Goal: Information Seeking & Learning: Learn about a topic

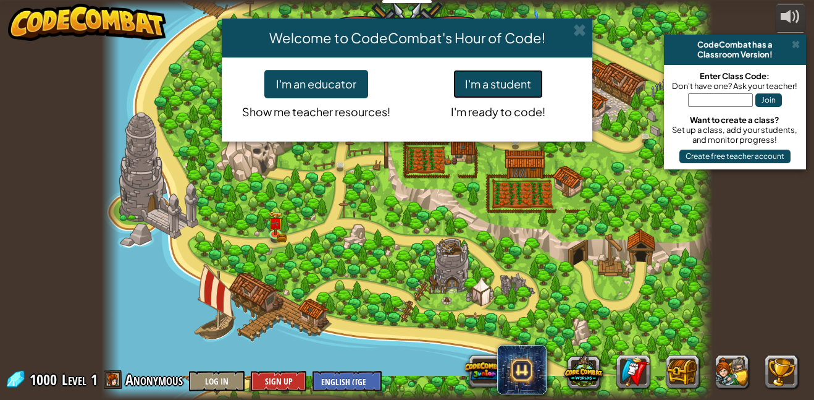
click at [508, 78] on button "I'm a student" at bounding box center [498, 84] width 90 height 28
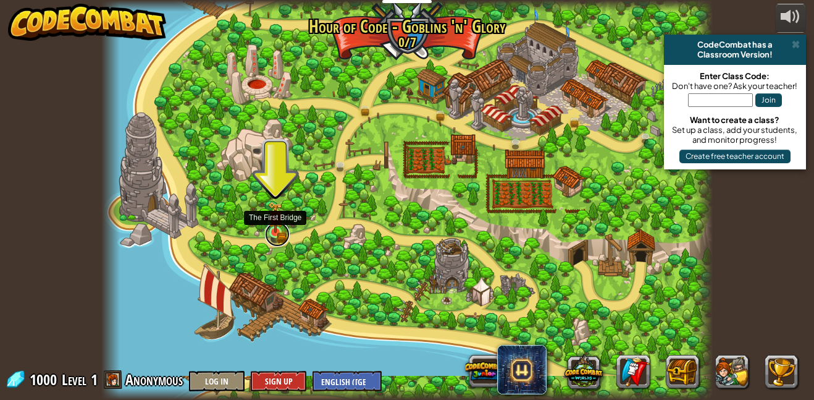
click at [274, 233] on link at bounding box center [277, 234] width 25 height 25
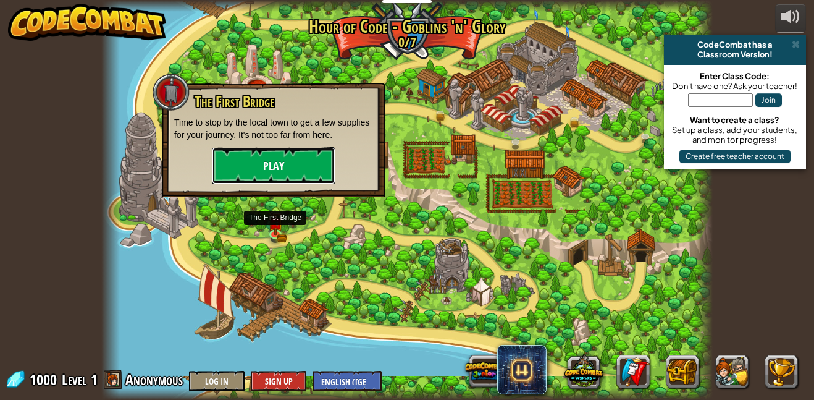
click at [235, 159] on button "Play" at bounding box center [273, 165] width 123 height 37
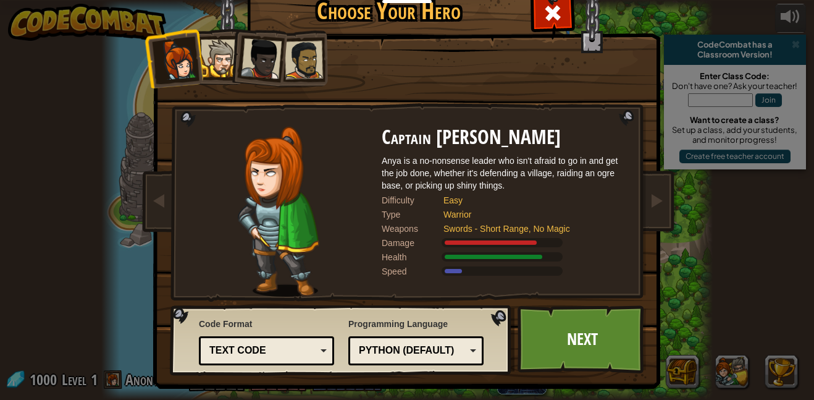
click at [270, 69] on div at bounding box center [261, 58] width 41 height 41
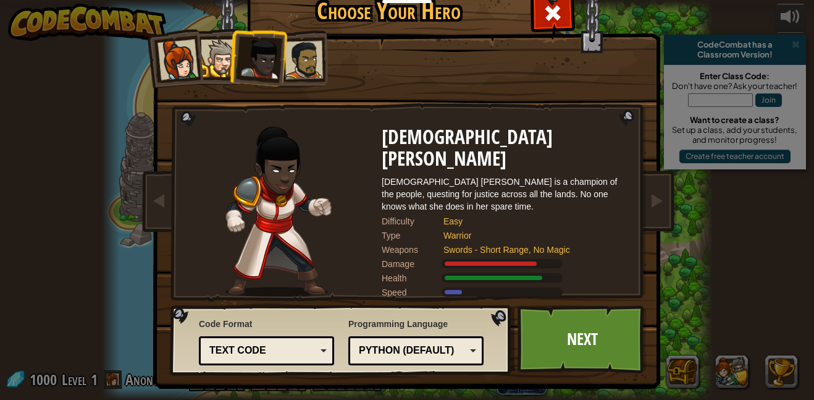
click at [290, 62] on div at bounding box center [304, 60] width 38 height 38
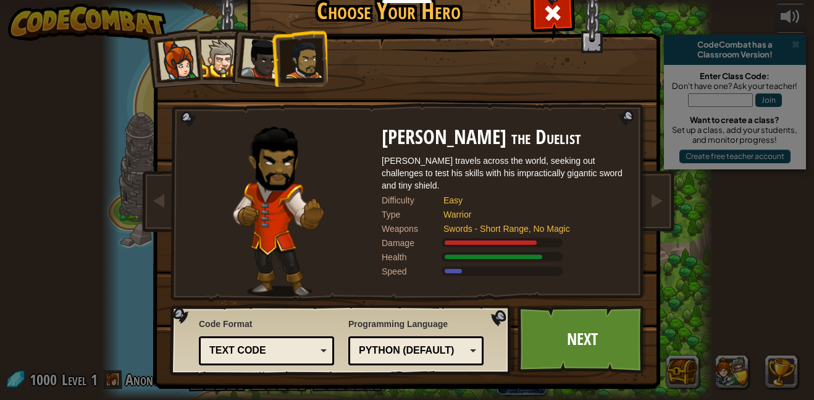
click at [233, 45] on li at bounding box center [257, 56] width 61 height 61
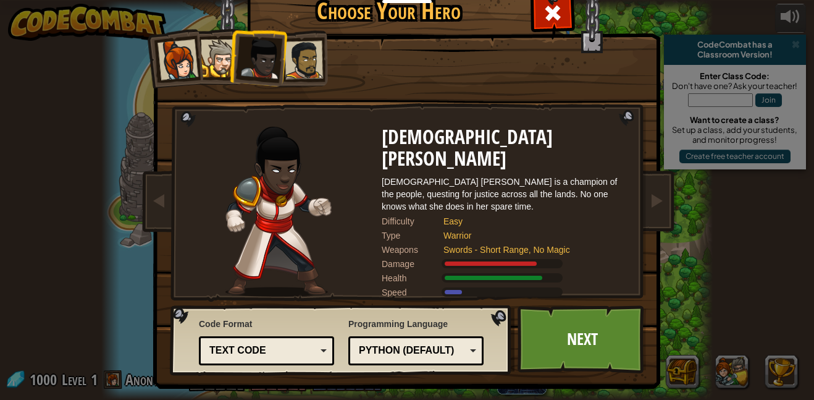
click at [213, 52] on div at bounding box center [220, 59] width 38 height 38
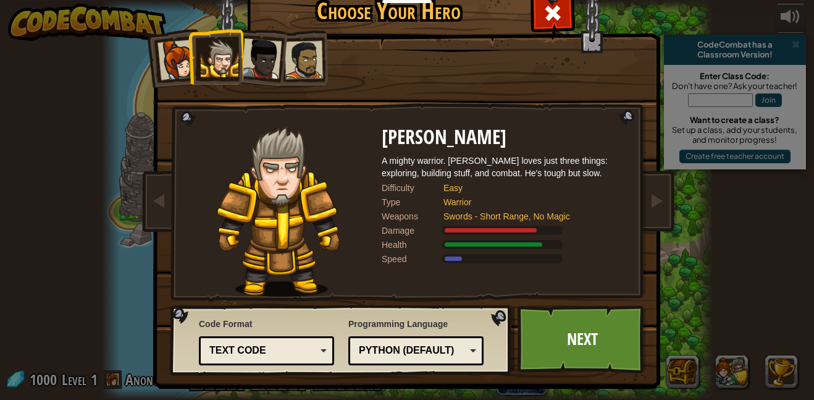
click at [422, 348] on div "Python (Default)" at bounding box center [412, 350] width 107 height 14
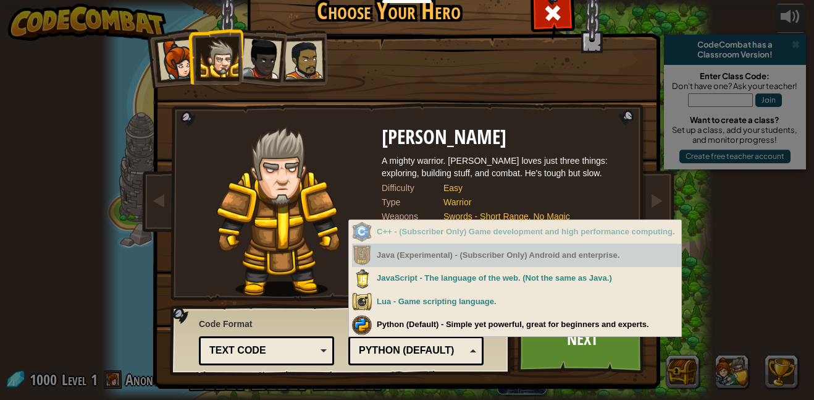
click at [296, 249] on img at bounding box center [279, 212] width 124 height 170
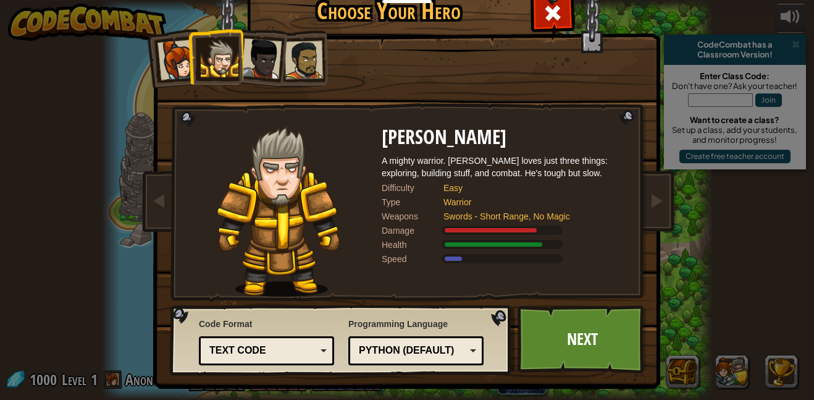
click at [322, 343] on div "Text code" at bounding box center [266, 350] width 119 height 19
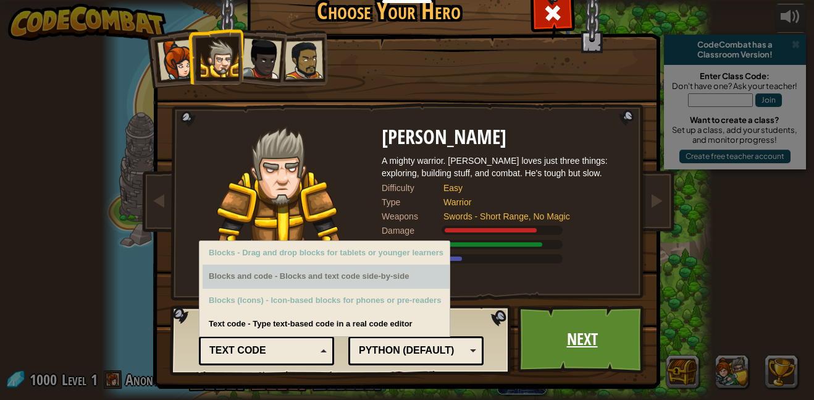
click at [535, 338] on link "Next" at bounding box center [581, 339] width 129 height 68
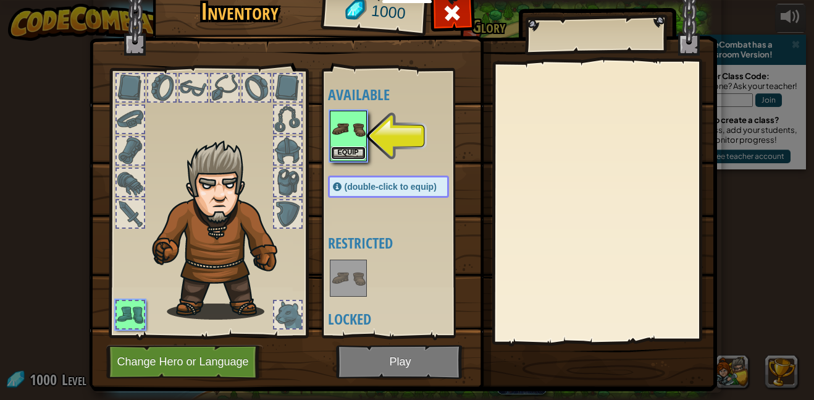
click at [338, 156] on button "Equip" at bounding box center [348, 152] width 35 height 13
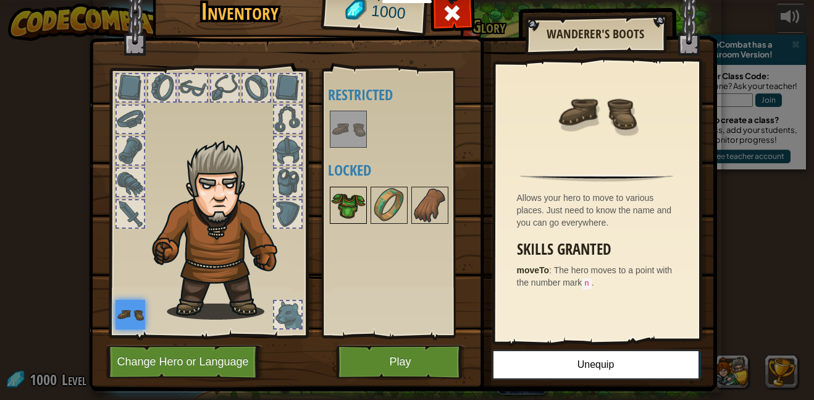
click at [345, 217] on img at bounding box center [348, 205] width 35 height 35
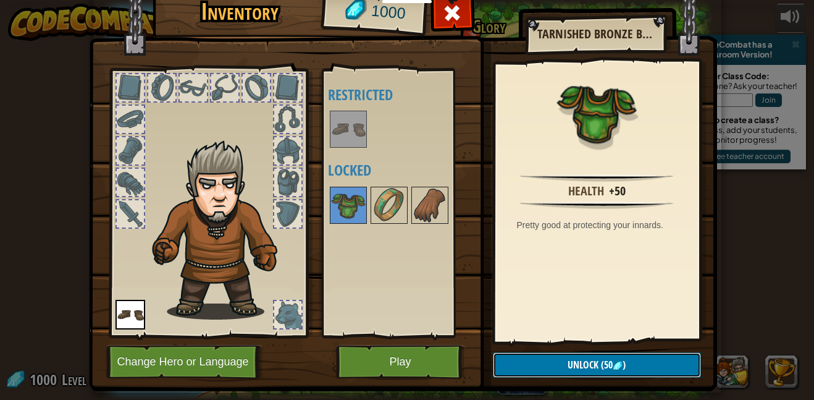
click at [585, 364] on span "Unlock" at bounding box center [582, 365] width 31 height 14
click at [584, 365] on button "Confirm" at bounding box center [597, 364] width 208 height 25
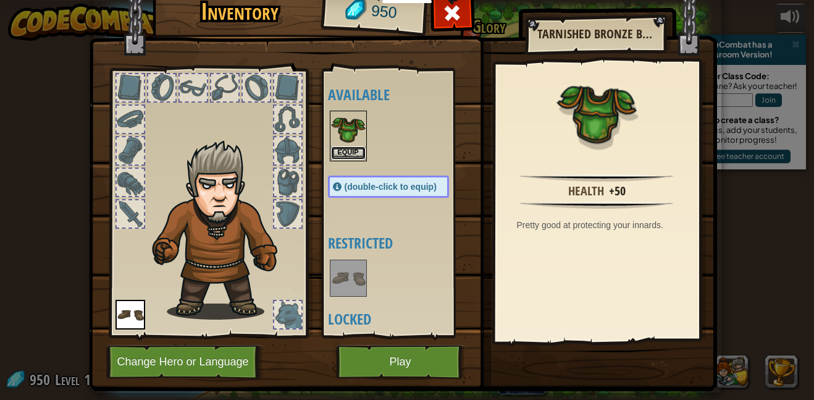
click at [343, 157] on button "Equip" at bounding box center [348, 152] width 35 height 13
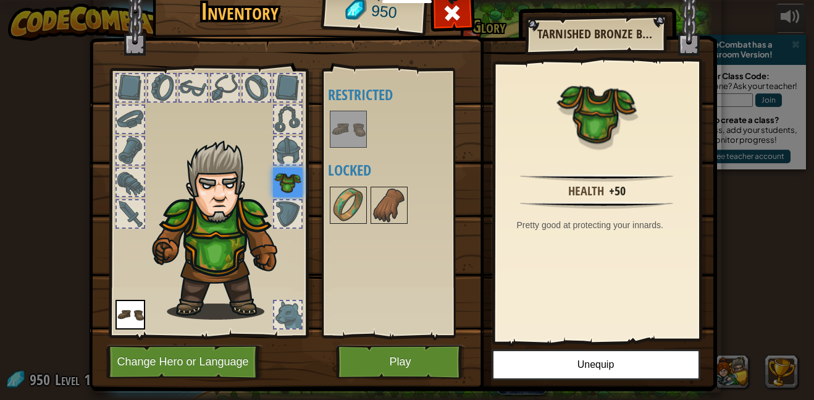
click at [352, 183] on div "Available Equip Equip (double-click to equip) Restricted Locked" at bounding box center [401, 202] width 146 height 257
click at [351, 208] on img at bounding box center [348, 205] width 35 height 35
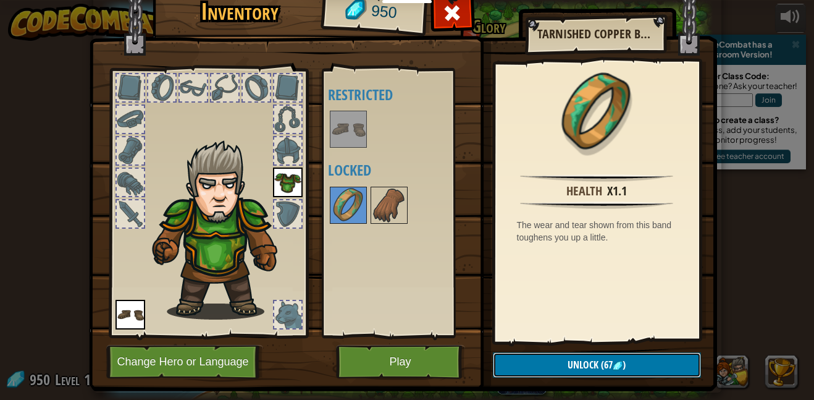
click at [570, 362] on span "Unlock" at bounding box center [582, 365] width 31 height 14
click at [525, 365] on button "Confirm" at bounding box center [597, 364] width 208 height 25
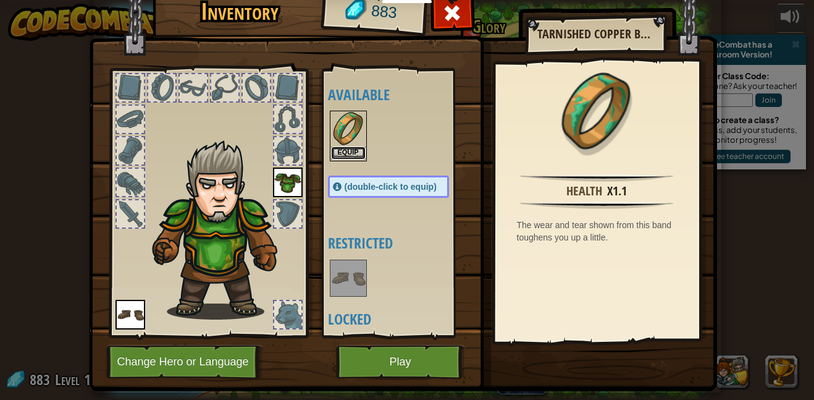
click at [338, 154] on button "Equip" at bounding box center [348, 152] width 35 height 13
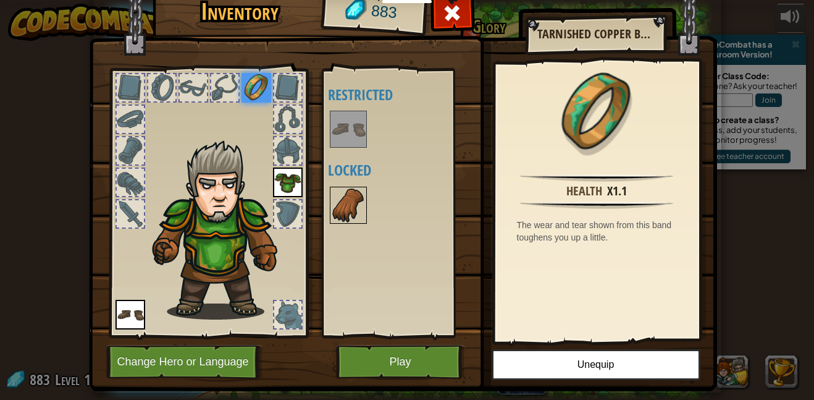
click at [338, 193] on img at bounding box center [348, 205] width 35 height 35
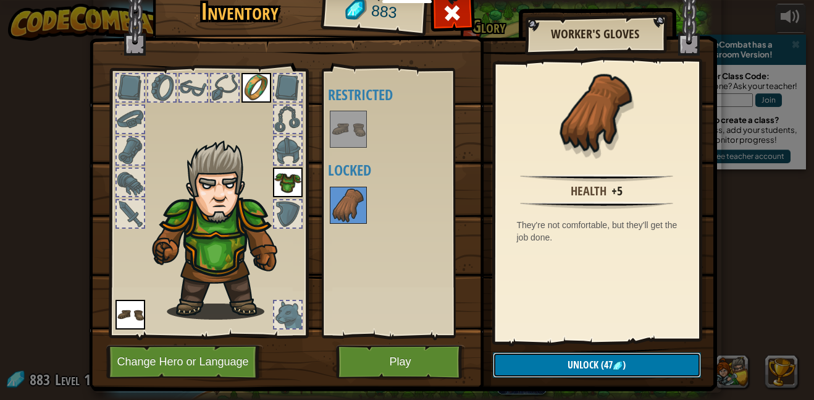
click at [576, 365] on span "Unlock" at bounding box center [582, 365] width 31 height 14
click at [553, 362] on button "Confirm" at bounding box center [597, 364] width 208 height 25
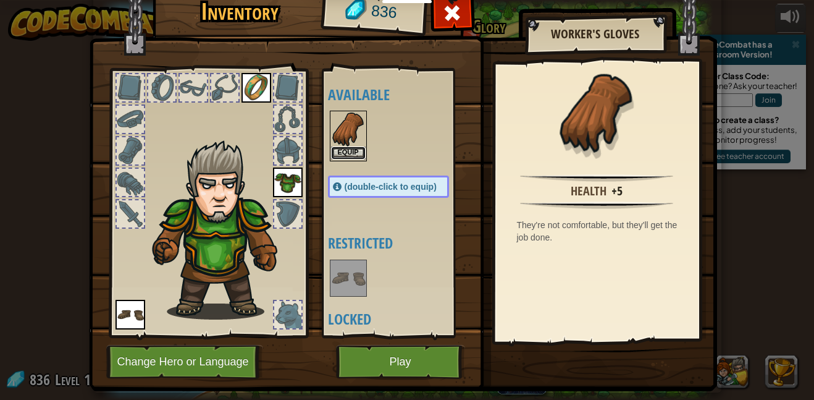
click at [353, 151] on button "Equip" at bounding box center [348, 152] width 35 height 13
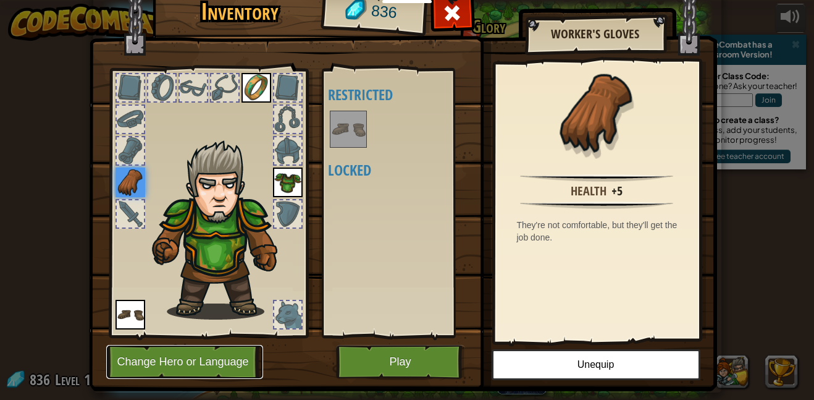
click at [198, 362] on button "Change Hero or Language" at bounding box center [184, 362] width 157 height 34
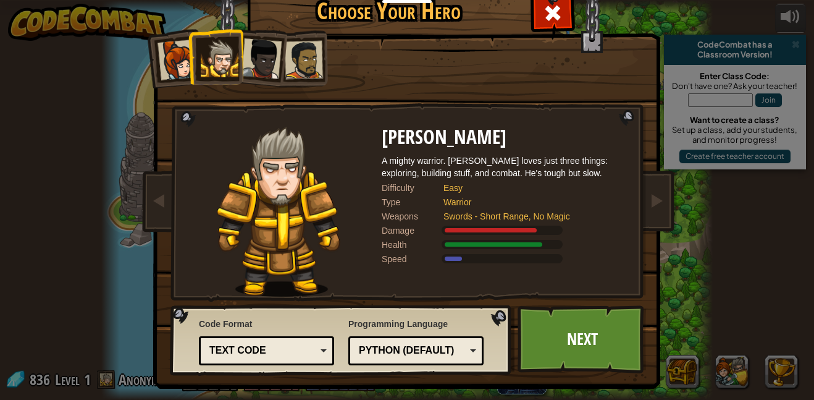
click at [583, 378] on img at bounding box center [409, 167] width 535 height 442
click at [574, 352] on link "Next" at bounding box center [581, 339] width 129 height 68
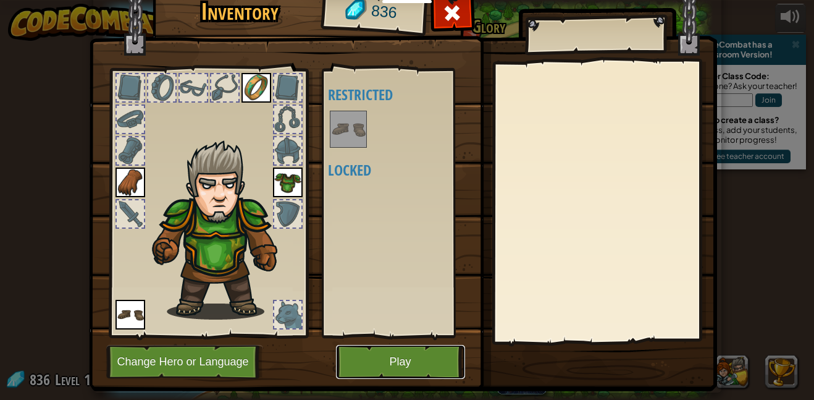
click at [434, 352] on button "Play" at bounding box center [400, 362] width 129 height 34
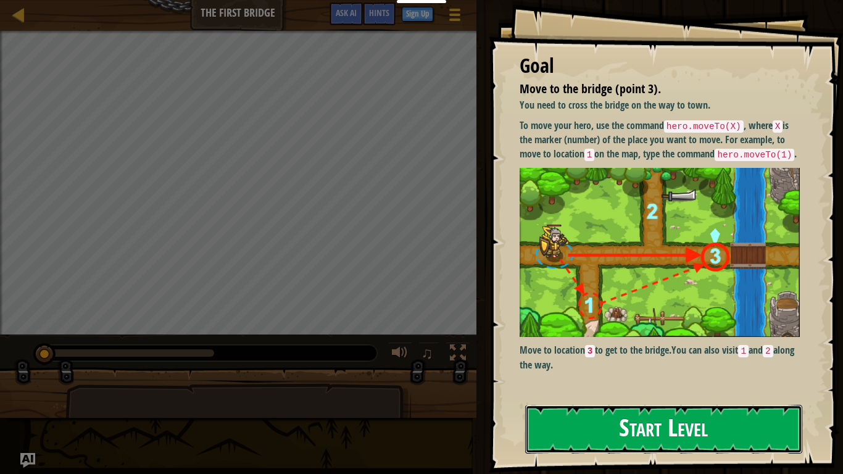
click at [688, 399] on button "Start Level" at bounding box center [663, 429] width 277 height 49
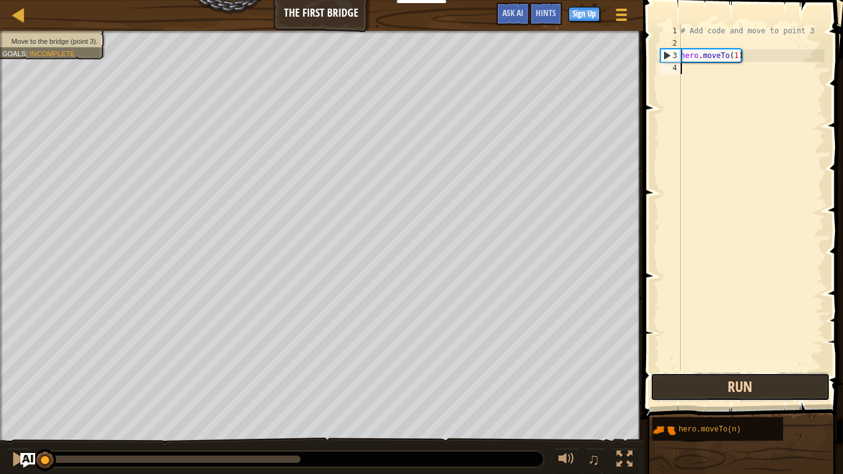
click at [774, 383] on button "Run" at bounding box center [741, 387] width 180 height 28
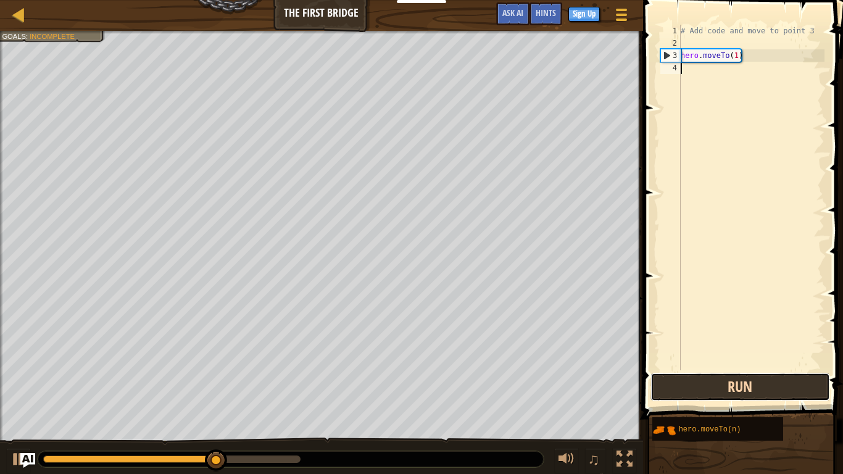
click at [741, 388] on button "Run" at bounding box center [741, 387] width 180 height 28
click at [741, 388] on button "Running" at bounding box center [741, 387] width 180 height 28
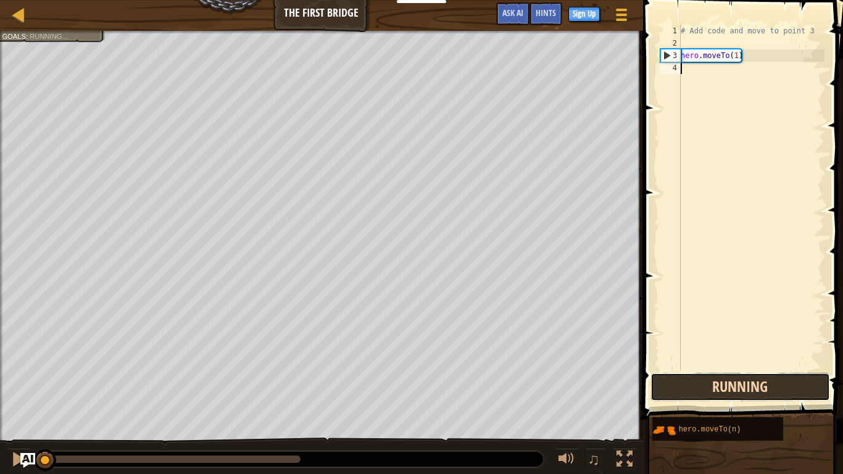
click at [741, 388] on button "Running" at bounding box center [741, 387] width 180 height 28
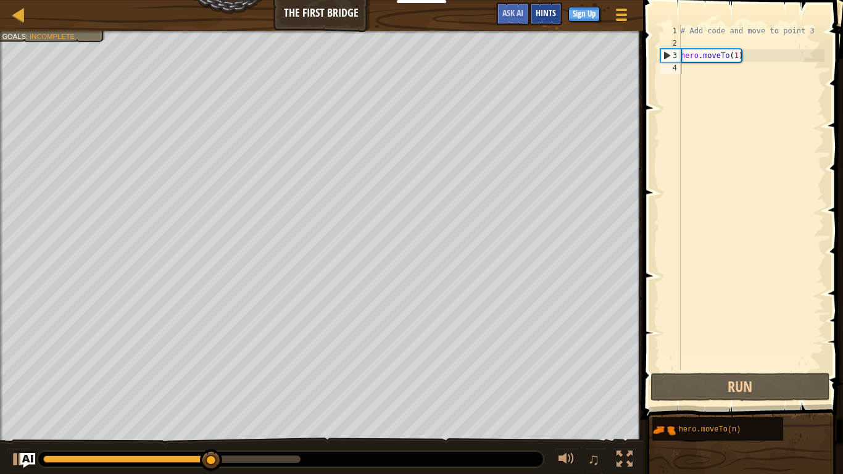
click at [546, 22] on div "Hints" at bounding box center [546, 13] width 33 height 23
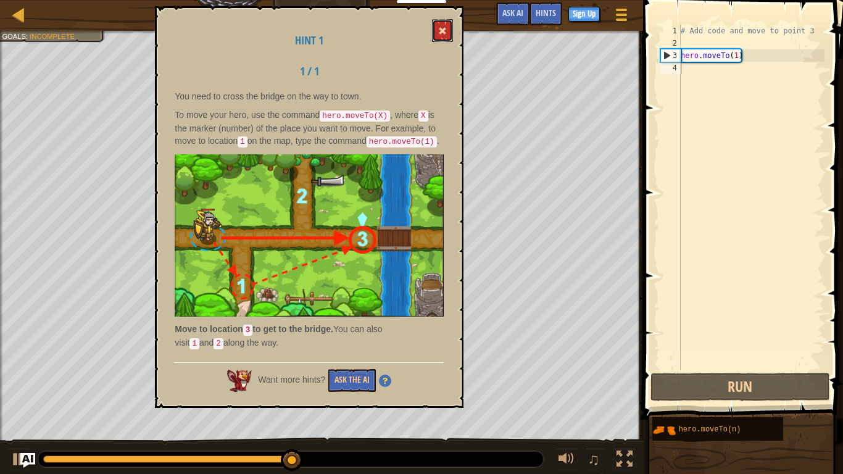
click at [440, 35] on span at bounding box center [442, 31] width 9 height 9
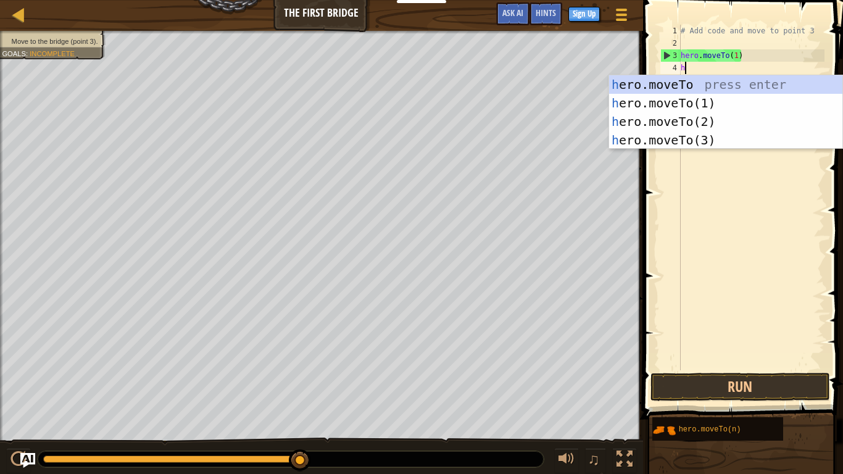
scroll to position [6, 0]
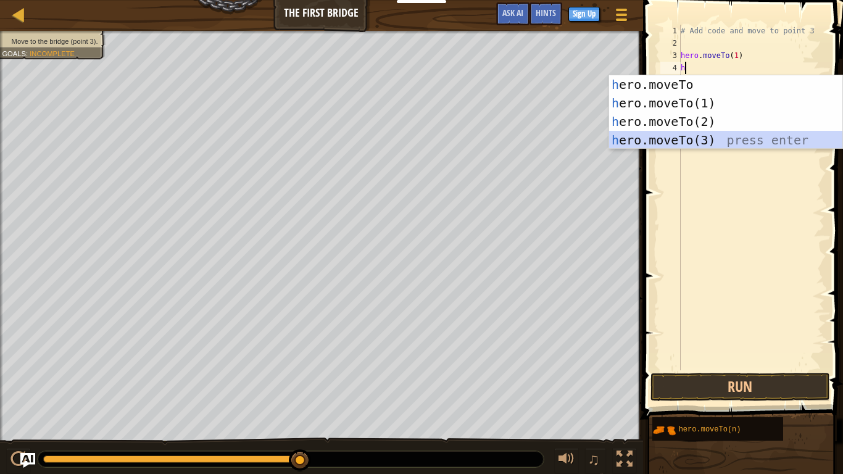
click at [676, 138] on div "h ero.moveTo press enter h ero.moveTo(1) press enter h ero.moveTo(2) press ente…" at bounding box center [725, 130] width 233 height 111
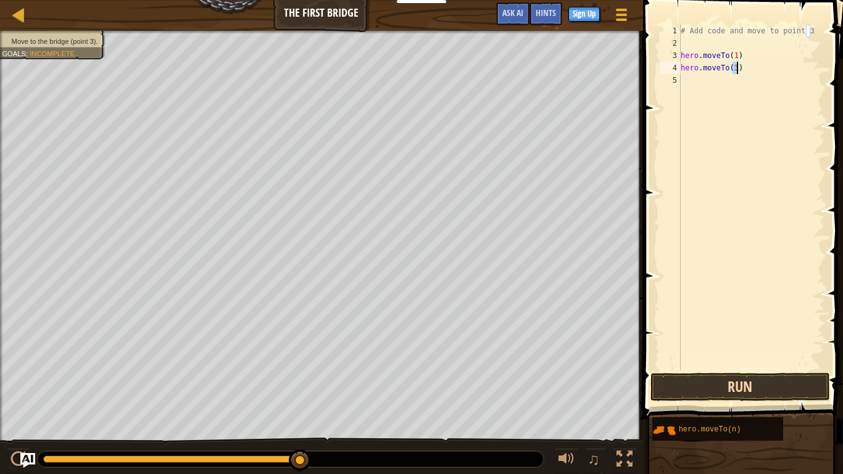
type textarea "hero.moveTo(3)"
click at [773, 378] on button "Run" at bounding box center [741, 387] width 180 height 28
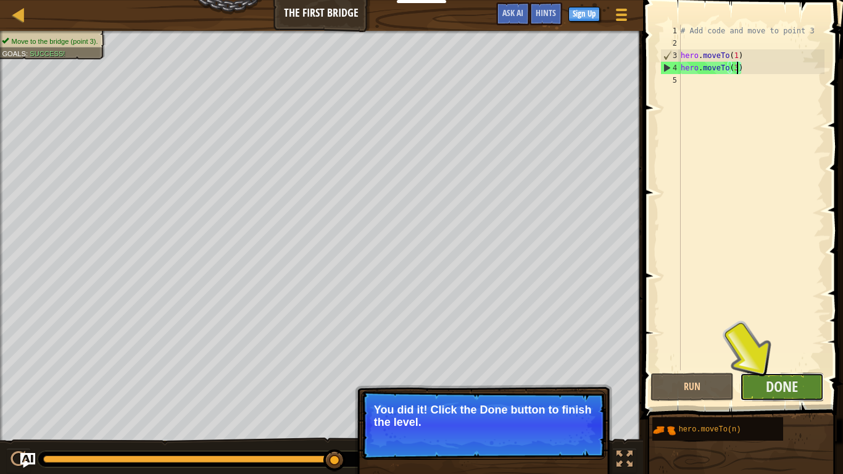
click at [753, 394] on button "Done" at bounding box center [782, 387] width 84 height 28
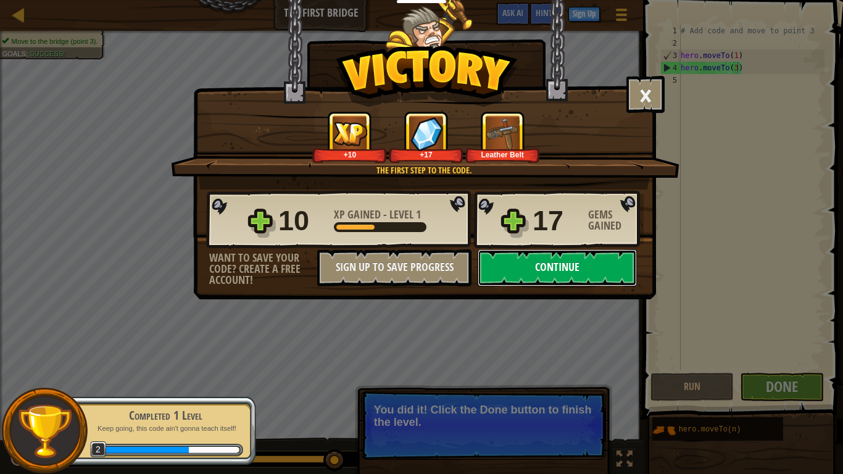
click at [546, 267] on button "Continue" at bounding box center [557, 267] width 159 height 37
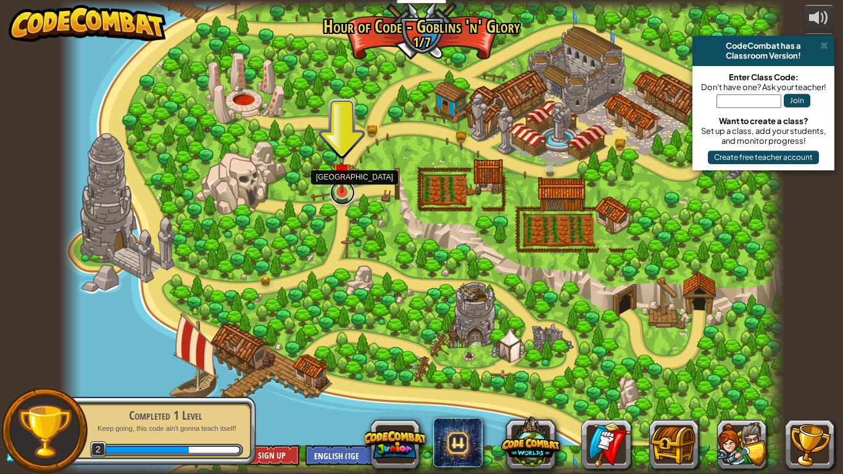
click at [351, 200] on link at bounding box center [342, 192] width 25 height 25
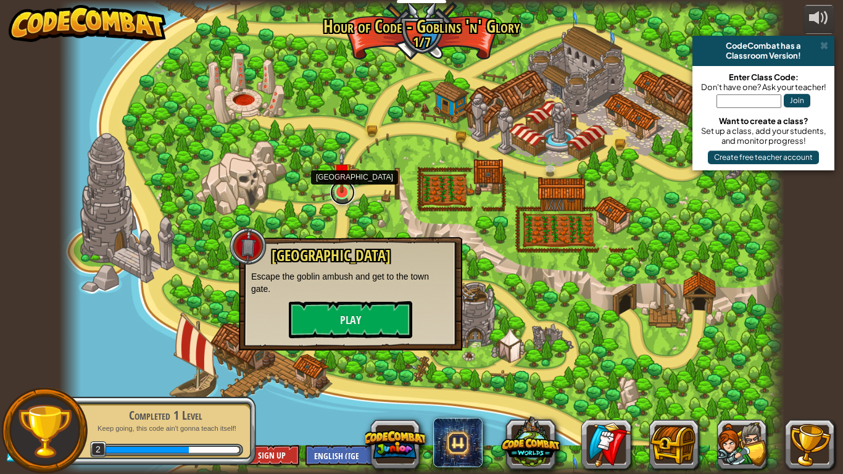
click at [346, 195] on link at bounding box center [342, 192] width 25 height 25
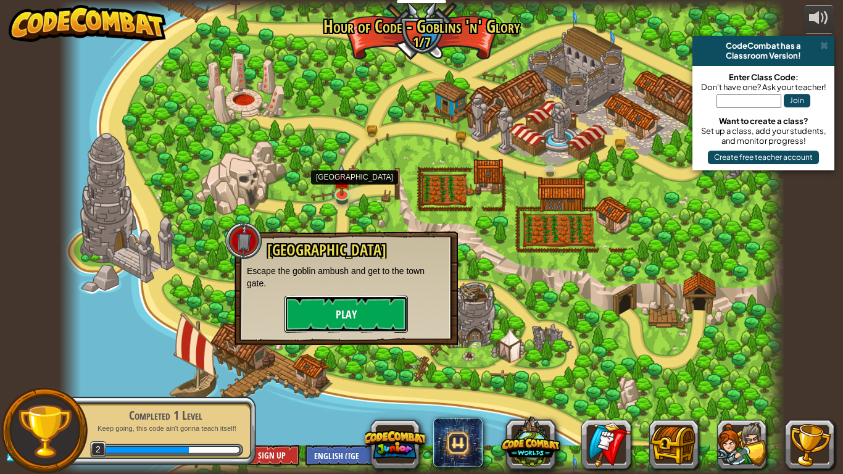
click at [342, 308] on button "Play" at bounding box center [346, 314] width 123 height 37
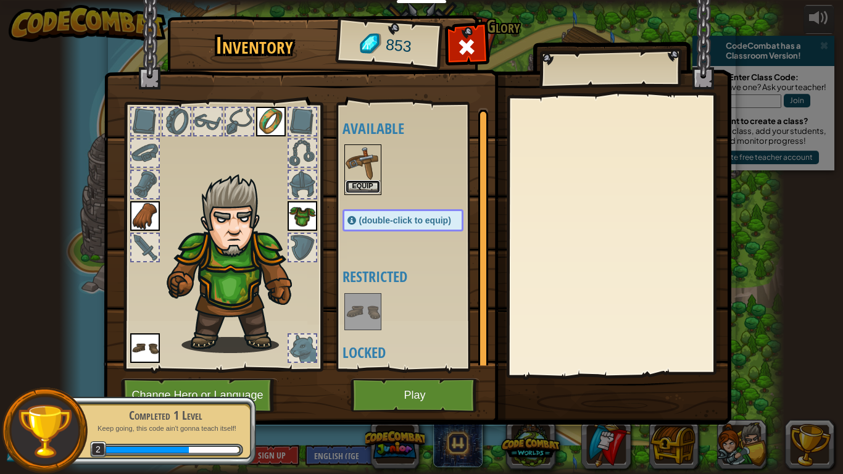
click at [366, 181] on button "Equip" at bounding box center [363, 186] width 35 height 13
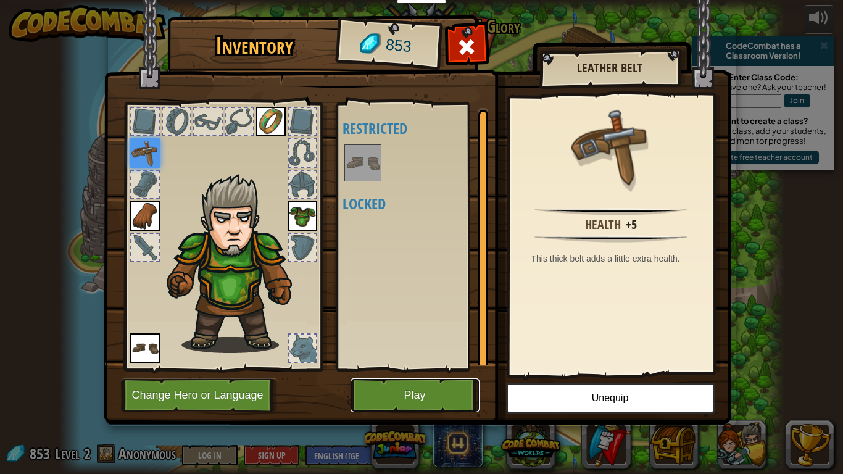
click at [411, 396] on button "Play" at bounding box center [415, 396] width 129 height 34
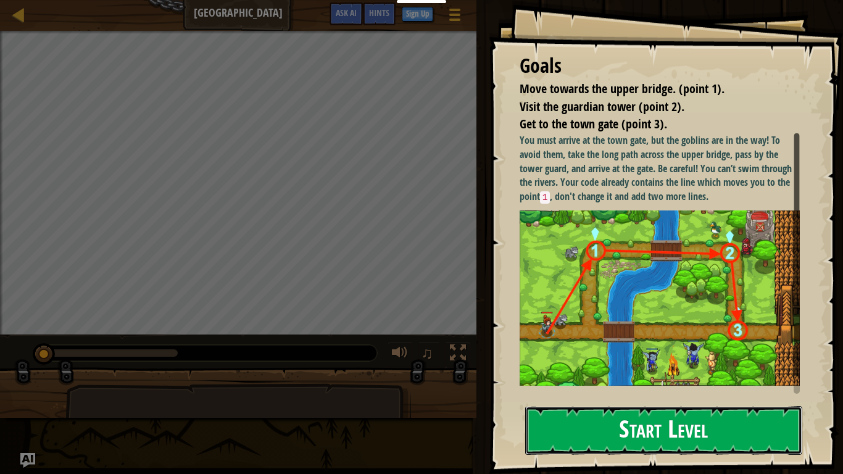
click at [621, 399] on button "Start Level" at bounding box center [663, 430] width 277 height 49
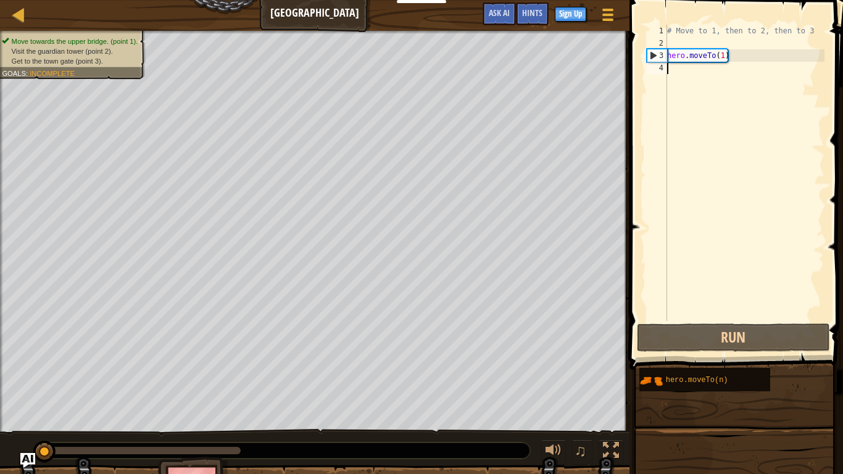
scroll to position [6, 0]
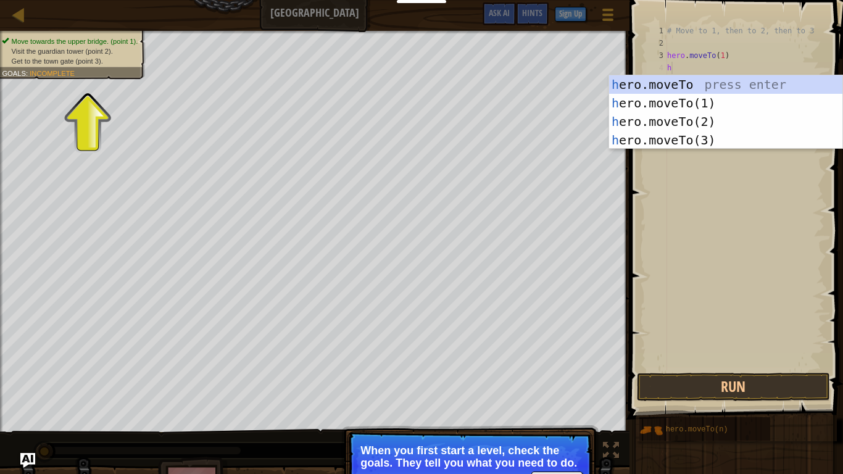
click at [117, 40] on ul "Move towards the upper bridge. (point 1). Visit the [GEOGRAPHIC_DATA] (point 2)…" at bounding box center [71, 51] width 138 height 30
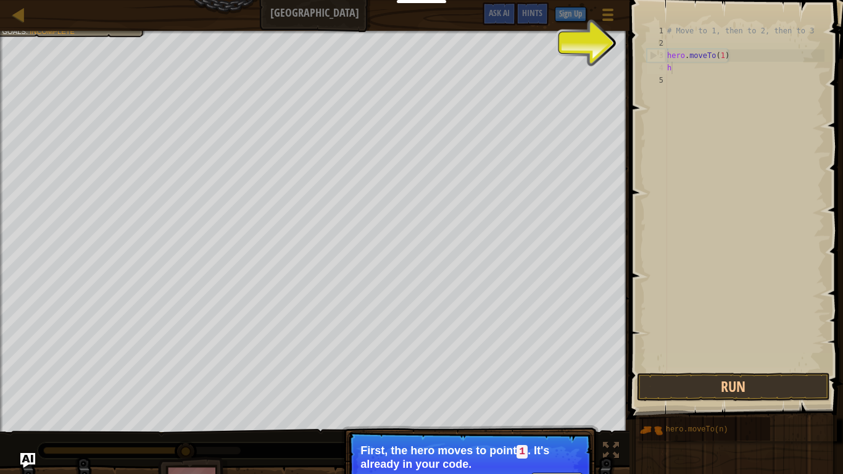
click at [685, 67] on div "# Move to 1, then to 2, then to 3 hero . moveTo ( 1 ) h" at bounding box center [745, 210] width 160 height 370
click at [684, 58] on div "# Move to 1, then to 2, then to 3 hero . moveTo ( 1 ) h" at bounding box center [745, 210] width 160 height 370
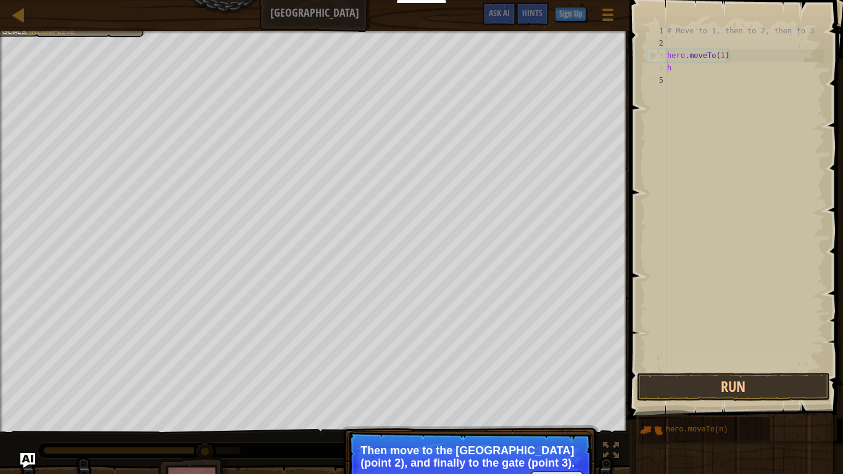
click at [667, 71] on div "# Move to 1, then to 2, then to 3 hero . moveTo ( 1 ) h" at bounding box center [745, 210] width 160 height 370
click at [674, 73] on div "# Move to 1, then to 2, then to 3 hero . moveTo ( 1 ) h" at bounding box center [745, 210] width 160 height 370
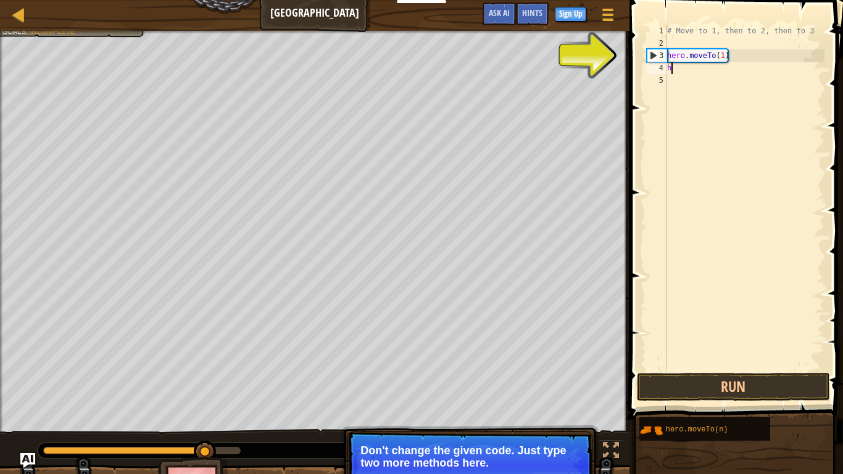
scroll to position [6, 1]
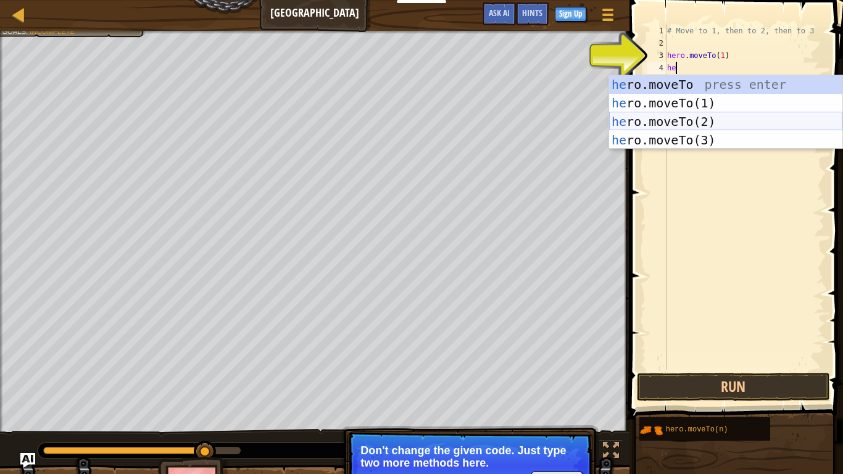
click at [726, 123] on div "he ro.moveTo press enter he ro.moveTo(1) press enter he ro.moveTo(2) press ente…" at bounding box center [725, 130] width 233 height 111
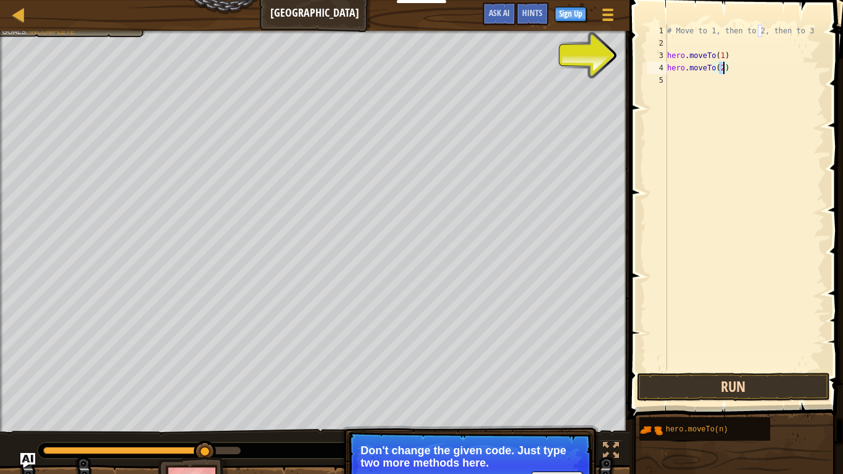
type textarea "hero.moveTo(2)"
click at [791, 384] on button "Run" at bounding box center [733, 387] width 193 height 28
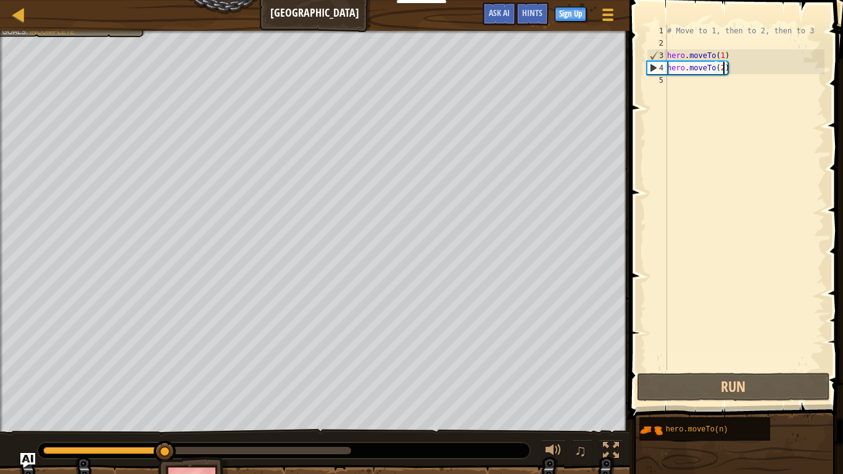
click at [680, 87] on div "# Move to 1, then to 2, then to 3 hero . moveTo ( 1 ) hero . moveTo ( 2 )" at bounding box center [745, 210] width 160 height 370
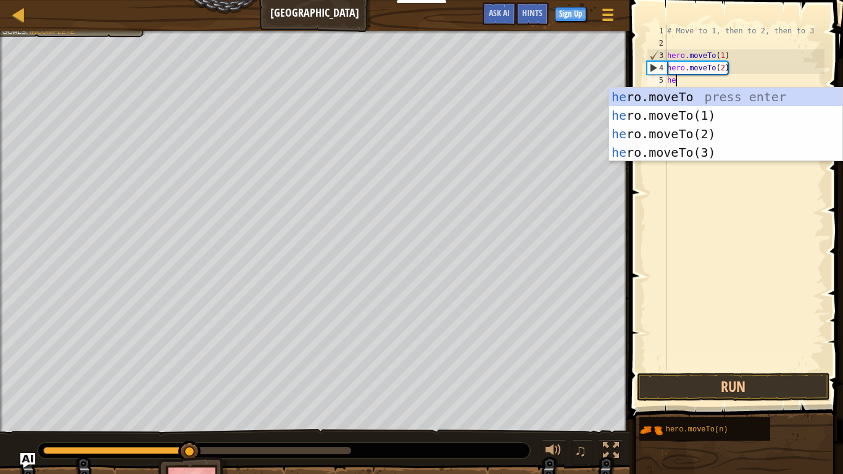
scroll to position [6, 1]
click at [701, 153] on div "her o.moveTo press enter her o.moveTo(1) press enter her o.moveTo(2) press ente…" at bounding box center [725, 143] width 233 height 111
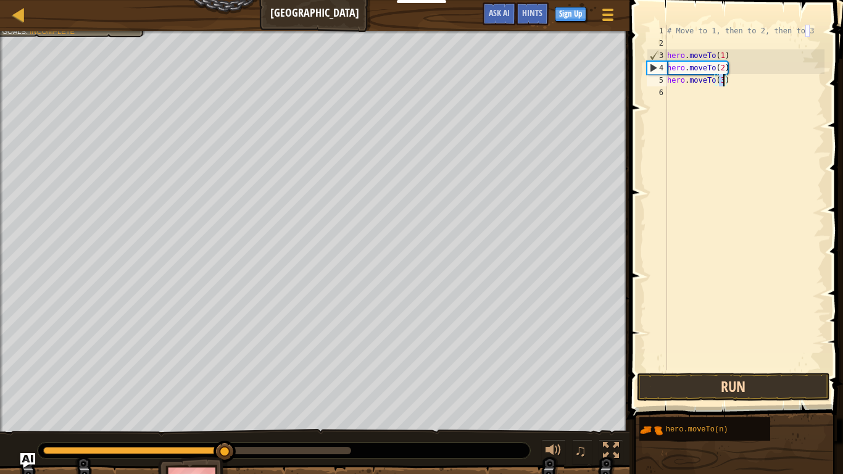
type textarea "hero.moveTo(3)"
click at [751, 383] on button "Run" at bounding box center [733, 387] width 193 height 28
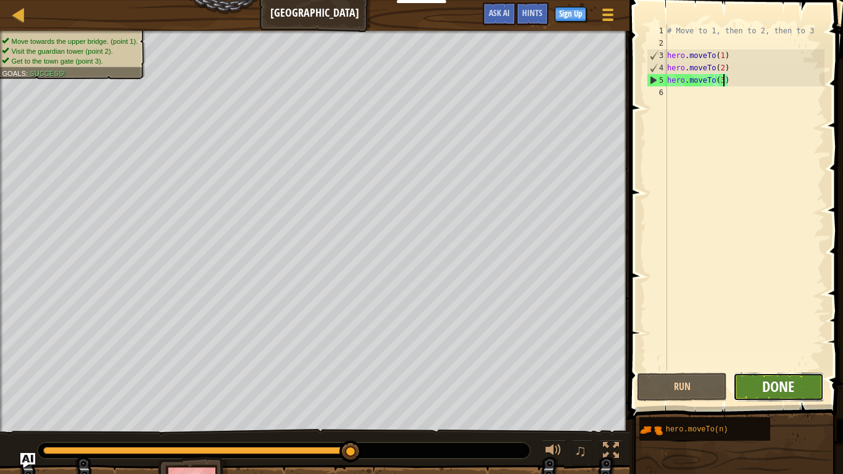
click at [794, 391] on span "Done" at bounding box center [779, 387] width 32 height 20
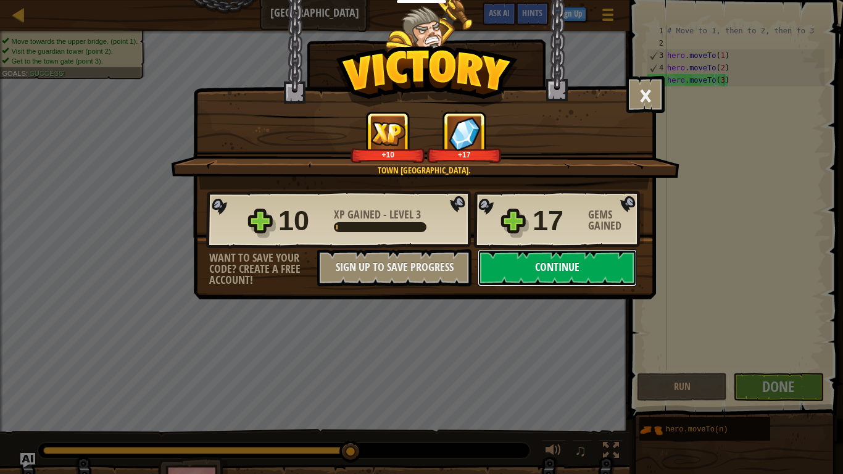
click at [535, 267] on button "Continue" at bounding box center [557, 267] width 159 height 37
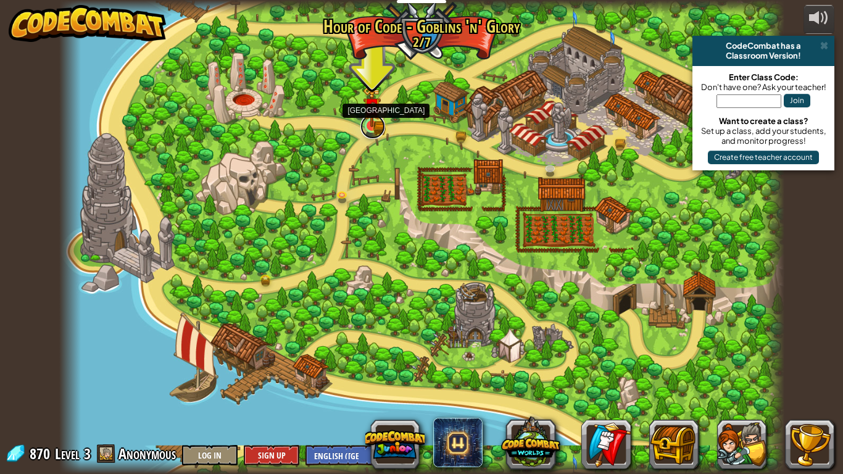
click at [366, 130] on link at bounding box center [373, 126] width 25 height 25
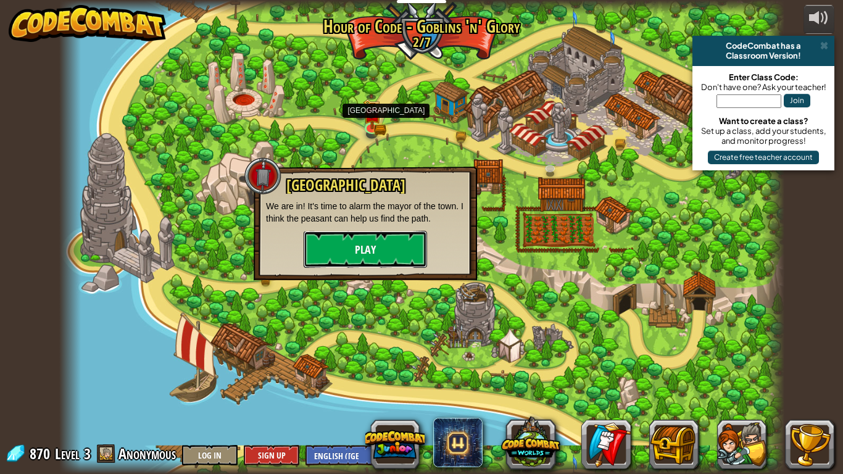
click at [417, 241] on button "Play" at bounding box center [365, 249] width 123 height 37
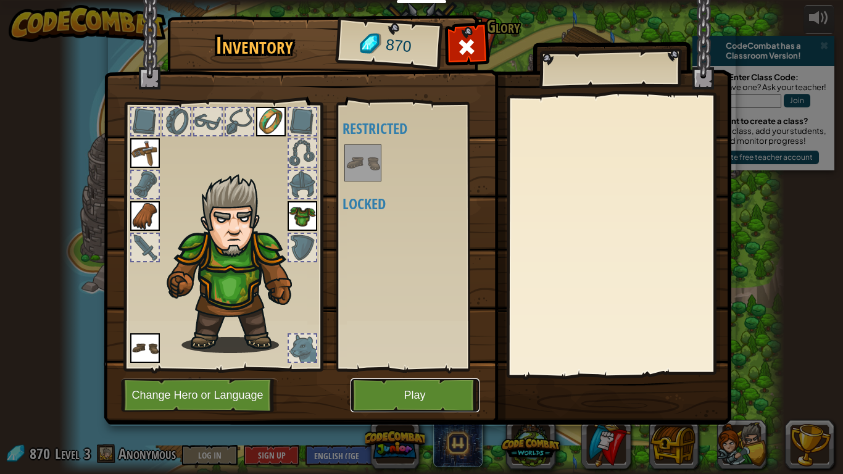
click at [422, 399] on button "Play" at bounding box center [415, 396] width 129 height 34
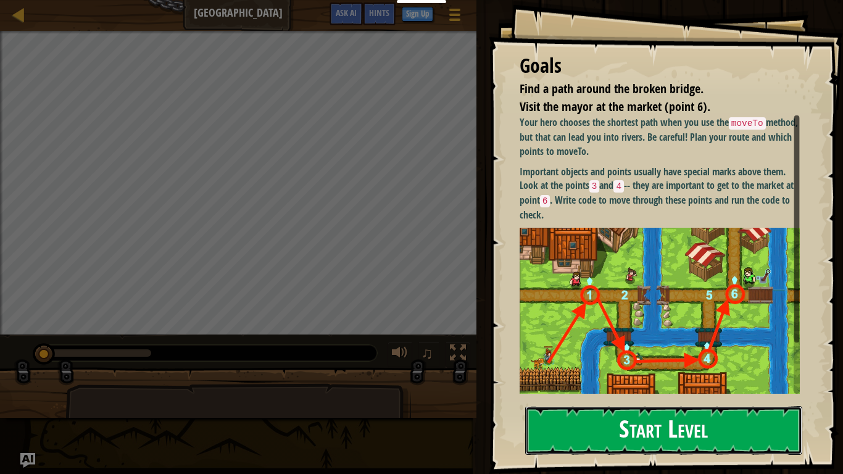
click at [624, 399] on button "Start Level" at bounding box center [663, 430] width 277 height 49
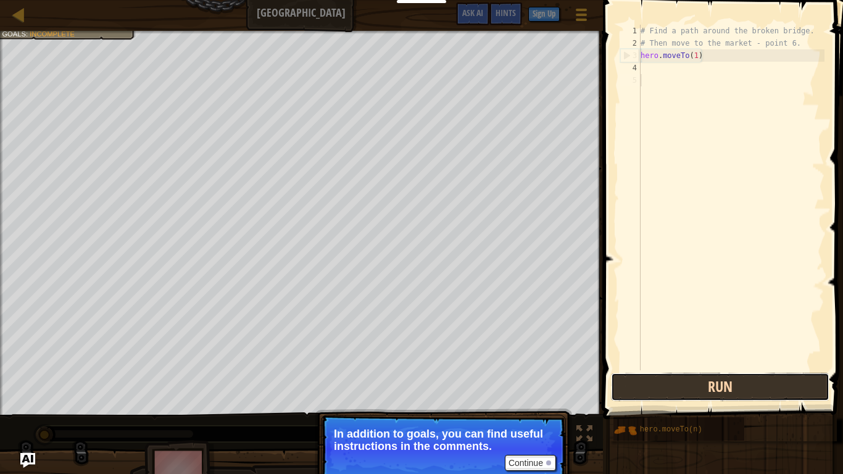
click at [719, 381] on button "Run" at bounding box center [720, 387] width 219 height 28
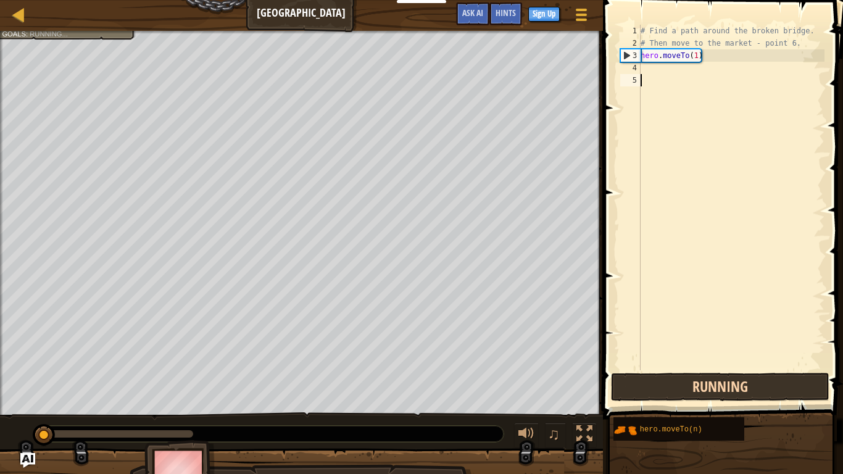
scroll to position [6, 0]
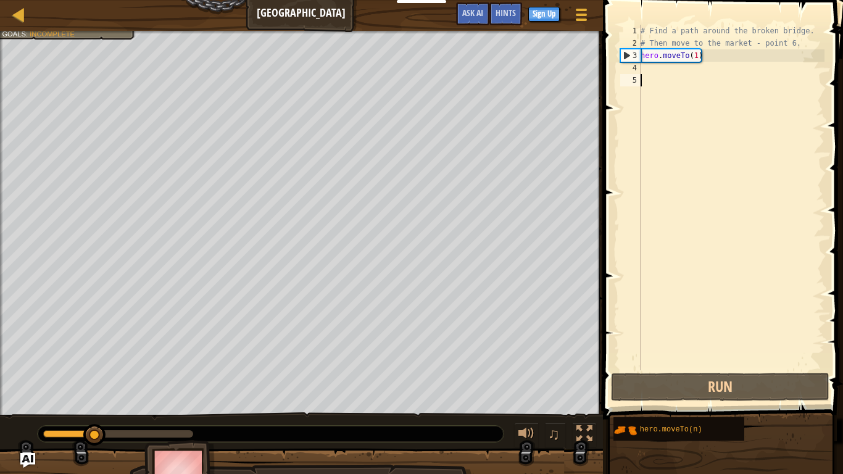
click at [646, 73] on div "# Find a path around the broken bridge. # Then move to the market - point 6. he…" at bounding box center [731, 210] width 186 height 370
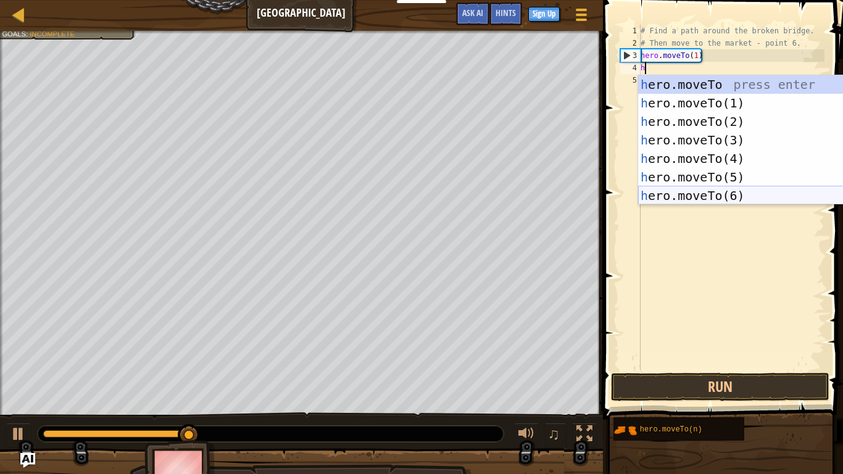
click at [675, 196] on div "h ero.moveTo press enter h ero.moveTo(1) press enter h ero.moveTo(2) press ente…" at bounding box center [754, 158] width 233 height 167
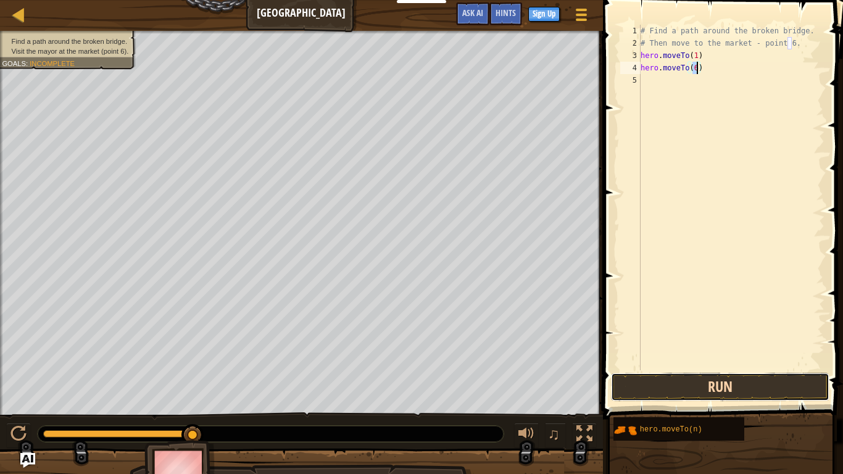
click at [685, 390] on button "Run" at bounding box center [720, 387] width 219 height 28
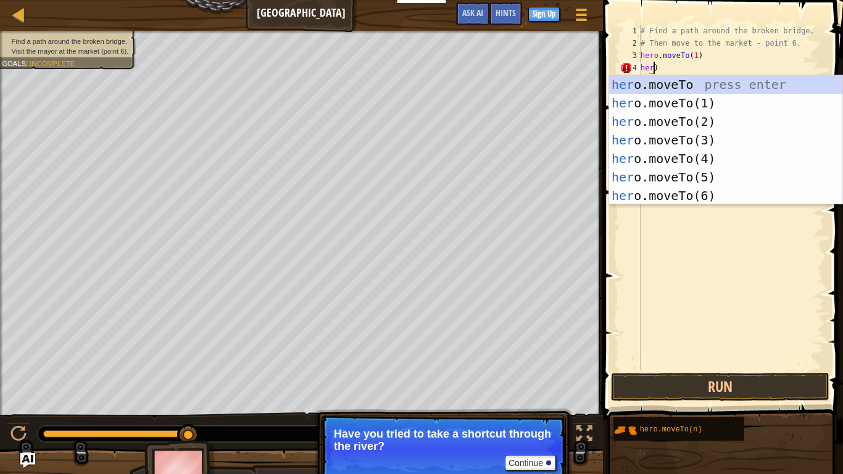
scroll to position [6, 2]
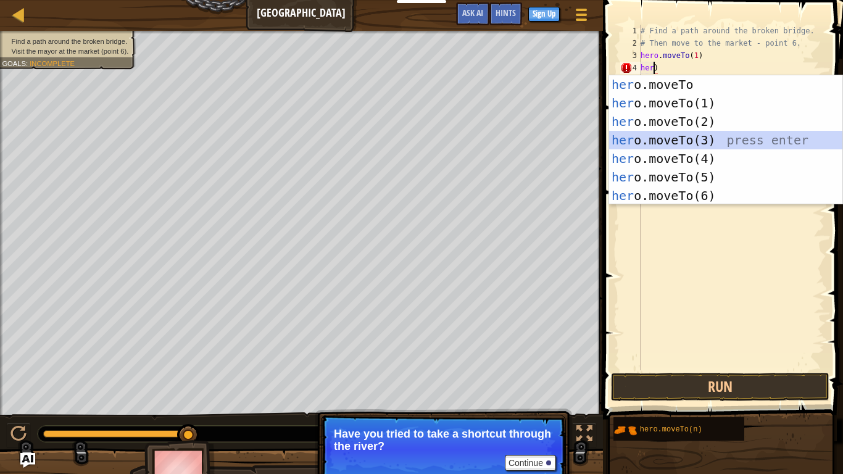
click at [713, 137] on div "her o.moveTo press enter her o.moveTo(1) press enter her o.moveTo(2) press ente…" at bounding box center [725, 158] width 233 height 167
type textarea "hero.moveTo(3)"
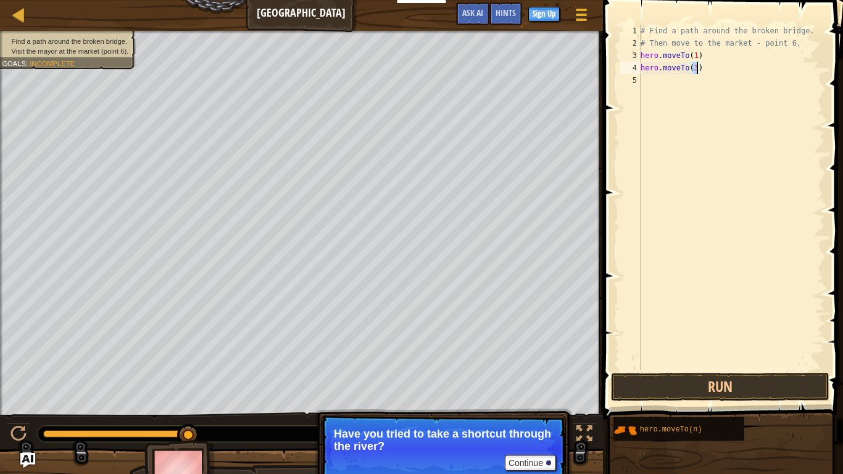
click at [725, 83] on div "# Find a path around the broken bridge. # Then move to the market - point 6. he…" at bounding box center [731, 210] width 186 height 370
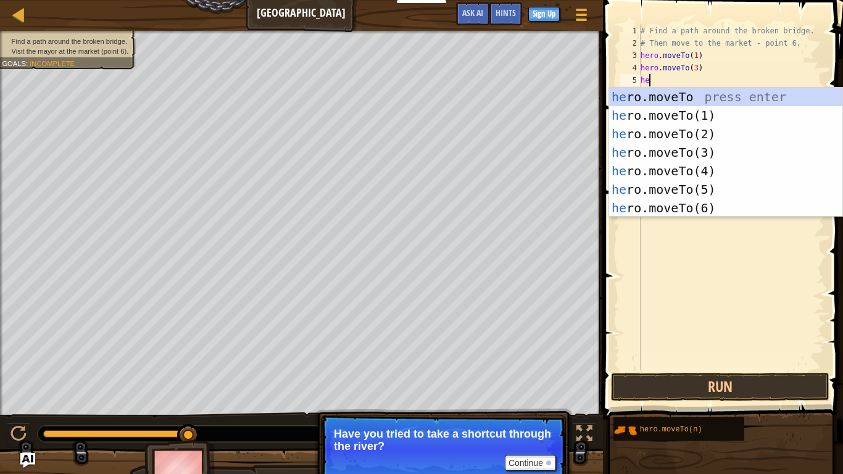
scroll to position [6, 1]
click at [703, 171] on div "he ro.moveTo press enter he ro.moveTo(1) press enter he ro.moveTo(2) press ente…" at bounding box center [725, 171] width 233 height 167
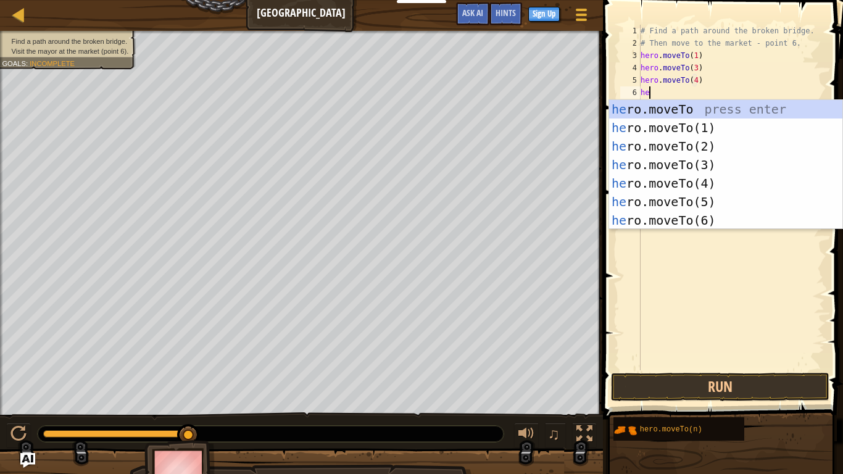
scroll to position [6, 10]
click at [679, 195] on div "her o.moveTo press enter her o.moveTo(1) press enter her o.moveTo(2) press ente…" at bounding box center [725, 183] width 233 height 167
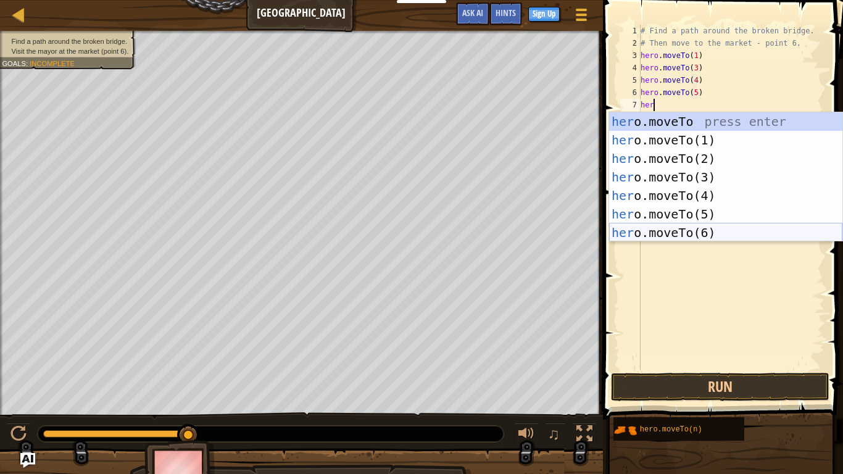
click at [739, 231] on div "her o.moveTo press enter her o.moveTo(1) press enter her o.moveTo(2) press ente…" at bounding box center [725, 195] width 233 height 167
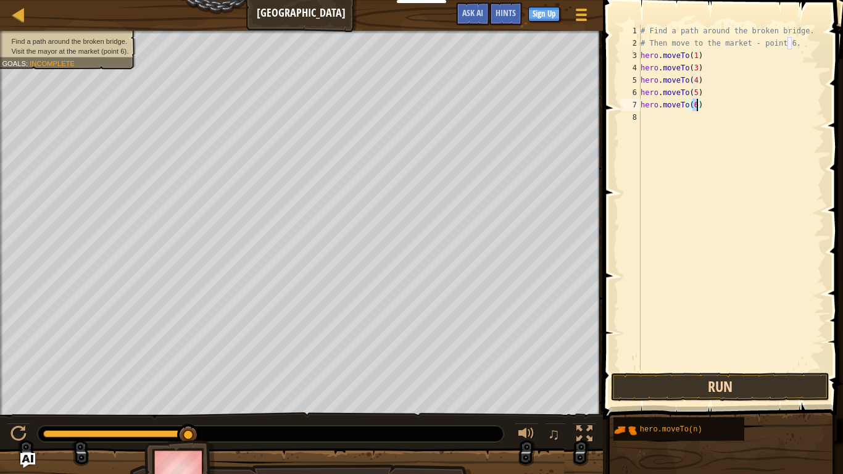
type textarea "hero.moveTo(6)"
click at [675, 394] on button "Run" at bounding box center [720, 387] width 219 height 28
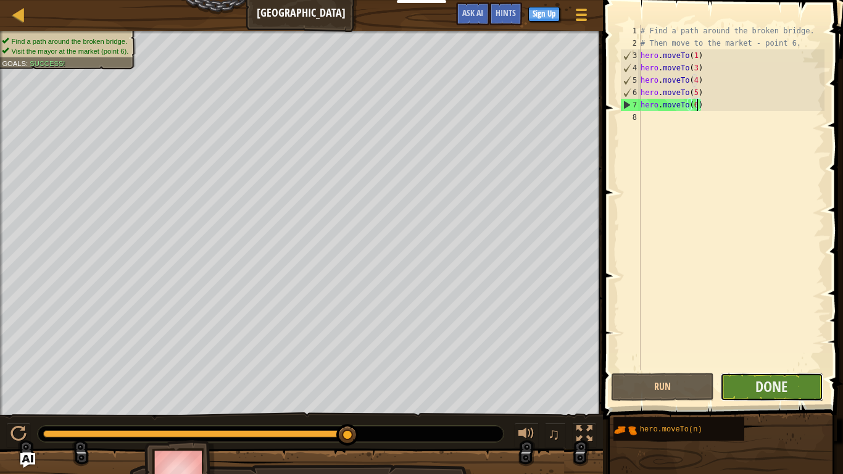
click at [793, 392] on button "Done" at bounding box center [772, 387] width 103 height 28
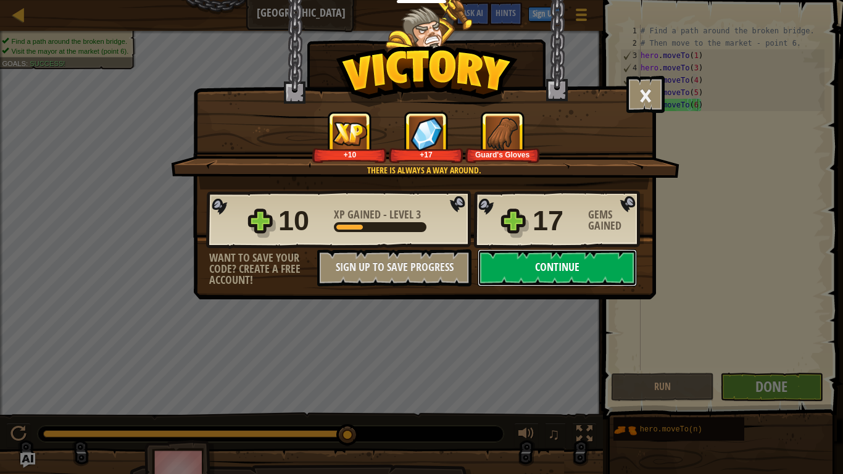
click at [548, 263] on button "Continue" at bounding box center [557, 267] width 159 height 37
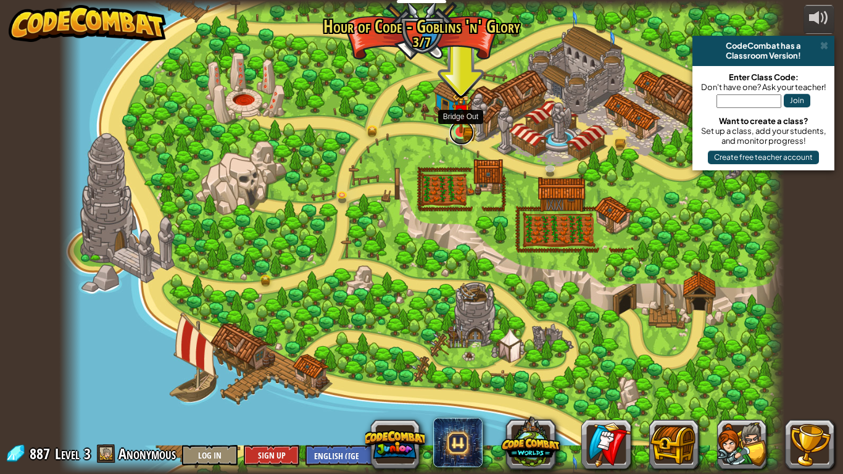
click at [458, 133] on link at bounding box center [462, 132] width 25 height 25
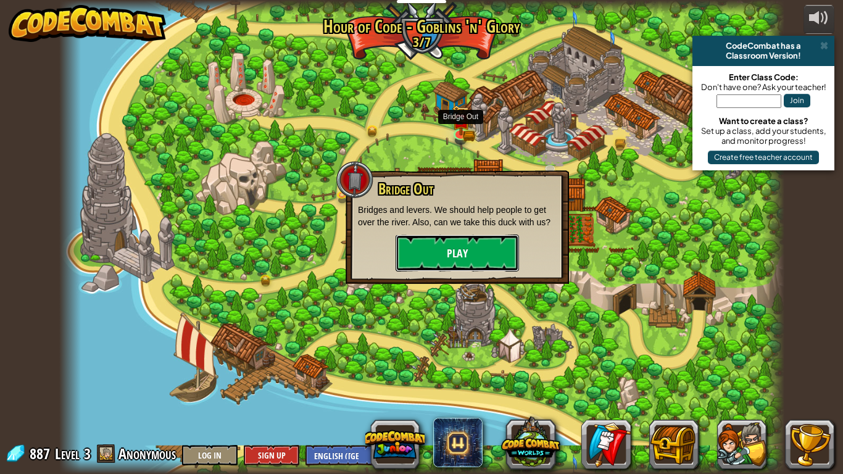
click at [454, 251] on button "Play" at bounding box center [457, 253] width 123 height 37
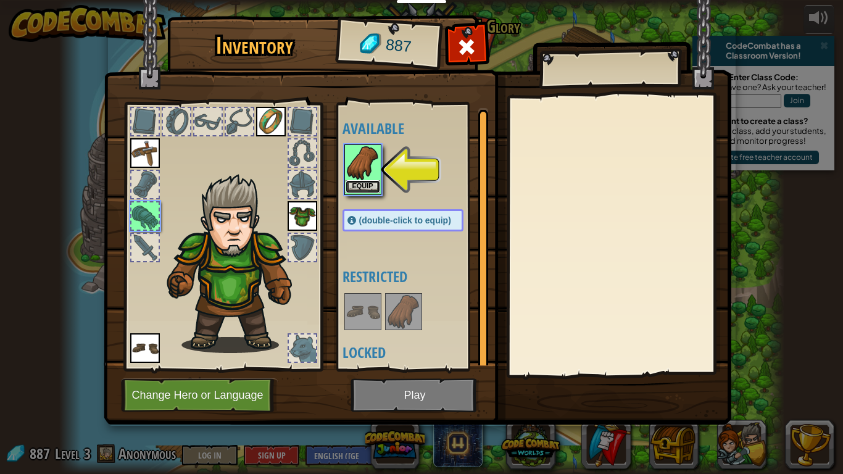
click at [371, 186] on button "Equip" at bounding box center [363, 186] width 35 height 13
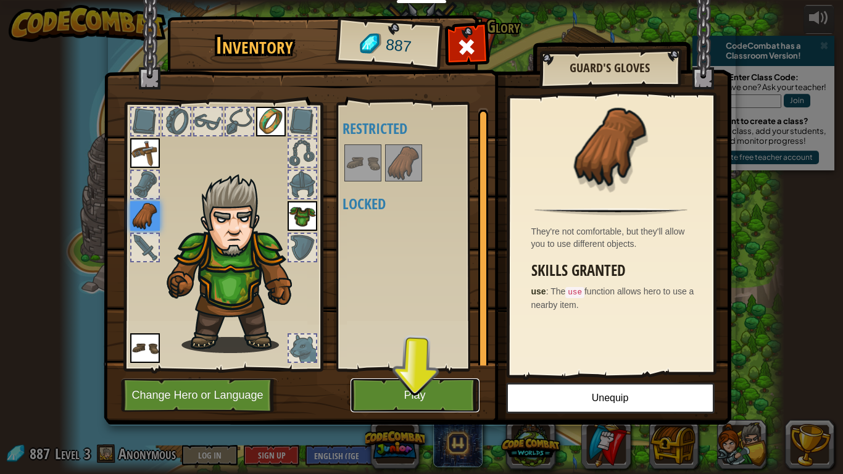
click at [441, 393] on button "Play" at bounding box center [415, 396] width 129 height 34
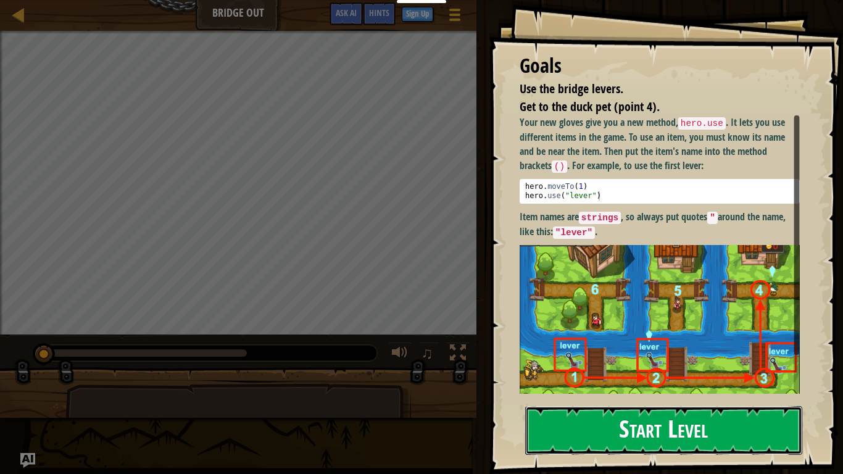
click at [608, 399] on button "Start Level" at bounding box center [663, 430] width 277 height 49
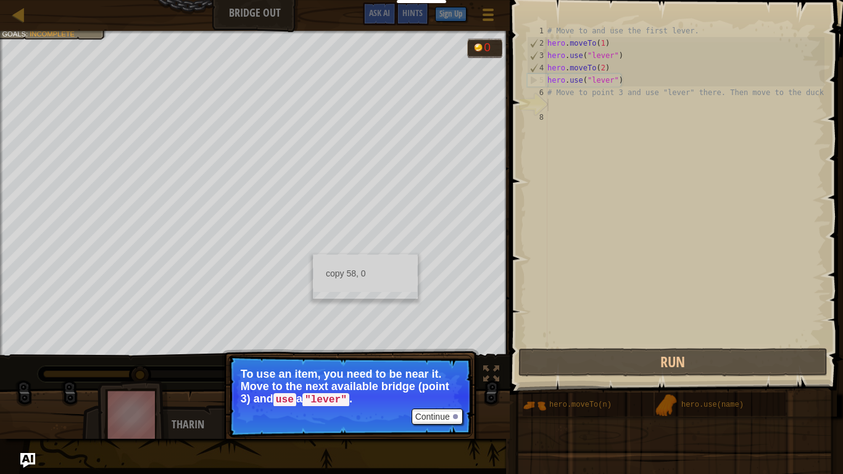
click at [314, 255] on ul "copy 58, 0" at bounding box center [366, 273] width 104 height 37
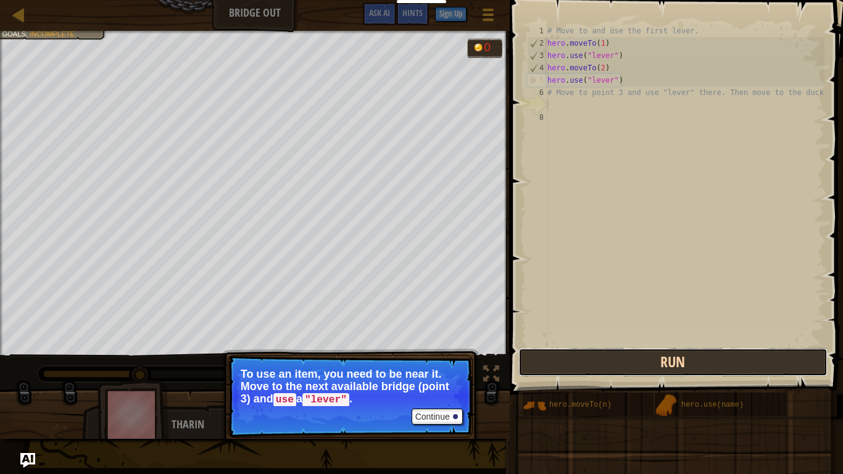
click at [526, 361] on button "Run" at bounding box center [673, 362] width 309 height 28
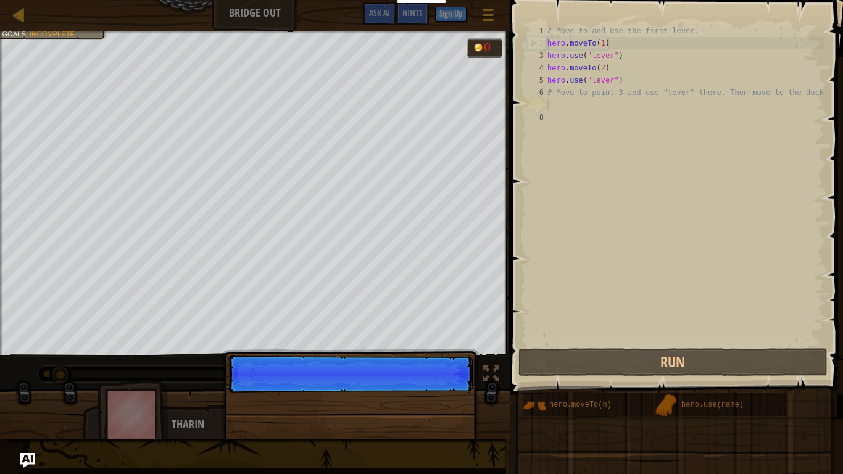
scroll to position [6, 0]
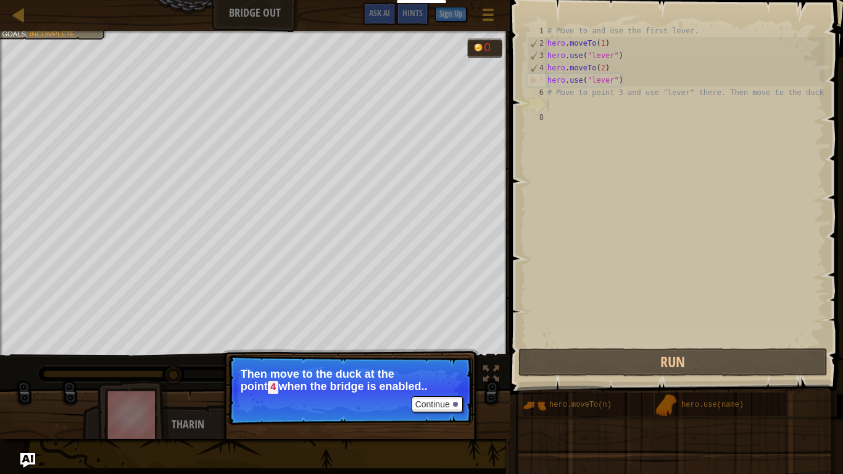
click at [356, 394] on p "Then move to the duck at the [GEOGRAPHIC_DATA] when the bridge is enabled.." at bounding box center [350, 381] width 219 height 26
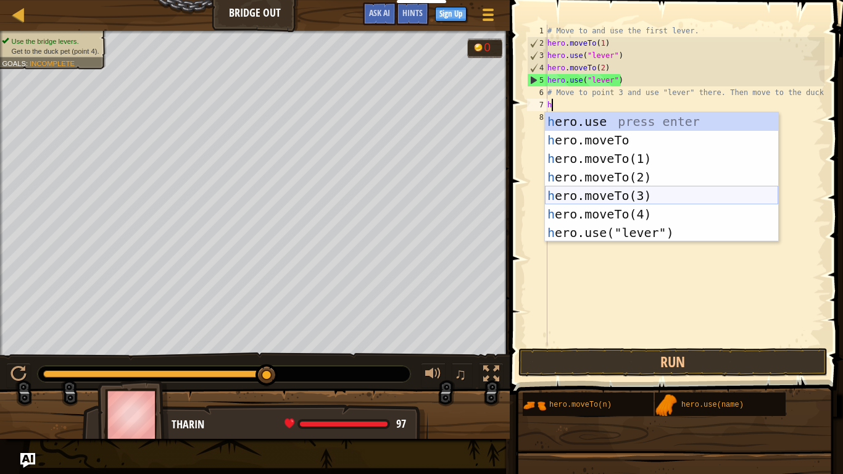
click at [638, 188] on div "h ero.use press enter h ero.moveTo press enter h ero.moveTo(1) press enter h er…" at bounding box center [661, 195] width 233 height 167
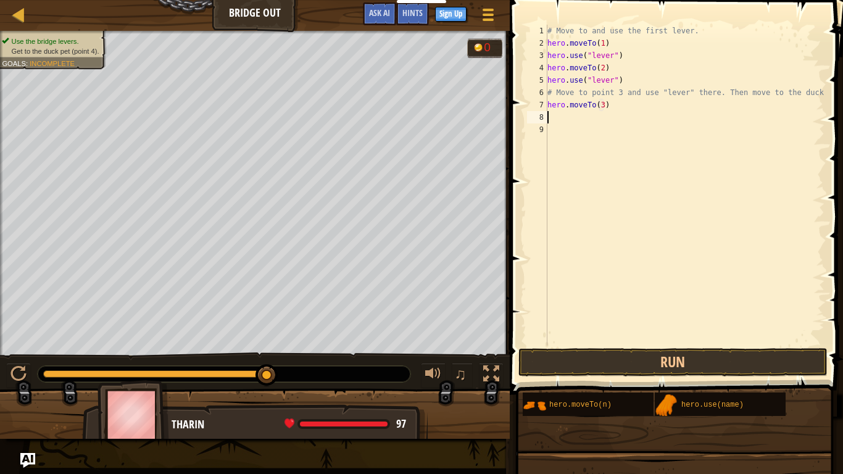
type textarea "hero.moveTo(3)l"
click at [636, 143] on div "# Move to and use the first lever. hero . moveTo ( 1 ) hero . use ( "lever" ) h…" at bounding box center [685, 198] width 280 height 346
click at [563, 123] on div "# Move to and use the first lever. hero . moveTo ( 1 ) hero . use ( "lever" ) h…" at bounding box center [685, 198] width 280 height 346
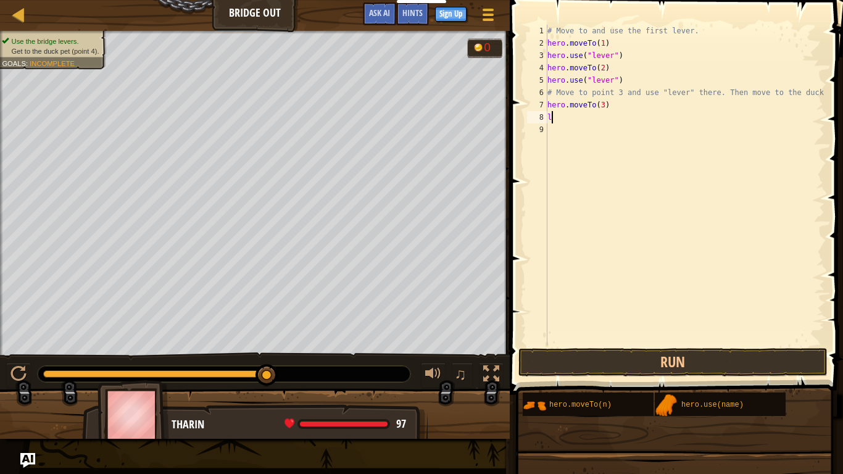
scroll to position [6, 1]
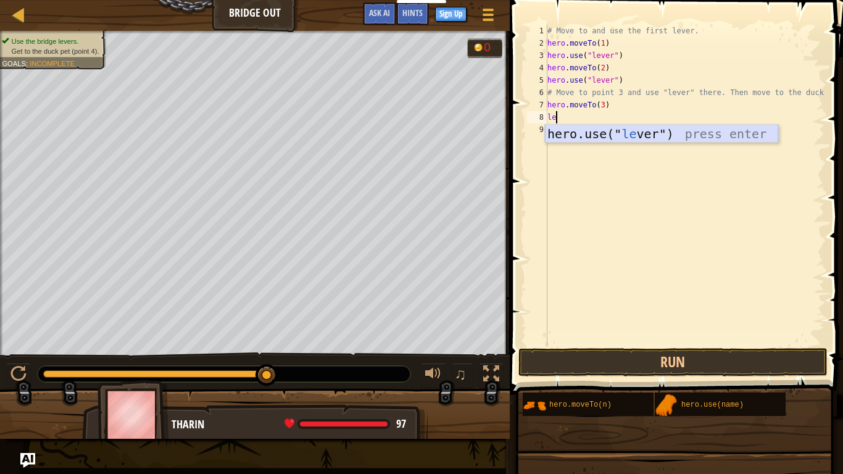
click at [617, 131] on div "hero.use(" le ver") press enter" at bounding box center [661, 153] width 233 height 56
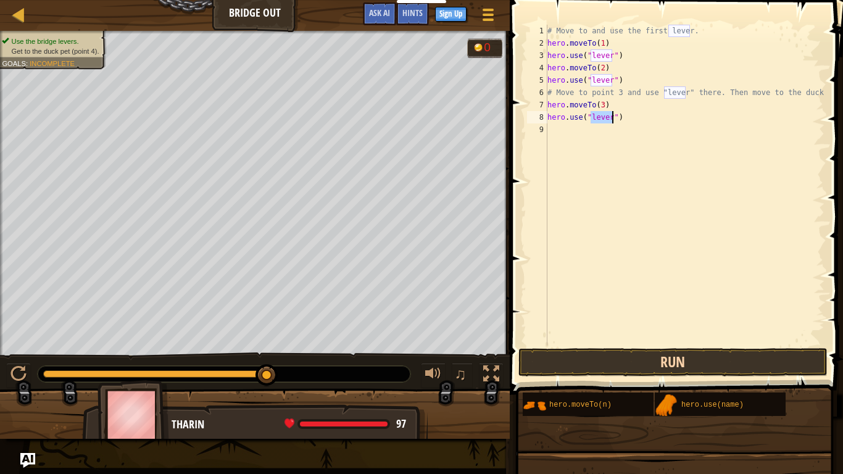
type textarea "hero.use("lever")"
click at [658, 356] on button "Run" at bounding box center [673, 362] width 309 height 28
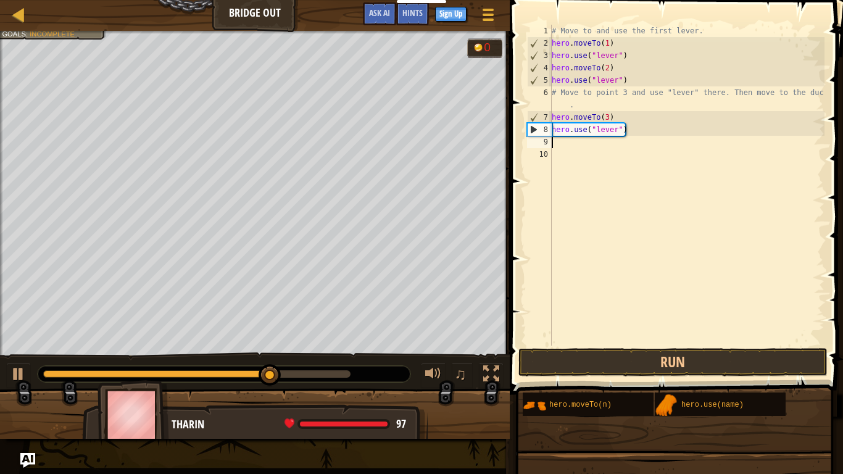
scroll to position [6, 0]
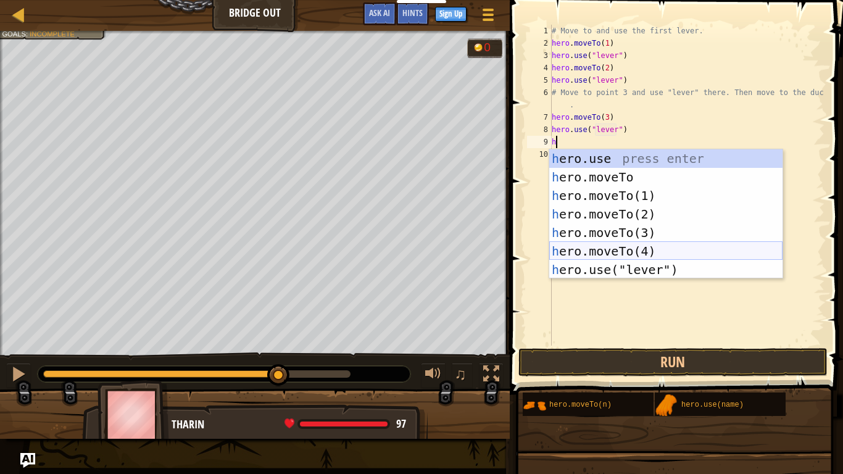
click at [625, 251] on div "h ero.use press enter h ero.moveTo press enter h ero.moveTo(1) press enter h er…" at bounding box center [666, 232] width 233 height 167
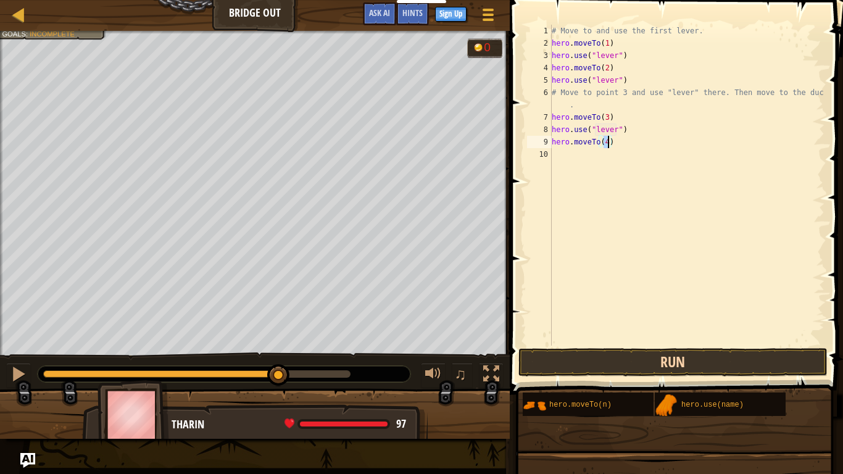
type textarea "hero.moveTo(4)"
click at [671, 362] on button "Run" at bounding box center [673, 362] width 309 height 28
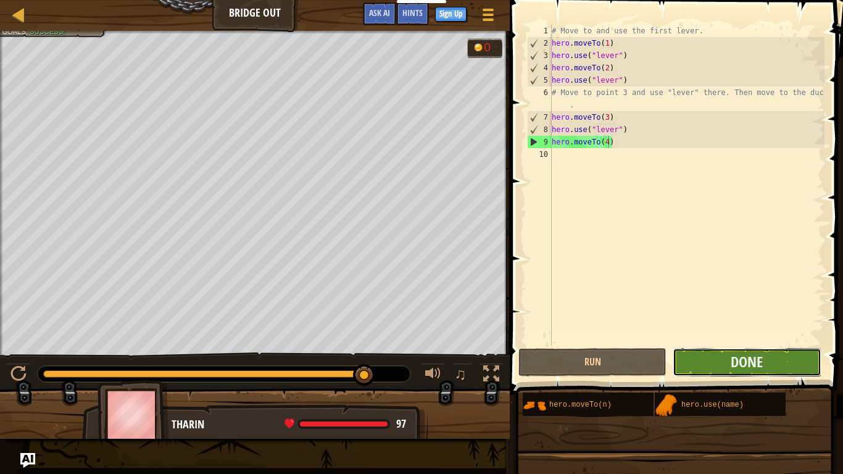
click at [723, 374] on button "Done" at bounding box center [747, 362] width 148 height 28
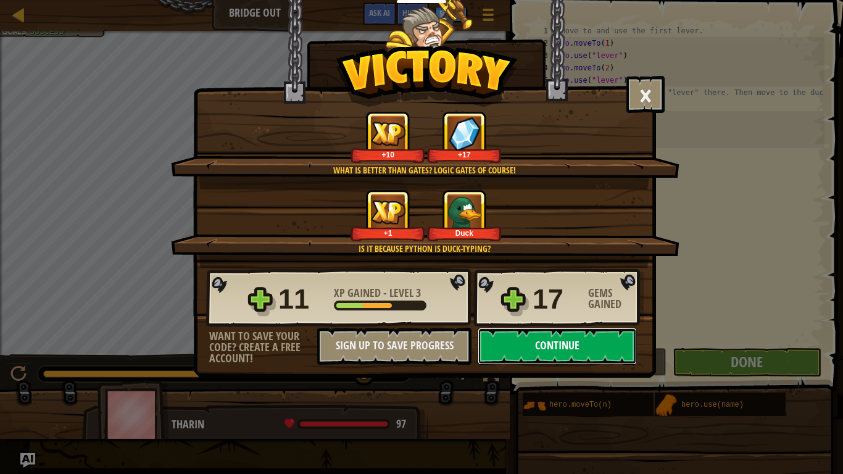
click at [514, 344] on button "Continue" at bounding box center [557, 346] width 159 height 37
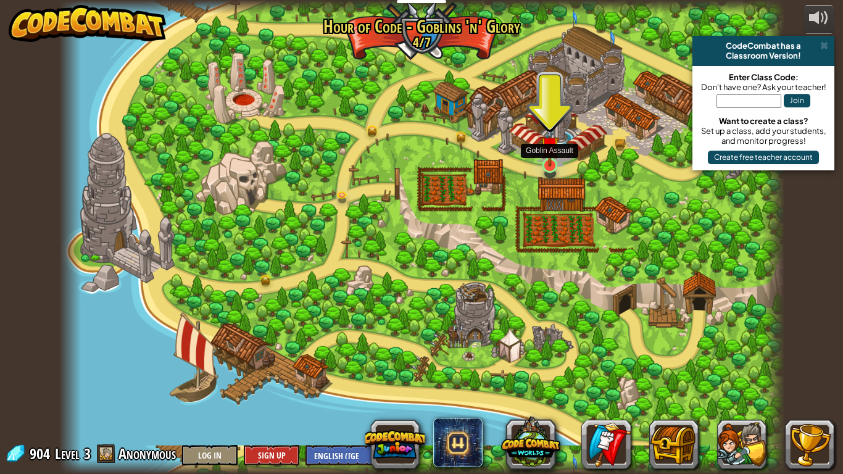
click at [548, 166] on div at bounding box center [550, 165] width 15 height 15
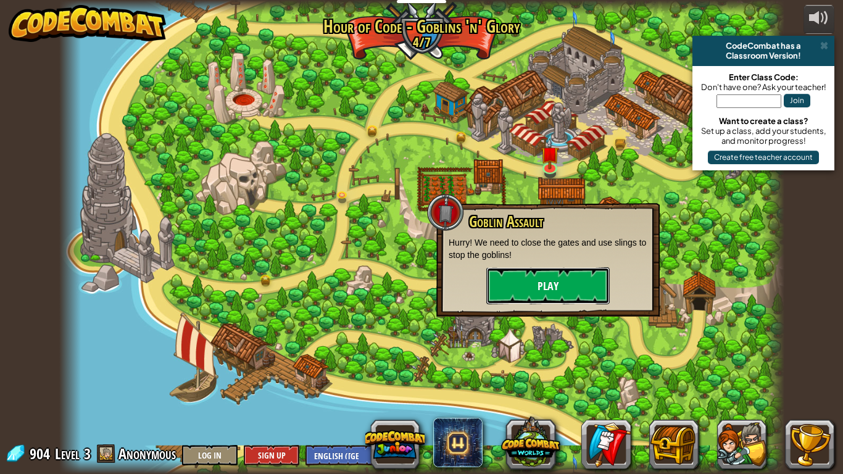
click at [596, 282] on button "Play" at bounding box center [548, 285] width 123 height 37
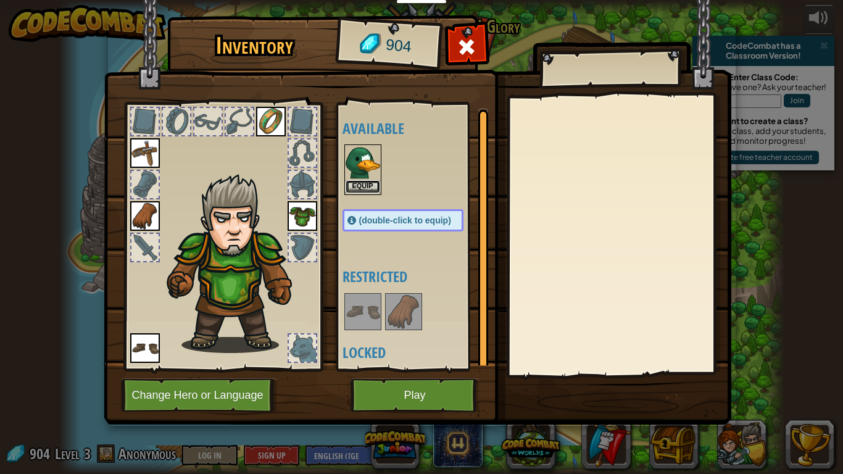
click at [364, 185] on button "Equip" at bounding box center [363, 186] width 35 height 13
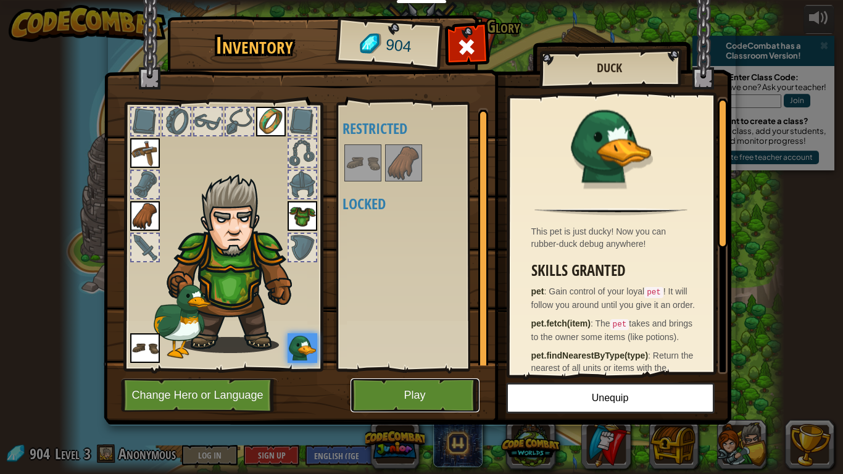
click at [425, 390] on button "Play" at bounding box center [415, 396] width 129 height 34
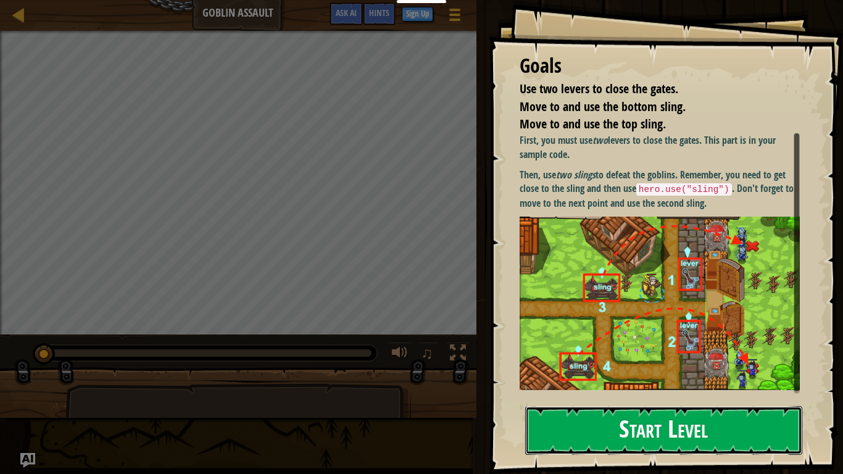
click at [624, 399] on button "Start Level" at bounding box center [663, 430] width 277 height 49
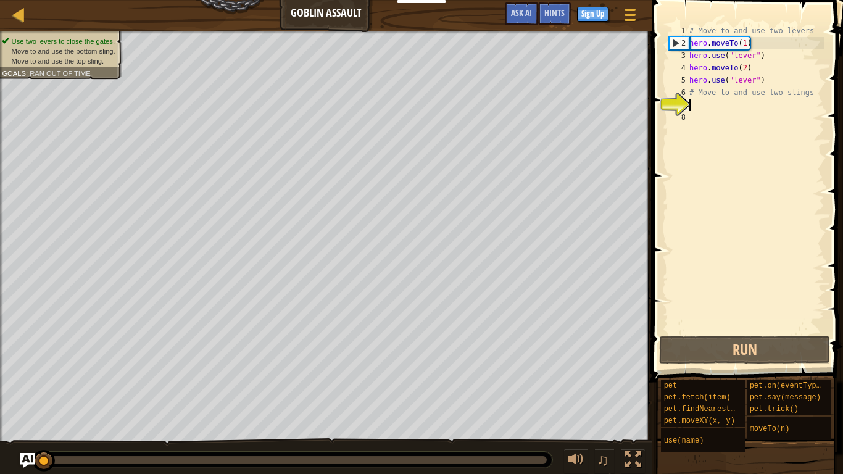
click at [558, 399] on div "♫" at bounding box center [602, 461] width 89 height 25
click at [681, 346] on button "Run" at bounding box center [744, 350] width 171 height 28
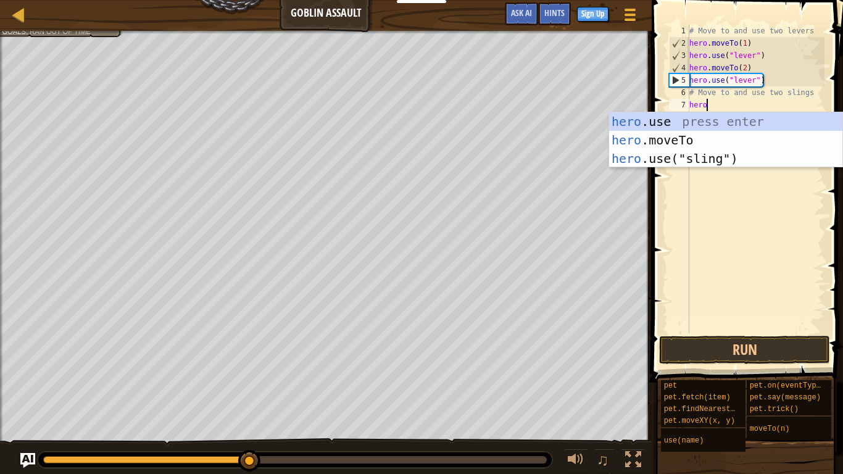
scroll to position [6, 2]
click at [672, 135] on div "hero .use press enter hero .moveTo press enter hero .use("sling") press enter" at bounding box center [725, 158] width 233 height 93
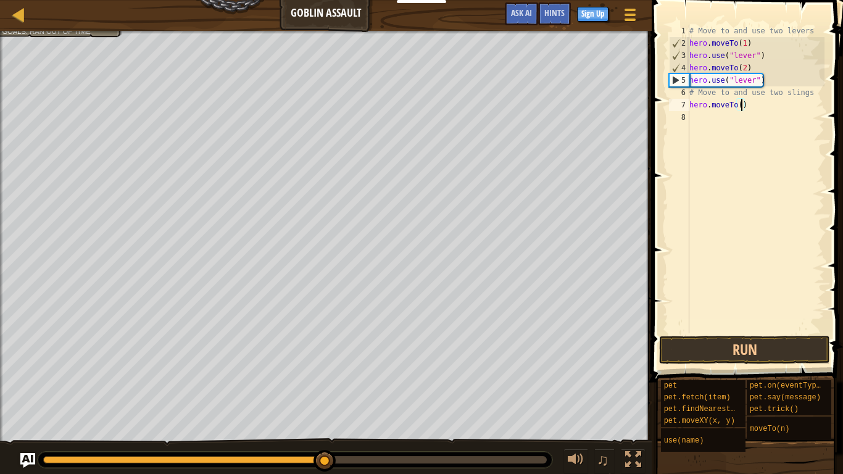
type textarea "hero.moveTo(3)"
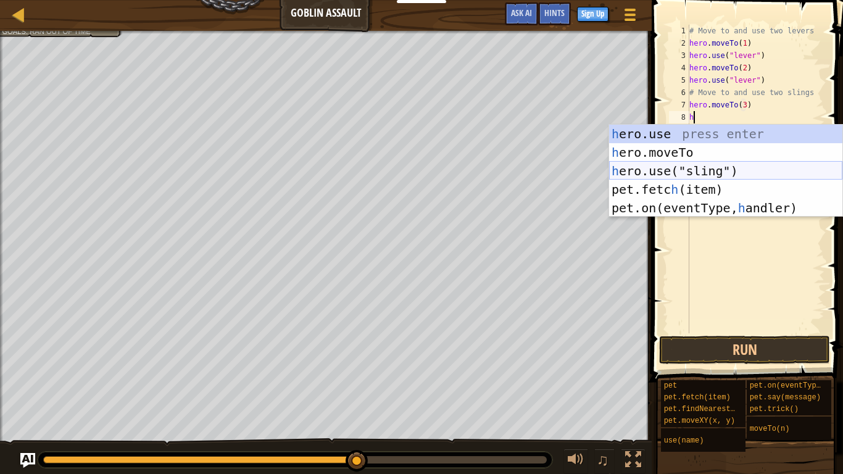
click at [664, 174] on div "h ero.use press enter h ero.moveTo press enter h ero.use("sling") press enter p…" at bounding box center [725, 190] width 233 height 130
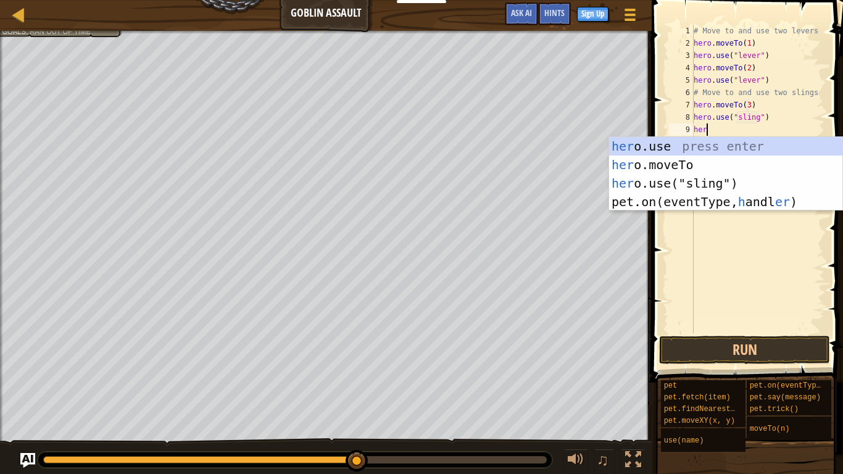
scroll to position [6, 12]
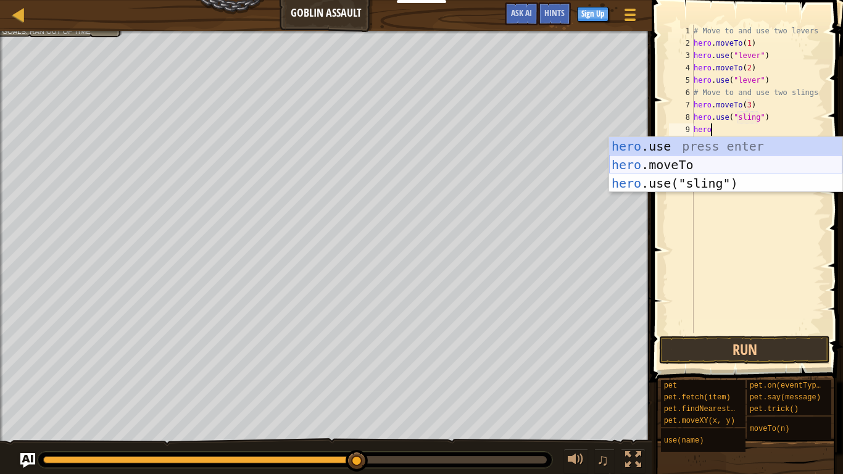
click at [682, 162] on div "hero .use press enter hero .moveTo press enter hero .use("sling") press enter" at bounding box center [725, 183] width 233 height 93
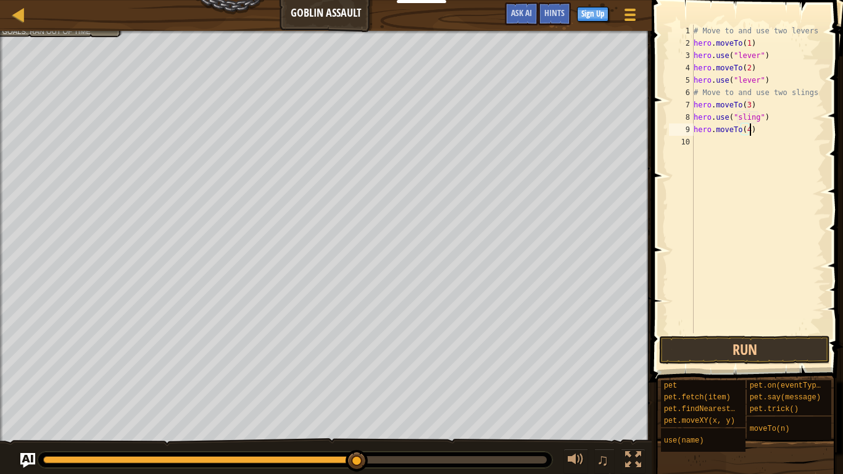
type textarea "hero.moveTo(4)"
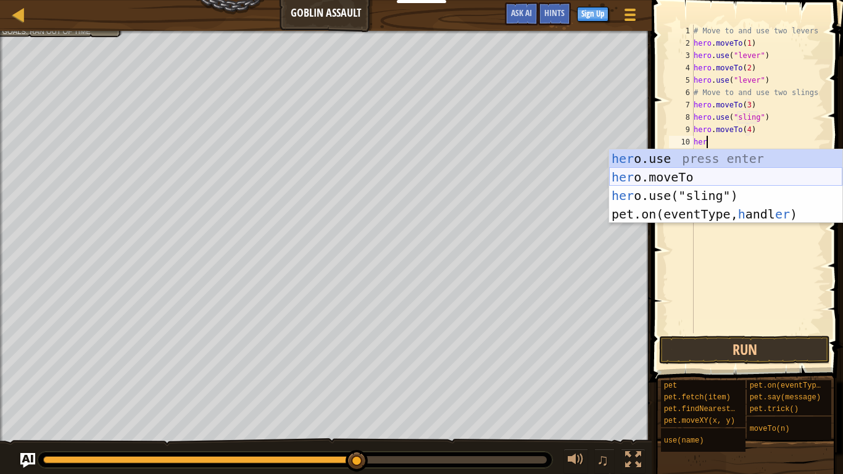
scroll to position [6, 1]
click at [713, 197] on div "her o.use press enter her o.moveTo press enter her o.use("sling") press enter p…" at bounding box center [725, 204] width 233 height 111
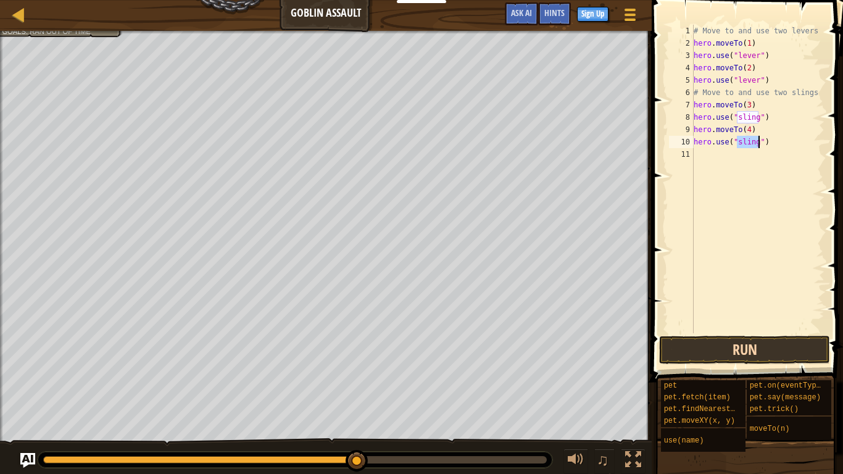
type textarea "hero.use("sling")"
click at [718, 346] on button "Run" at bounding box center [744, 350] width 171 height 28
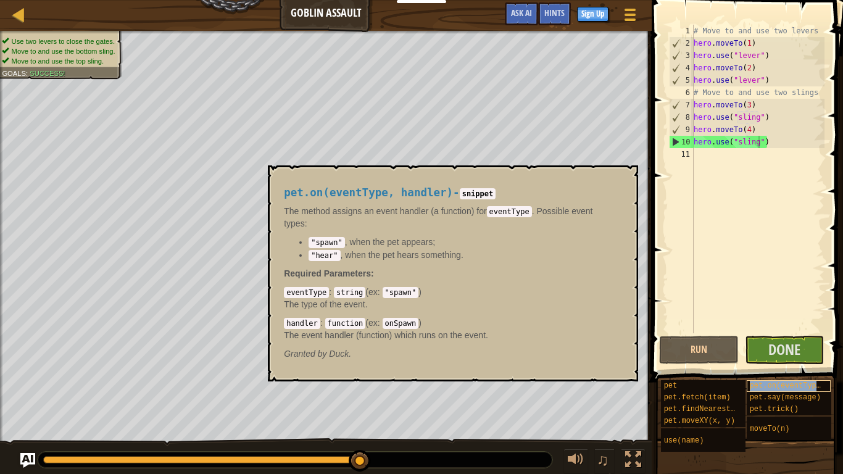
click at [776, 387] on span "pet.on(eventType, handler)" at bounding box center [807, 386] width 115 height 9
click at [773, 348] on span "Done" at bounding box center [785, 350] width 32 height 20
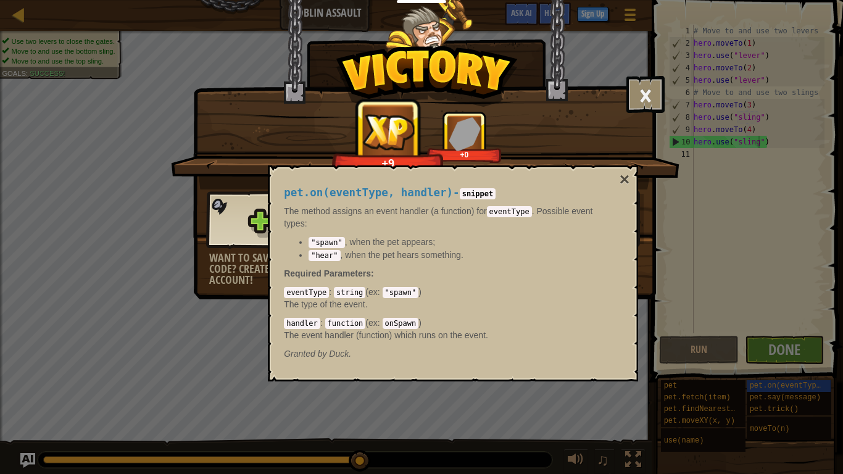
click at [370, 394] on div "× Hold the Gates! How fun was this level? Technology : Goblins. 1 : 0. +9 +0 Re…" at bounding box center [421, 237] width 843 height 474
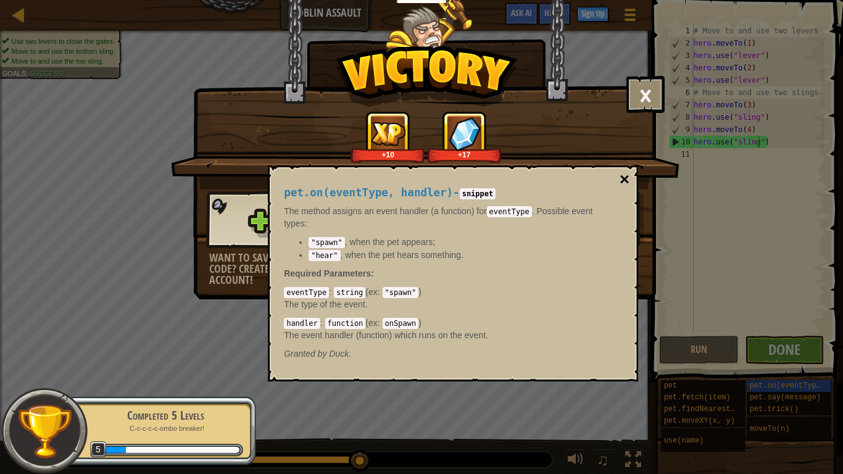
click at [624, 180] on button "×" at bounding box center [625, 179] width 10 height 17
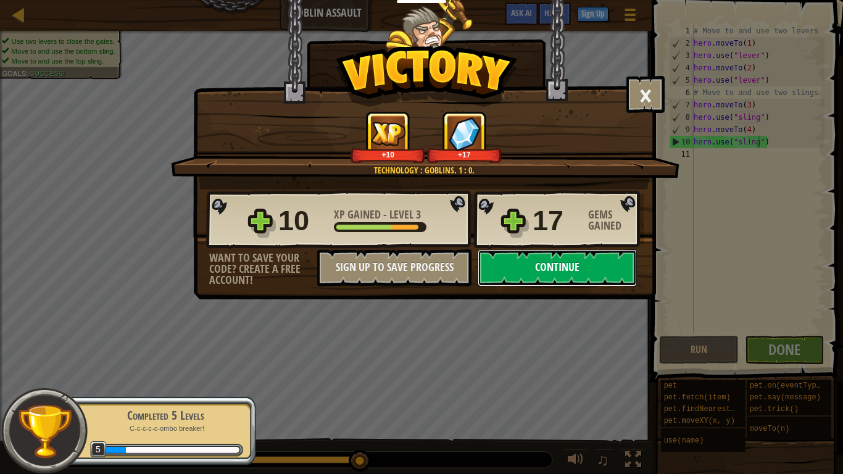
click at [574, 267] on button "Continue" at bounding box center [557, 267] width 159 height 37
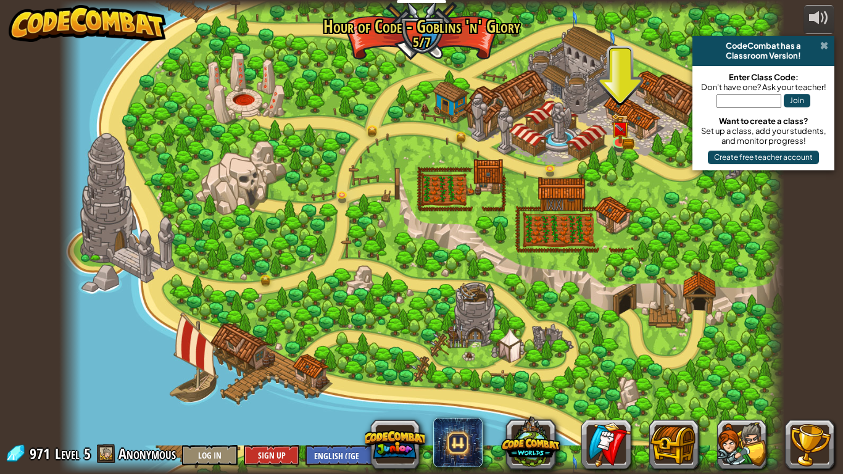
click at [813, 42] on span at bounding box center [825, 46] width 8 height 10
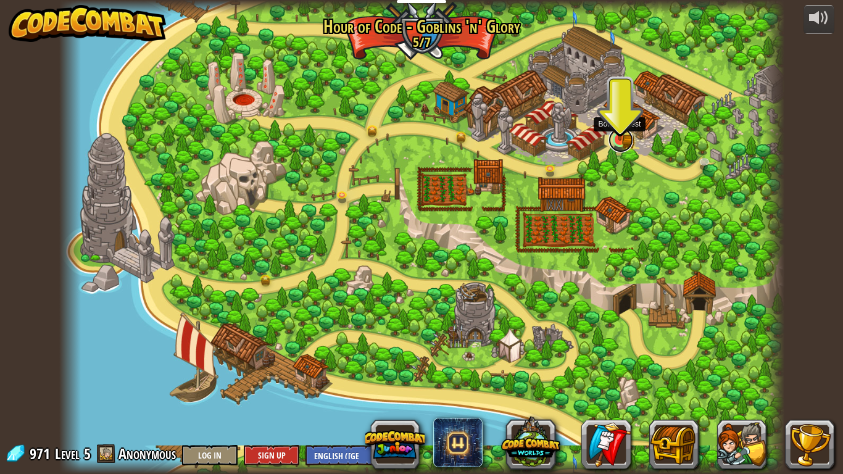
click at [617, 149] on link at bounding box center [621, 140] width 25 height 25
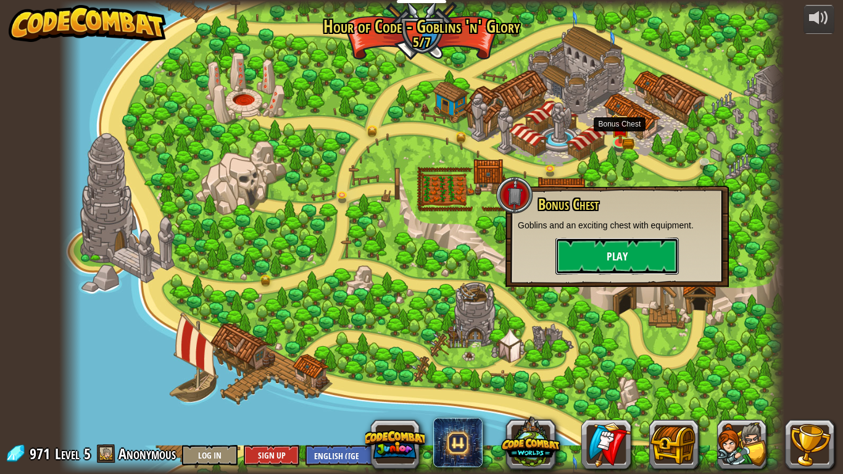
click at [618, 256] on button "Play" at bounding box center [617, 256] width 123 height 37
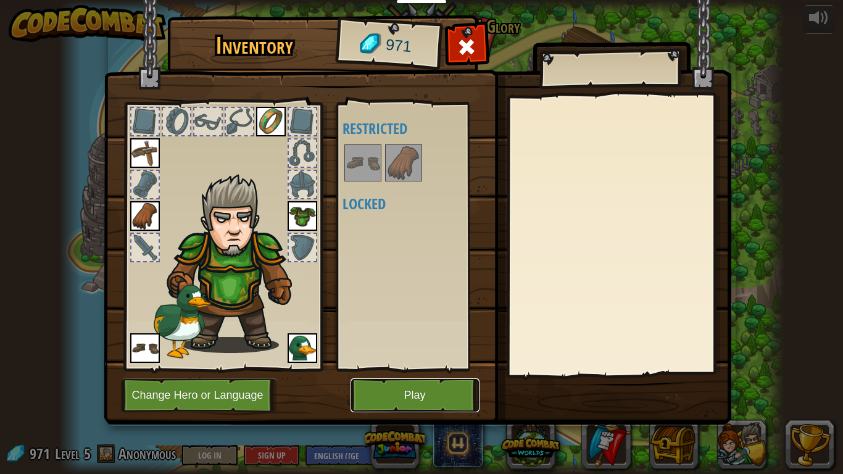
click at [391, 399] on button "Play" at bounding box center [415, 396] width 129 height 34
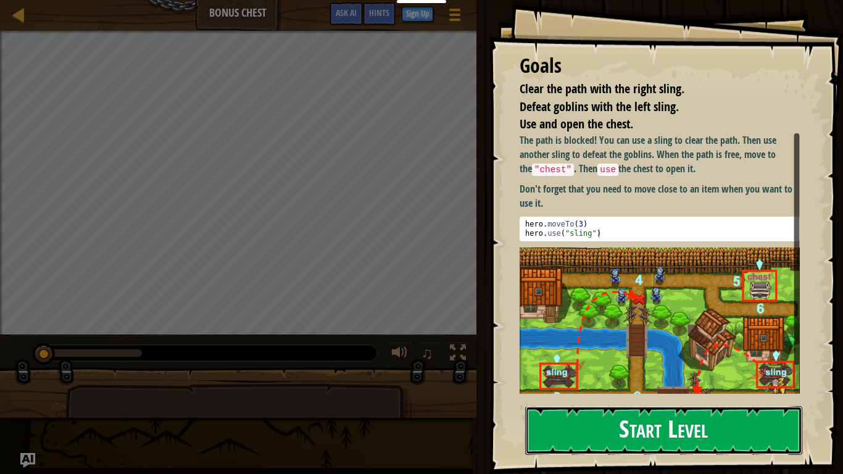
click at [546, 399] on button "Start Level" at bounding box center [663, 430] width 277 height 49
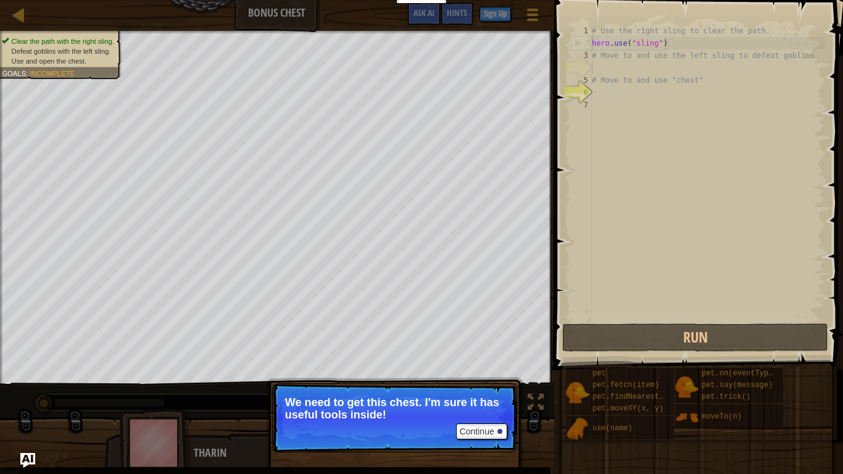
click at [629, 132] on div "# Use the right sling to clear the path. hero . use ( "sling" ) # Move to and u…" at bounding box center [707, 185] width 235 height 321
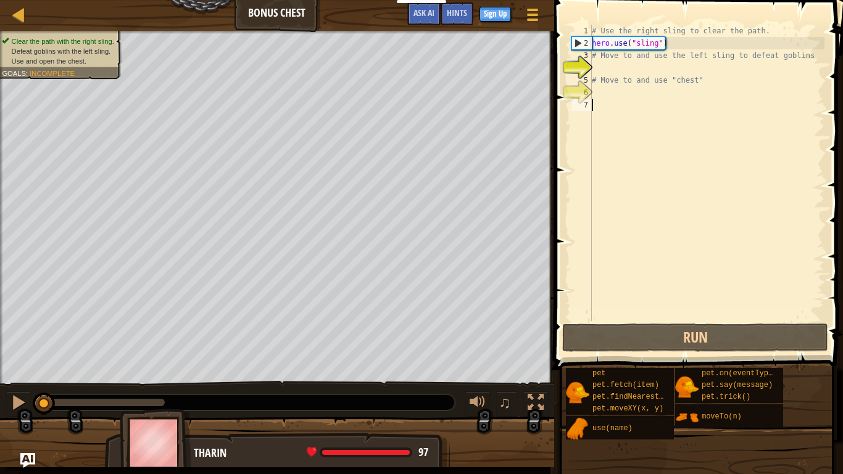
click at [634, 97] on div "# Use the right sling to clear the path. hero . use ( "sling" ) # Move to and u…" at bounding box center [707, 185] width 235 height 321
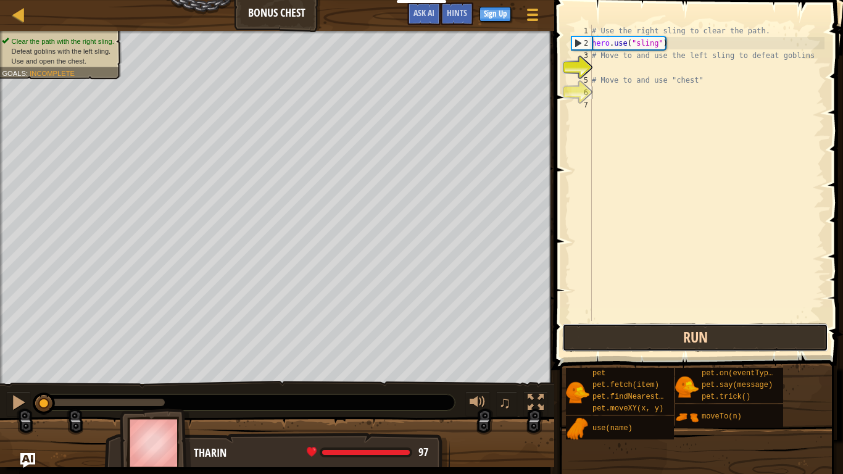
click at [687, 338] on button "Run" at bounding box center [696, 338] width 266 height 28
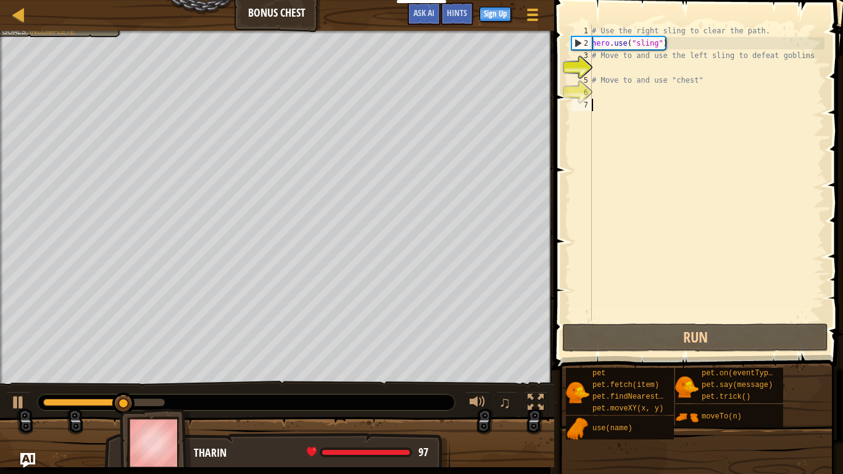
click at [634, 138] on div "# Use the right sling to clear the path. hero . use ( "sling" ) # Move to and u…" at bounding box center [707, 185] width 235 height 321
click at [624, 98] on div "# Use the right sling to clear the path. hero . use ( "sling" ) # Move to and u…" at bounding box center [707, 185] width 235 height 321
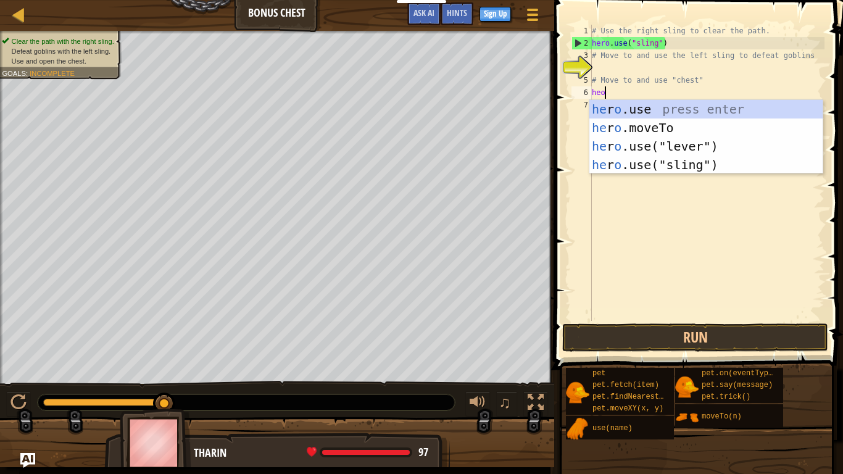
scroll to position [6, 1]
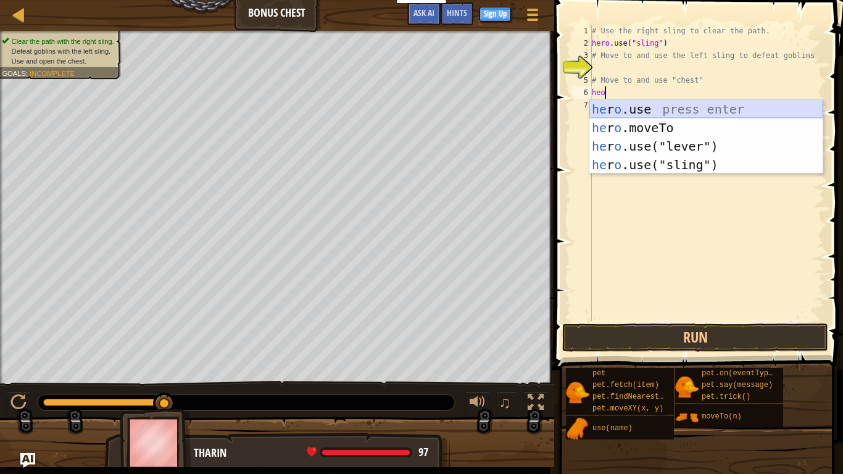
click at [632, 117] on div "he r o .use press enter he r o .moveTo press enter he r o .use("lever") press e…" at bounding box center [706, 155] width 233 height 111
click at [684, 101] on div "hero .moveTo press enter hero .use press enter hero .use("lever") press enter h…" at bounding box center [706, 155] width 233 height 111
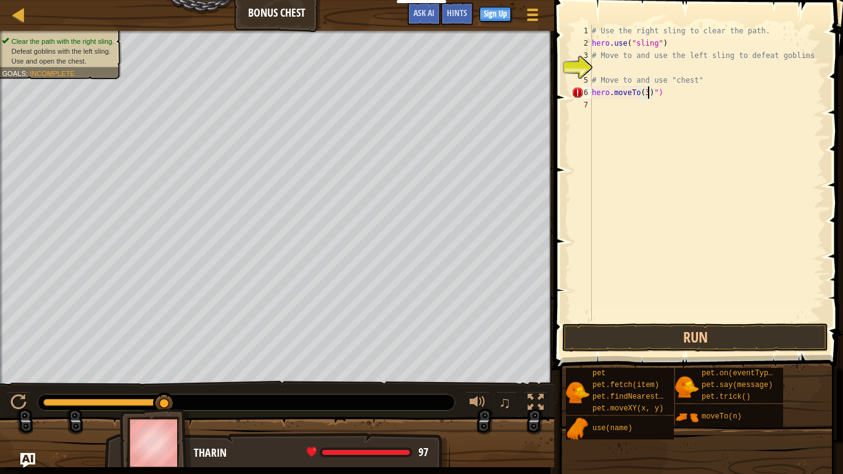
scroll to position [6, 1]
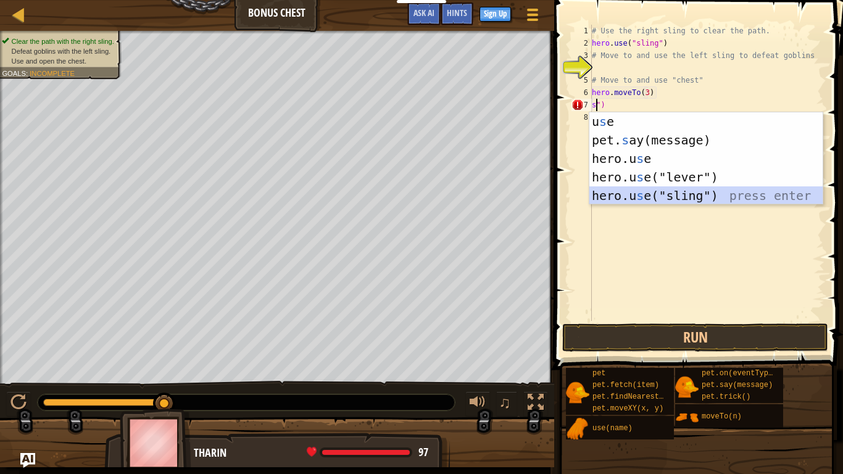
click at [698, 196] on div "u s e press enter pet. s ay(message) press enter hero.u s e press enter hero.u …" at bounding box center [706, 177] width 233 height 130
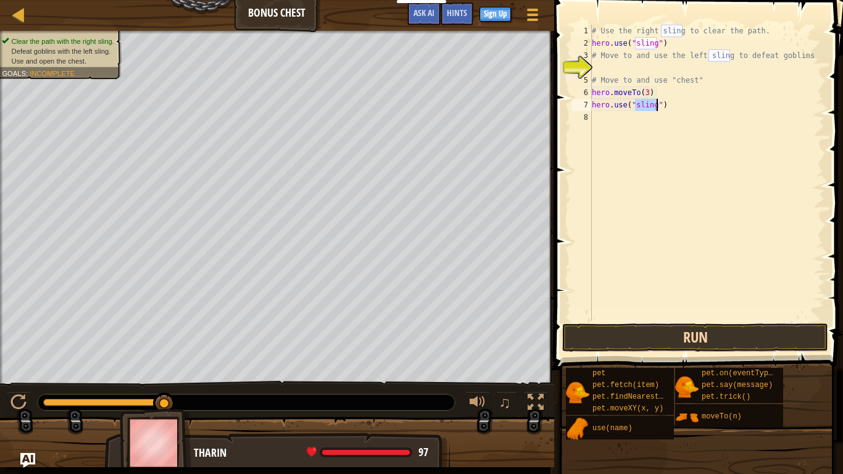
type textarea "hero.use("sling")"
click at [643, 340] on button "Run" at bounding box center [696, 338] width 266 height 28
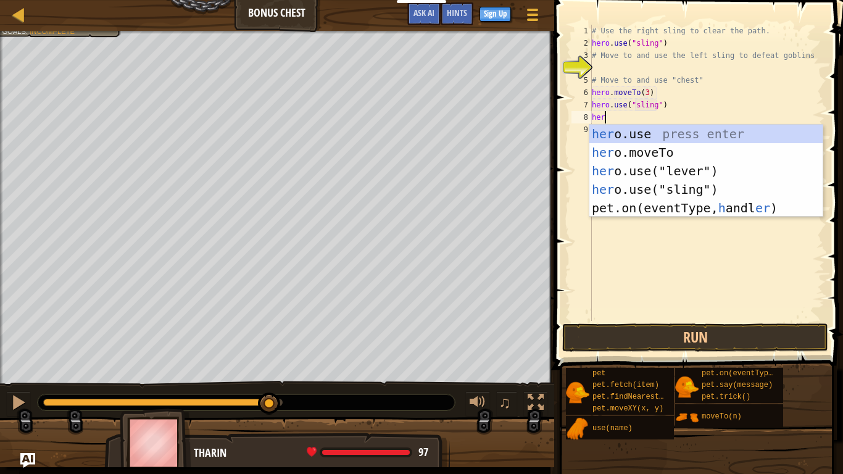
scroll to position [6, 1]
click at [688, 147] on div "her o.use press enter her o.moveTo press enter her o.use("lever") press enter h…" at bounding box center [706, 190] width 233 height 130
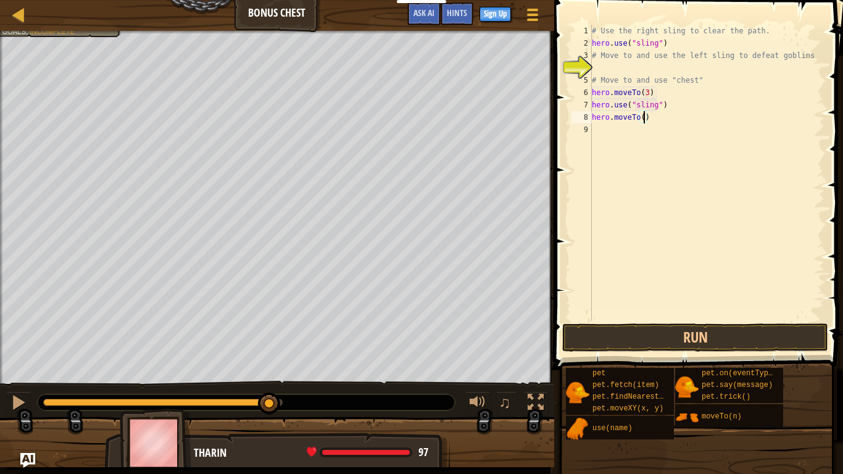
type textarea "hero.moveTo(4)"
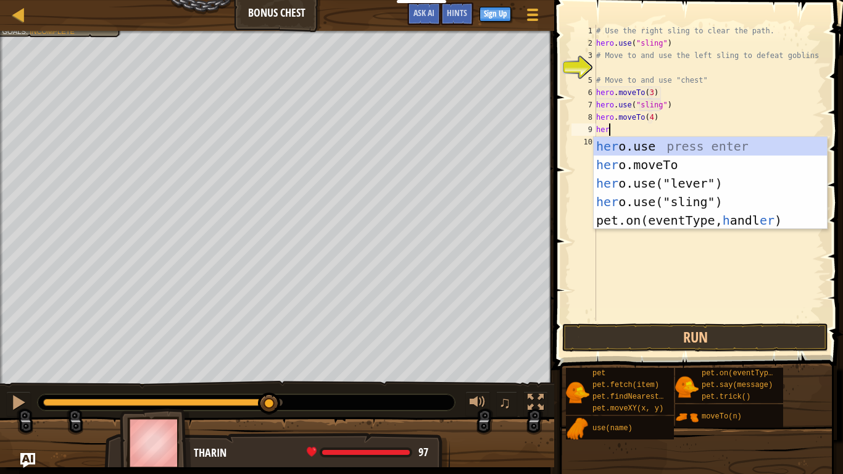
scroll to position [6, 2]
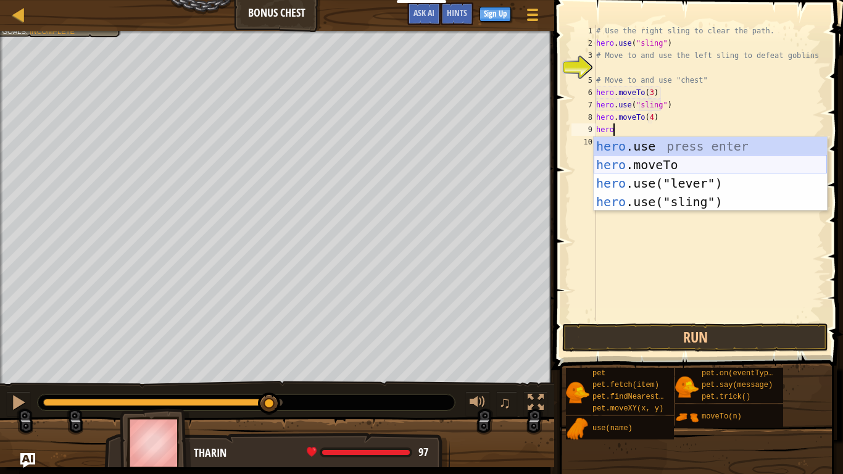
click at [695, 164] on div "hero .use press enter hero .moveTo press enter hero .use("lever") press enter h…" at bounding box center [710, 192] width 233 height 111
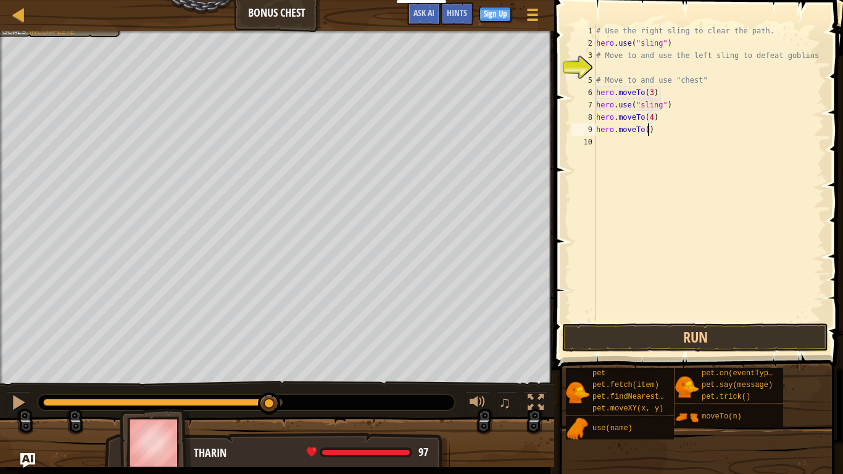
type textarea "hero.moveTo(6)"
click at [707, 347] on button "Run" at bounding box center [696, 338] width 266 height 28
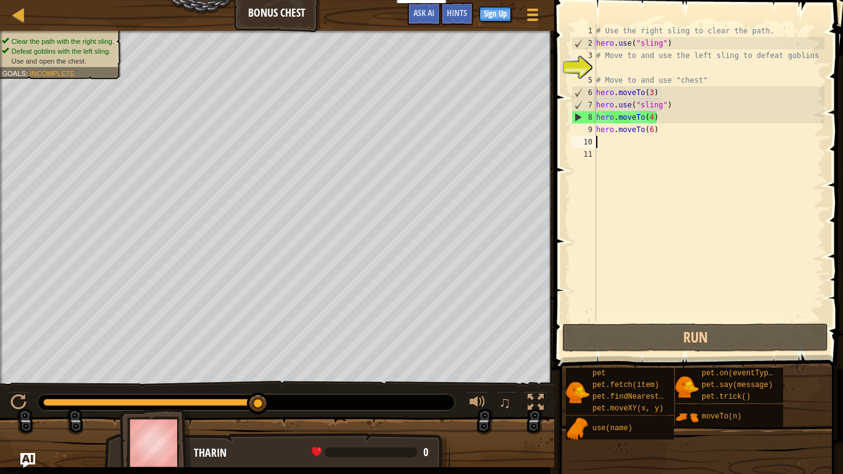
click at [644, 111] on div "# Use the right sling to clear the path. hero . use ( "sling" ) # Move to and u…" at bounding box center [709, 185] width 231 height 321
type textarea "hero.use("sling")"
click at [668, 107] on div "# Use the right sling to clear the path. hero . use ( "sling" ) # Move to and u…" at bounding box center [709, 185] width 231 height 321
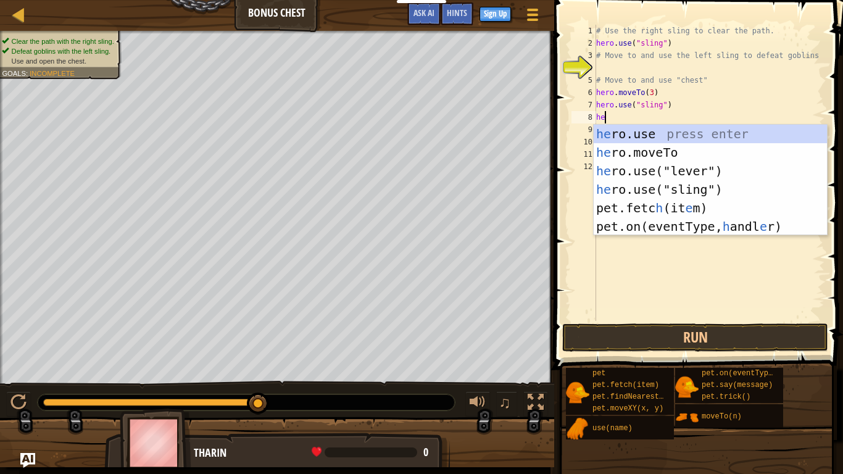
scroll to position [6, 1]
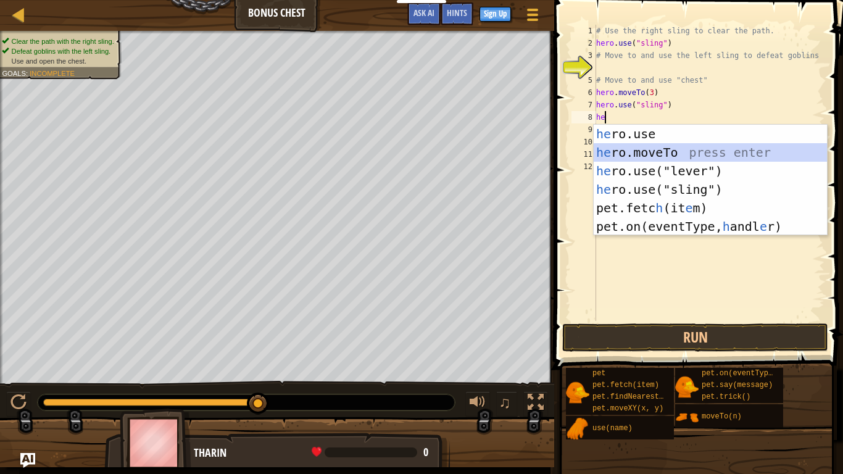
click at [687, 151] on div "he ro.use press enter he ro.moveTo press enter he ro.use("lever") press enter h…" at bounding box center [710, 199] width 233 height 148
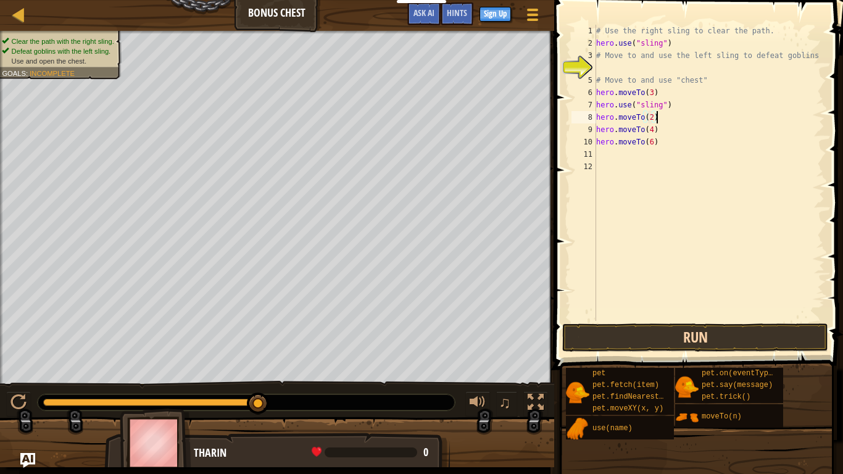
type textarea "hero.moveTo(2)"
click at [694, 341] on button "Run" at bounding box center [696, 338] width 266 height 28
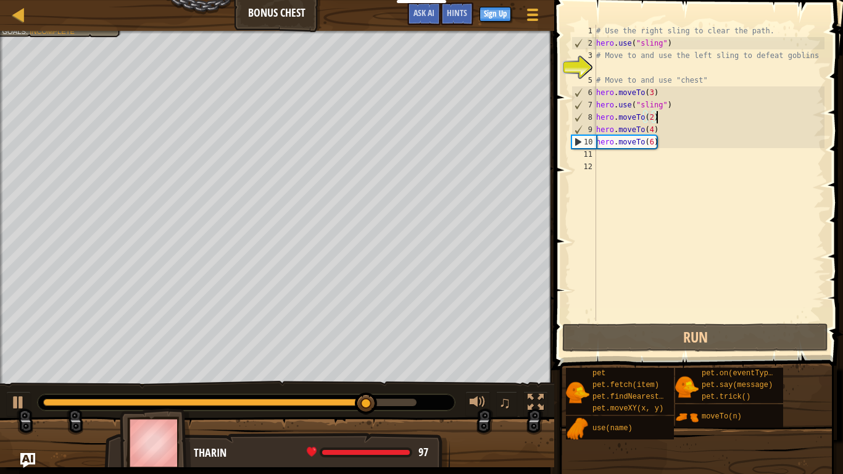
click at [640, 197] on div "# Use the right sling to clear the path. hero . use ( "sling" ) # Move to and u…" at bounding box center [709, 185] width 231 height 321
click at [623, 156] on div "# Use the right sling to clear the path. hero . use ( "sling" ) # Move to and u…" at bounding box center [709, 185] width 231 height 321
type textarea "c"
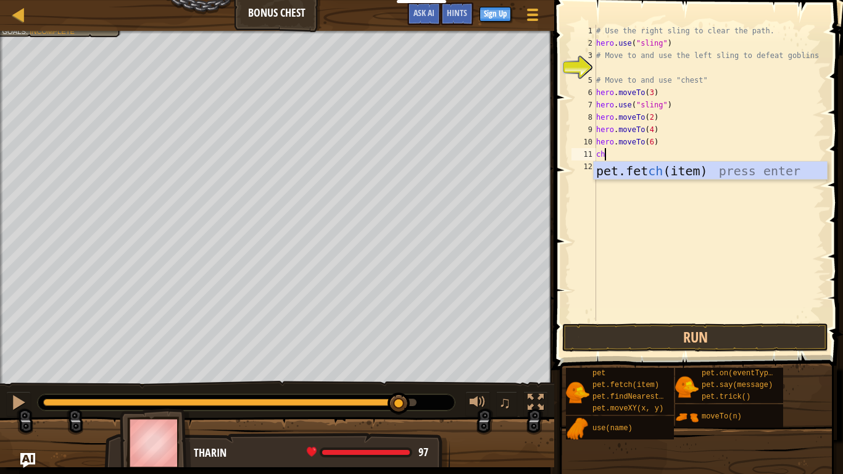
scroll to position [6, 1]
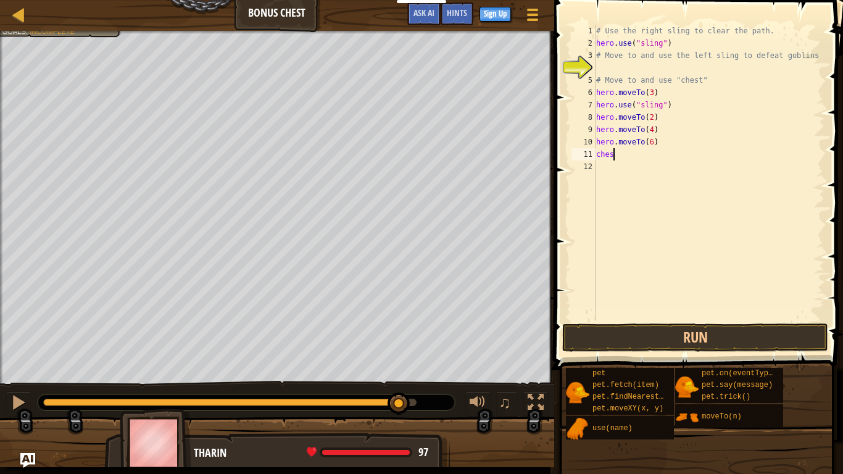
type textarea "chest"
type textarea "c"
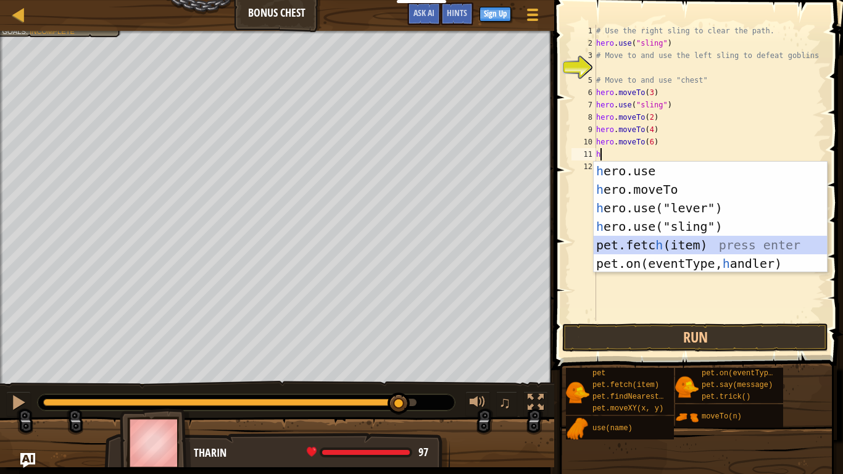
click at [649, 246] on div "h ero.use press enter h ero.moveTo press enter h ero.use("lever") press enter h…" at bounding box center [710, 236] width 233 height 148
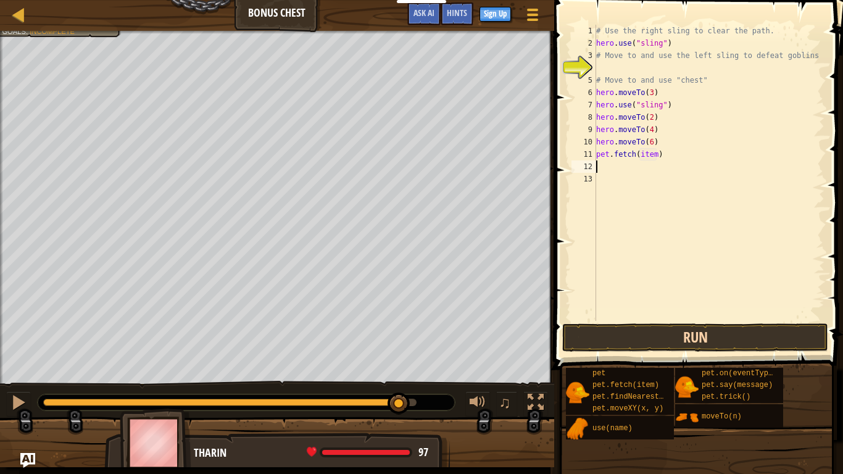
type textarea "pet.fetch(item)"
click at [697, 333] on button "Run" at bounding box center [696, 338] width 266 height 28
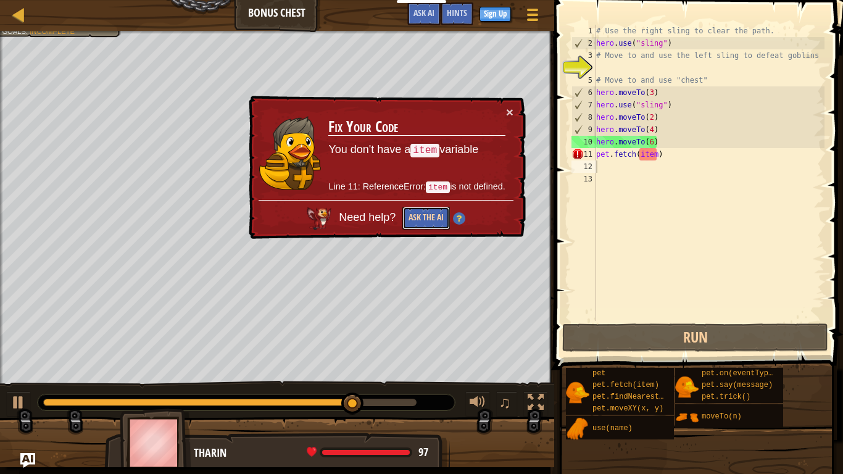
click at [415, 213] on button "Ask the AI" at bounding box center [427, 218] width 48 height 23
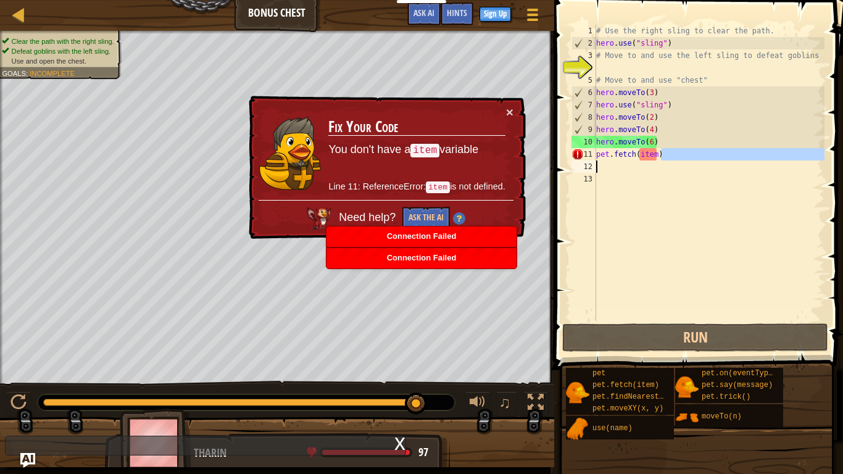
drag, startPoint x: 663, startPoint y: 156, endPoint x: 596, endPoint y: 161, distance: 66.8
click at [596, 161] on div "1 2 3 4 5 6 7 8 9 10 11 12 13 # Use the right sling to clear the path. hero . u…" at bounding box center [697, 173] width 256 height 296
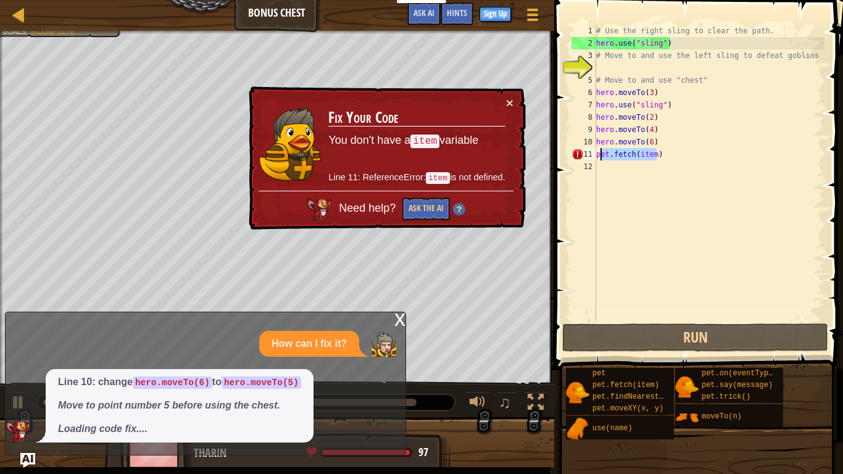
drag, startPoint x: 656, startPoint y: 159, endPoint x: 600, endPoint y: 157, distance: 56.8
click at [600, 157] on div "# Use the right sling to clear the path. hero . use ( "sling" ) # Move to and u…" at bounding box center [709, 185] width 231 height 321
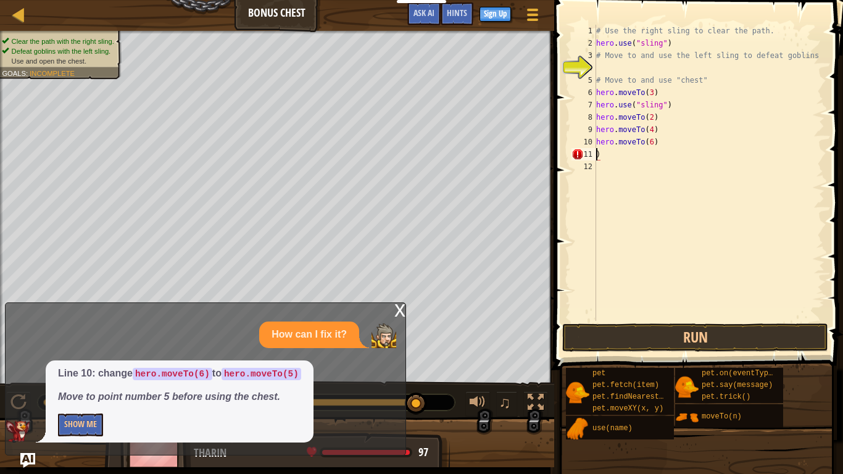
click at [651, 141] on div "# Use the right sling to clear the path. hero . use ( "sling" ) # Move to and u…" at bounding box center [709, 185] width 231 height 321
type textarea "hero.moveTo(5)"
click at [625, 343] on button "Run" at bounding box center [696, 338] width 266 height 28
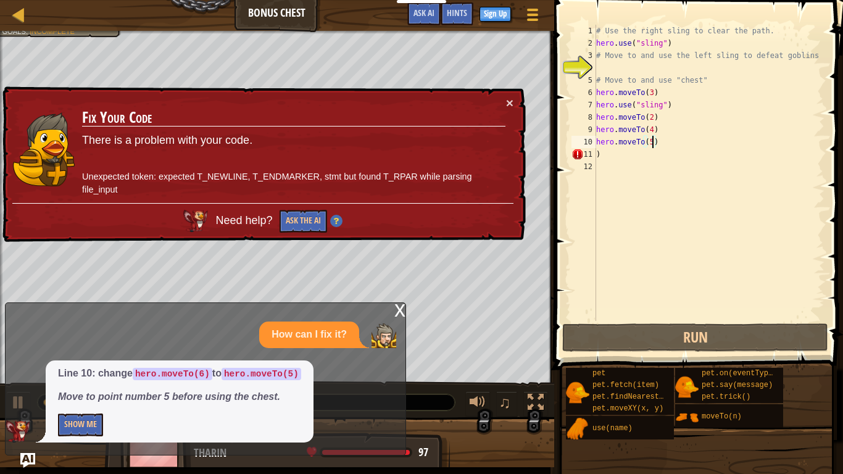
click at [503, 104] on td "Fix Your Code There is a problem with your code. Unexpected token: expected T_N…" at bounding box center [294, 149] width 425 height 107
click at [509, 105] on button "×" at bounding box center [509, 102] width 7 height 13
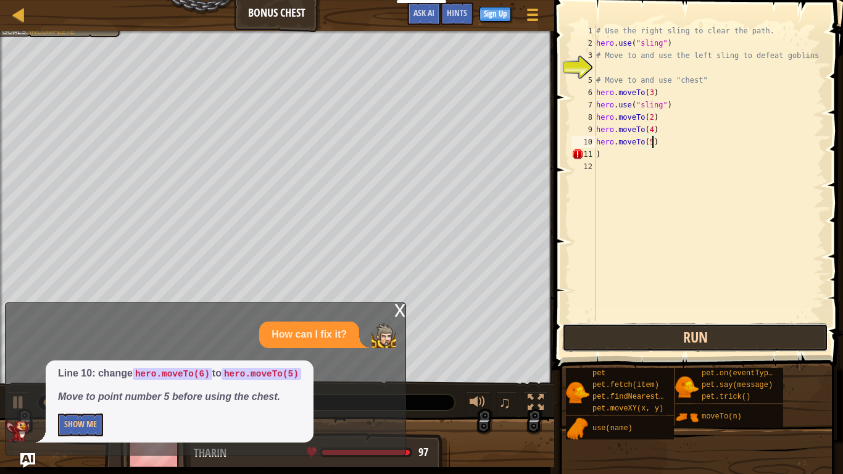
click at [627, 336] on button "Run" at bounding box center [696, 338] width 266 height 28
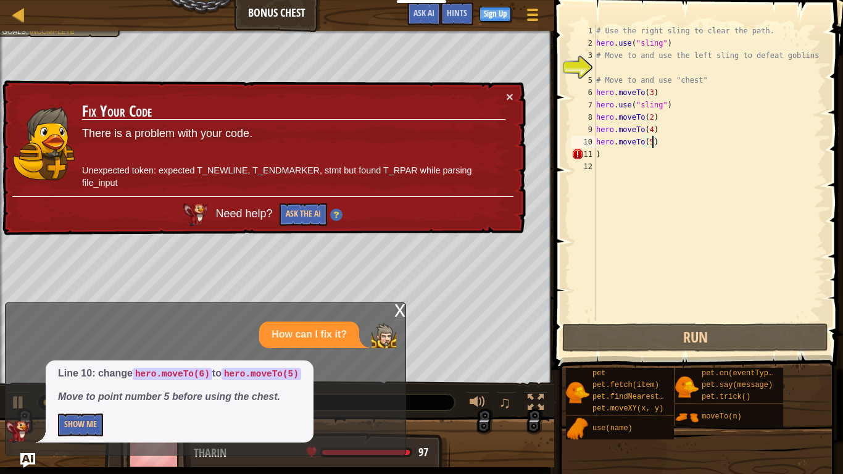
click at [393, 312] on div "x How can I fix it? Line 10: change hero.moveTo(6) to hero.moveTo(5) Move to po…" at bounding box center [205, 379] width 401 height 153
click at [398, 304] on div "x" at bounding box center [400, 309] width 11 height 12
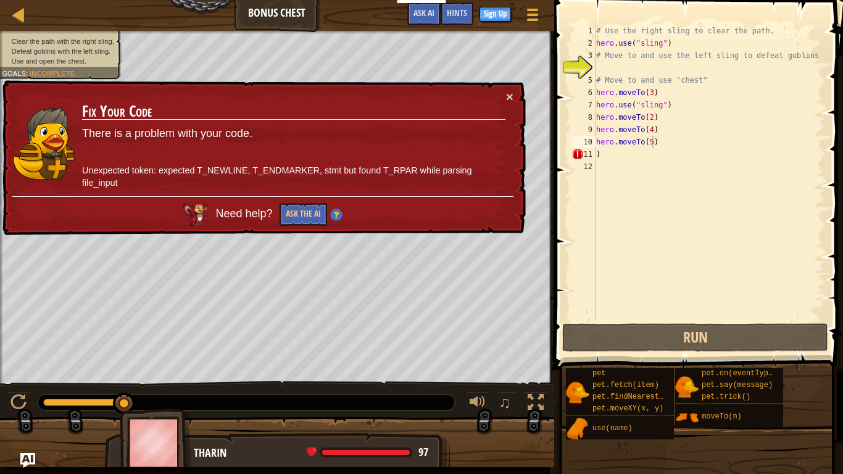
click at [517, 90] on div "× Fix Your Code There is a problem with your code. Unexpected token: expected T…" at bounding box center [263, 158] width 526 height 156
click at [514, 97] on div "× Fix Your Code There is a problem with your code. Unexpected token: expected T…" at bounding box center [263, 158] width 526 height 156
click at [508, 98] on button "×" at bounding box center [509, 96] width 7 height 13
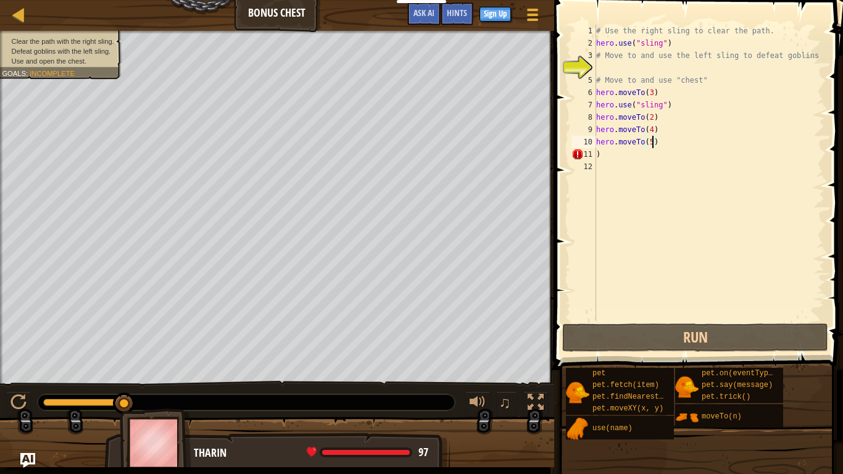
click at [601, 165] on div "# Use the right sling to clear the path. hero . use ( "sling" ) # Move to and u…" at bounding box center [709, 185] width 231 height 321
type textarea ")"
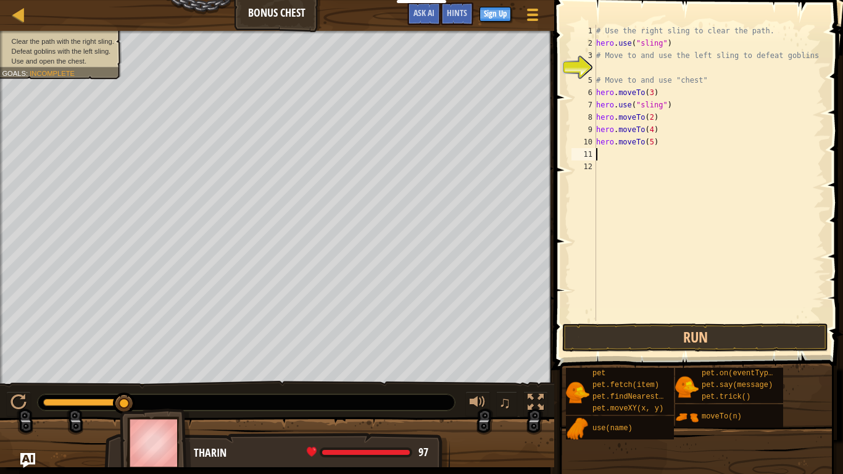
type textarea "hero.moveTo(5)"
click at [659, 334] on button "Run" at bounding box center [696, 338] width 266 height 28
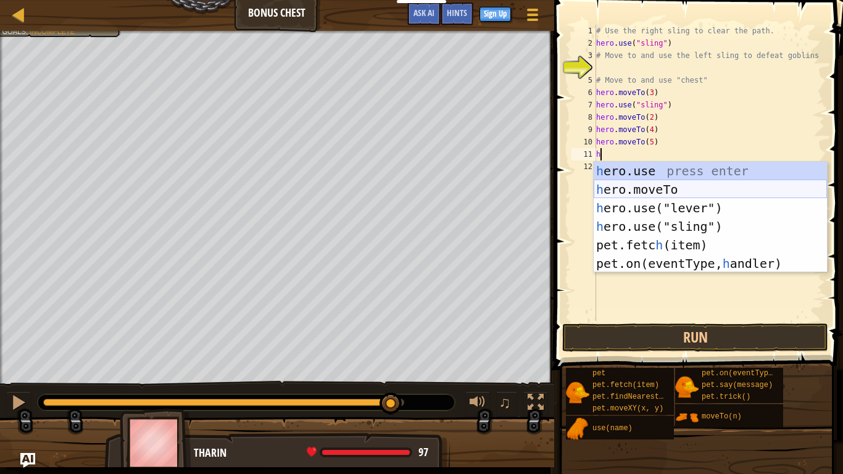
click at [696, 191] on div "h ero.use press enter h ero.moveTo press enter h ero.use("lever") press enter h…" at bounding box center [710, 236] width 233 height 148
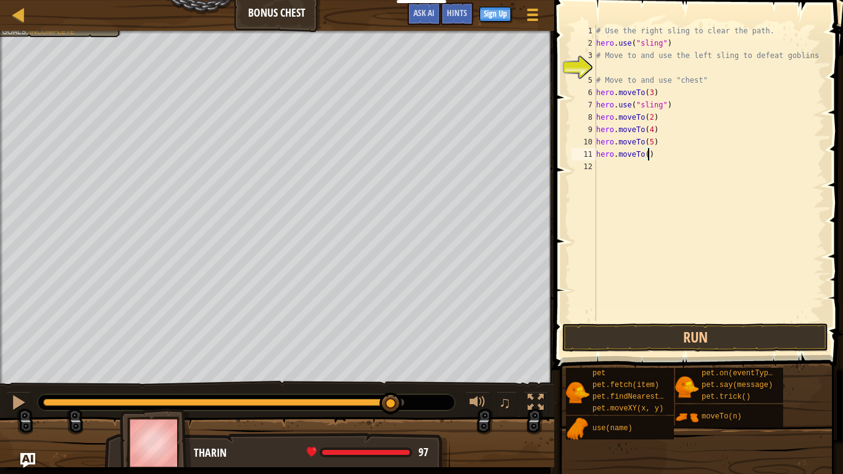
scroll to position [6, 8]
type textarea "hero.moveTo(6)"
click at [681, 333] on button "Run" at bounding box center [696, 338] width 266 height 28
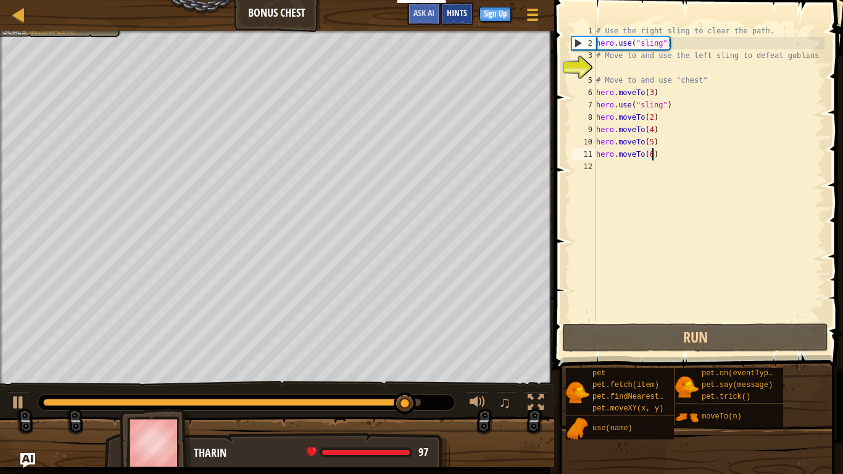
click at [463, 11] on span "Hints" at bounding box center [457, 13] width 20 height 12
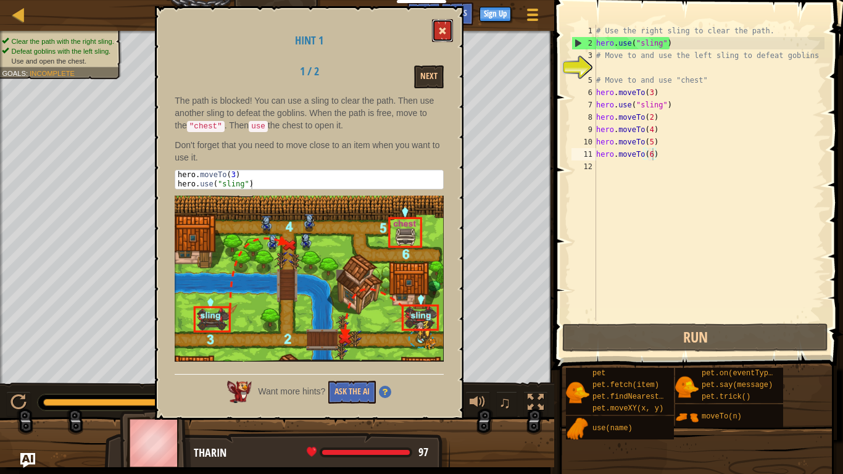
click at [439, 29] on button at bounding box center [442, 30] width 21 height 23
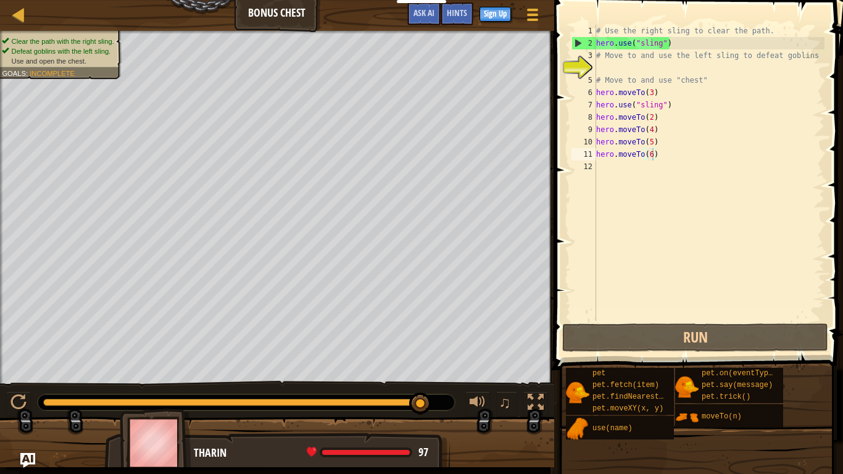
click at [610, 177] on div "# Use the right sling to clear the path. hero . use ( "sling" ) # Move to and u…" at bounding box center [709, 185] width 231 height 321
type textarea "'"
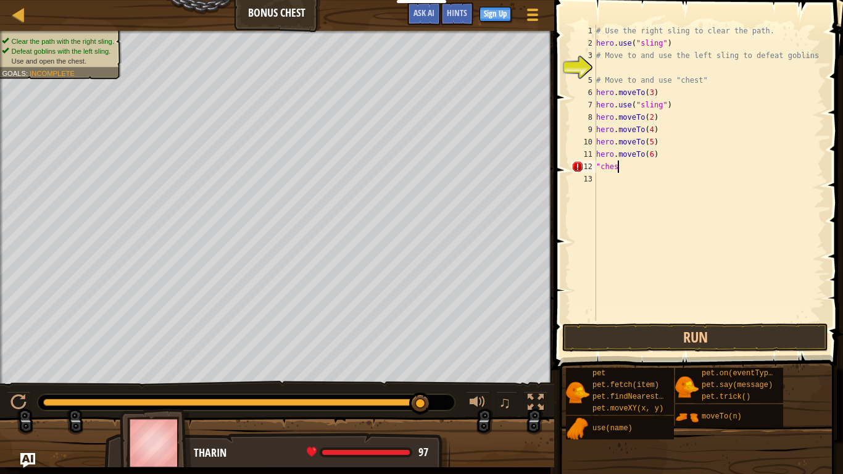
scroll to position [6, 3]
type textarea ""chest""
click at [678, 337] on button "Run" at bounding box center [696, 338] width 266 height 28
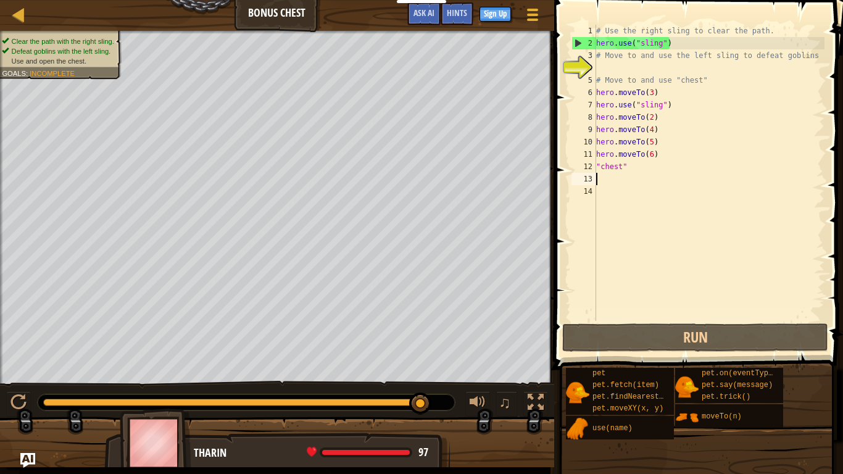
click at [640, 184] on div "# Use the right sling to clear the path. hero . use ( "sling" ) # Move to and u…" at bounding box center [709, 185] width 231 height 321
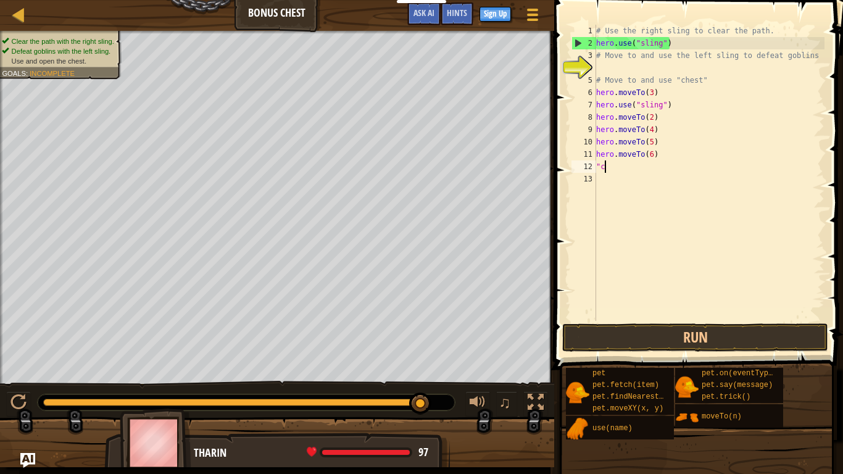
type textarea """
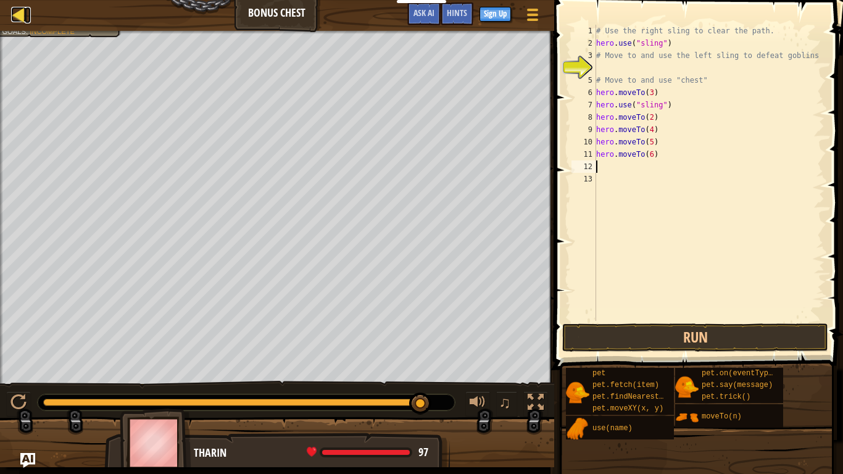
click at [18, 16] on div at bounding box center [18, 14] width 15 height 15
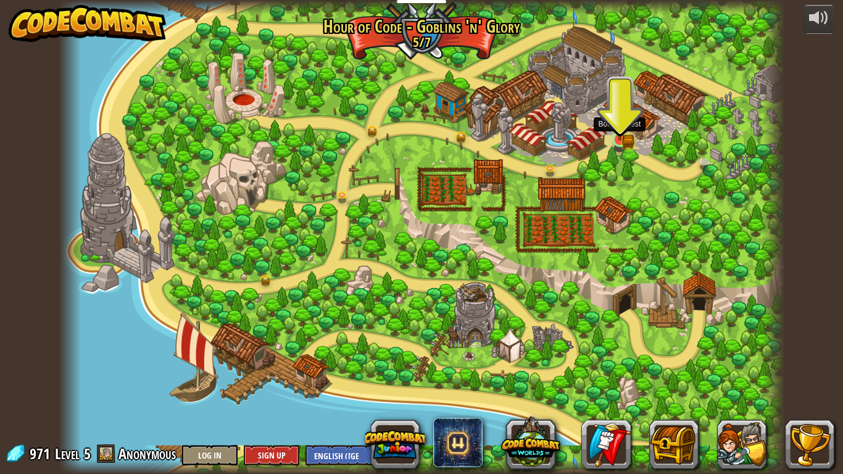
click at [615, 141] on img at bounding box center [620, 121] width 19 height 40
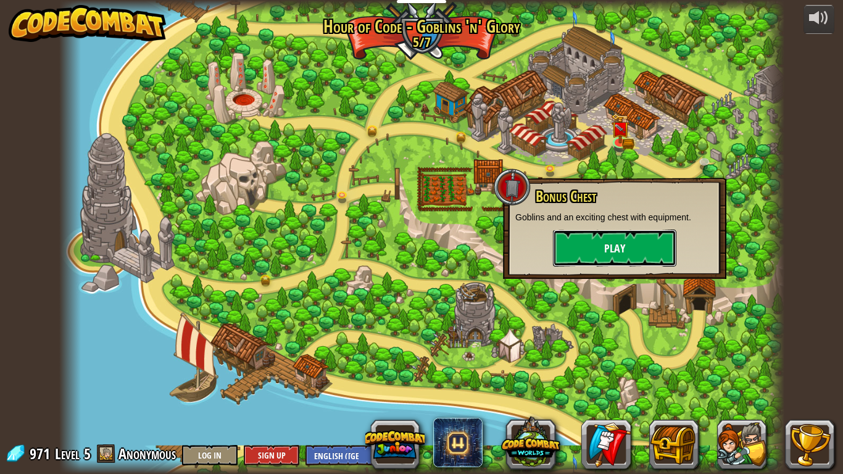
click at [624, 244] on button "Play" at bounding box center [614, 248] width 123 height 37
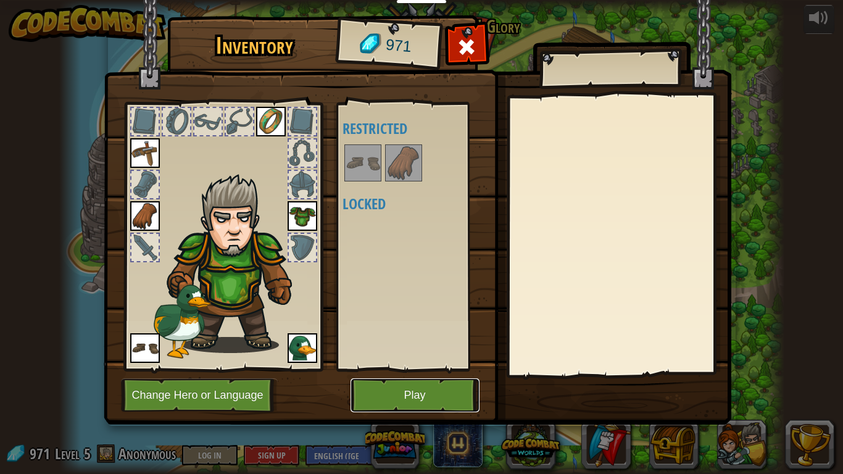
click at [379, 393] on button "Play" at bounding box center [415, 396] width 129 height 34
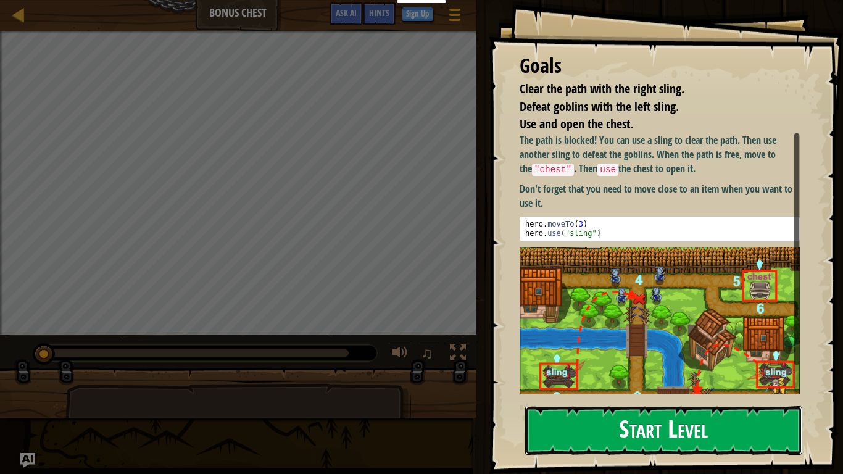
click at [627, 399] on button "Start Level" at bounding box center [663, 430] width 277 height 49
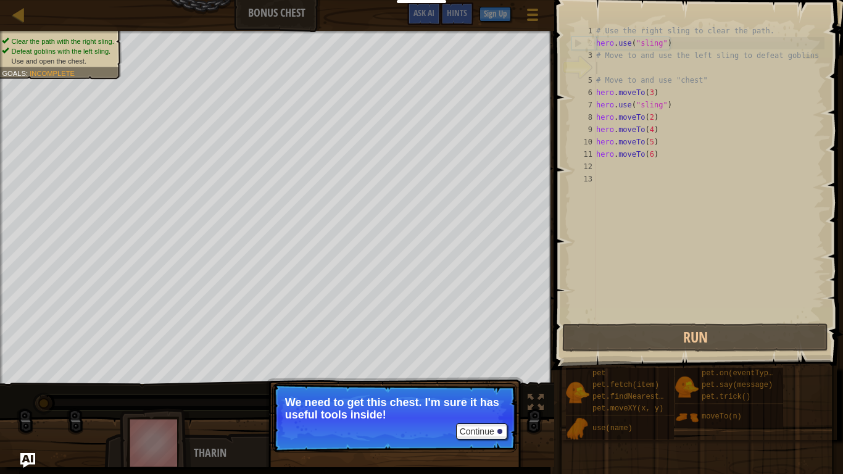
click at [385, 399] on p "Continue We need to get this chest. I'm sure it has useful tools inside!" at bounding box center [394, 417] width 245 height 69
click at [495, 399] on button "Continue" at bounding box center [481, 432] width 51 height 16
click at [465, 399] on button "Continue" at bounding box center [481, 432] width 51 height 16
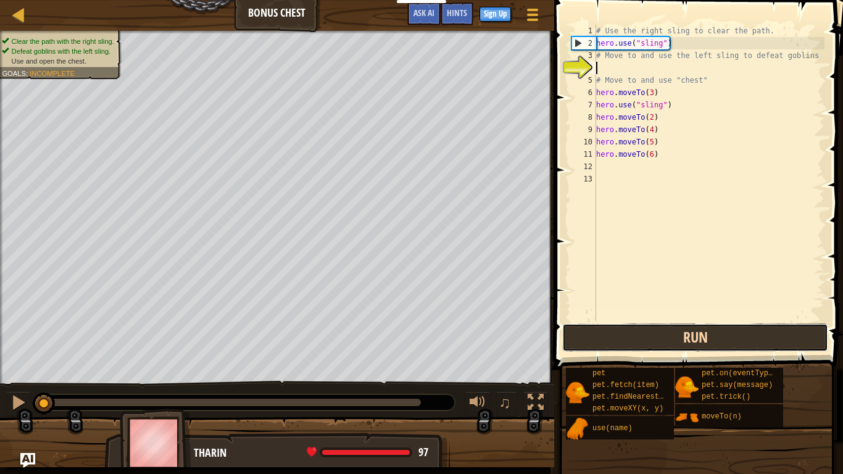
click at [669, 330] on button "Run" at bounding box center [696, 338] width 266 height 28
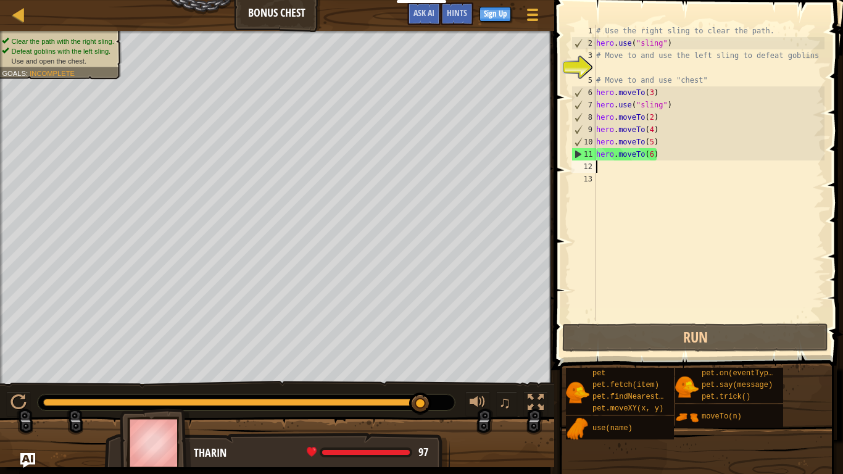
click at [621, 172] on div "# Use the right sling to clear the path. hero . use ( "sling" ) # Move to and u…" at bounding box center [709, 185] width 231 height 321
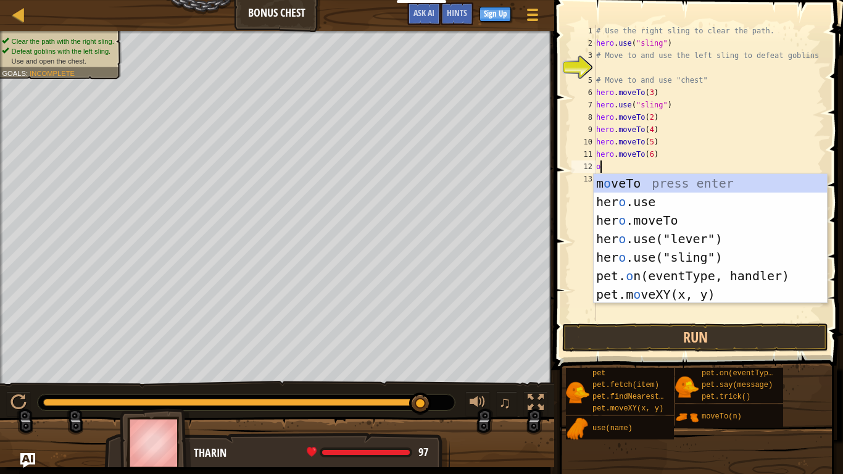
scroll to position [6, 1]
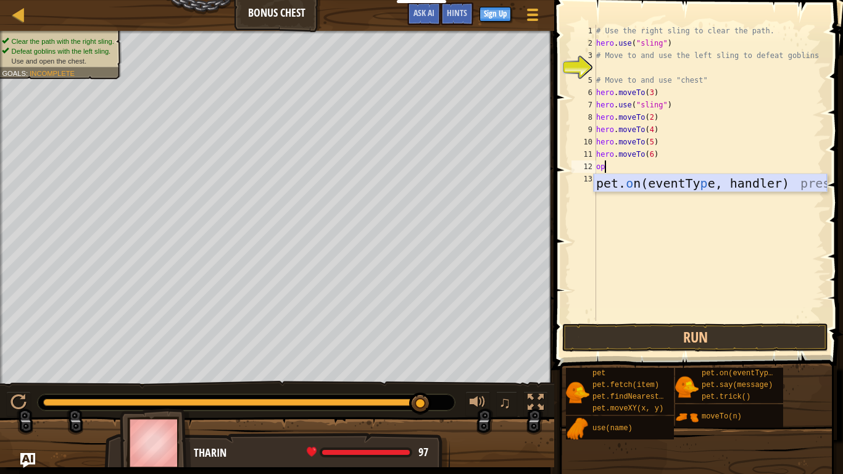
click at [626, 182] on div "pet. o n(eventTy p e, handler) press enter" at bounding box center [710, 202] width 233 height 56
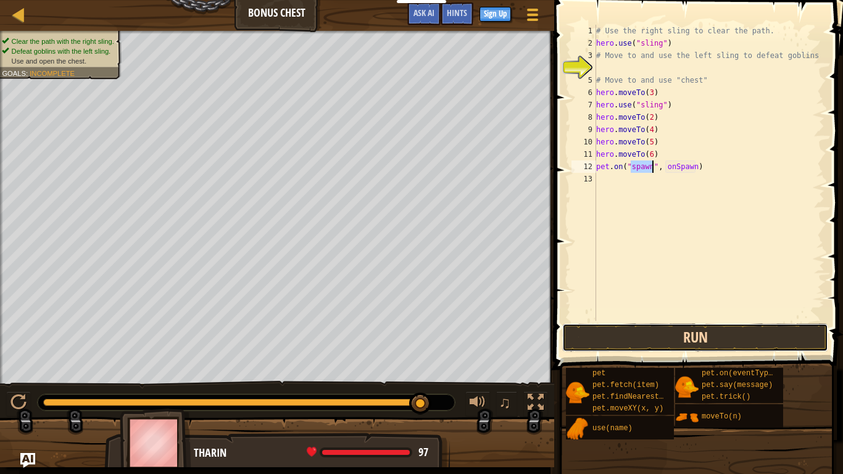
click at [652, 330] on button "Run" at bounding box center [696, 338] width 266 height 28
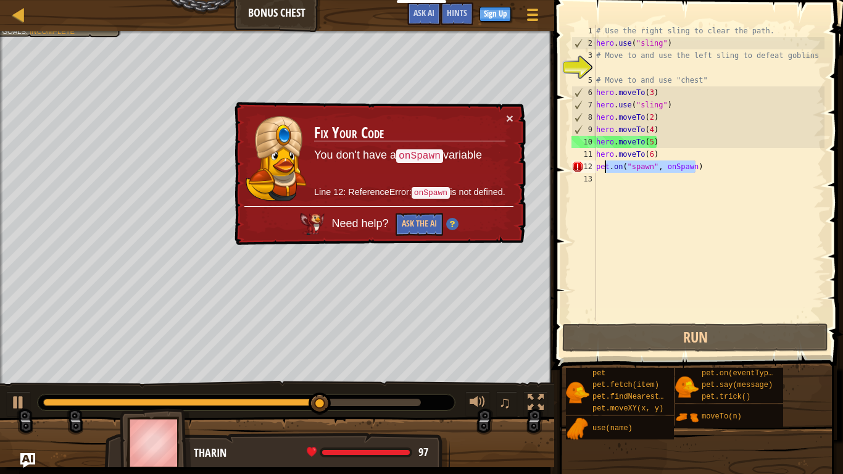
drag, startPoint x: 696, startPoint y: 169, endPoint x: 599, endPoint y: 169, distance: 96.9
click at [599, 169] on div "# Use the right sling to clear the path. hero . use ( "sling" ) # Move to and u…" at bounding box center [709, 185] width 231 height 321
type textarea "p)"
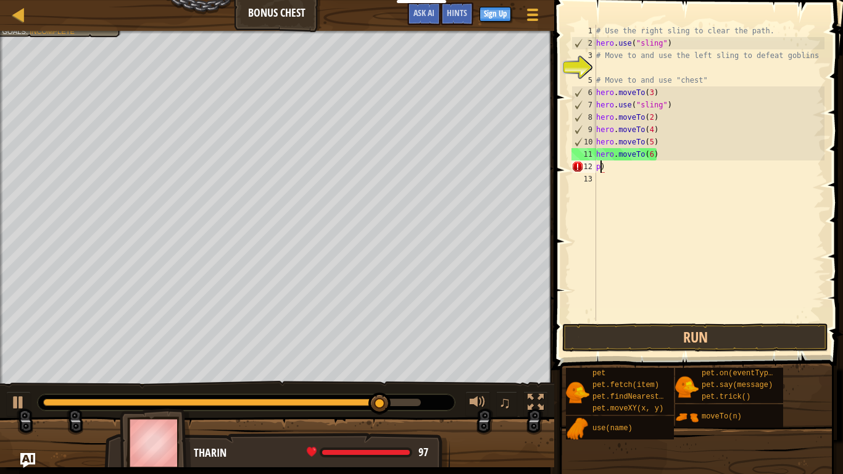
click at [608, 174] on div "# Use the right sling to clear the path. hero . use ( "sling" ) # Move to and u…" at bounding box center [709, 185] width 231 height 321
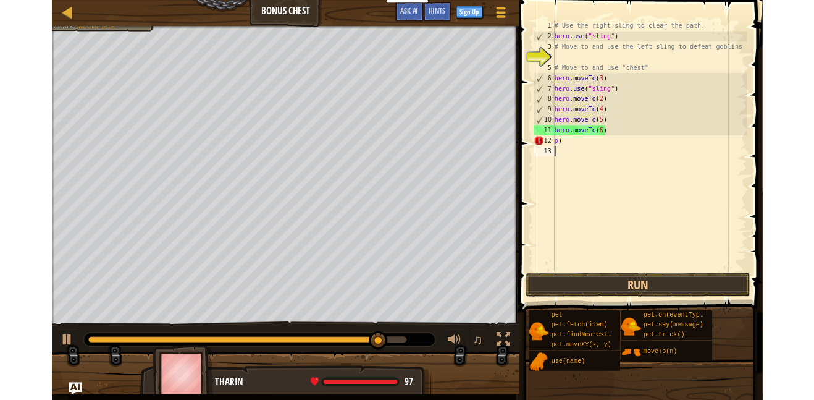
scroll to position [6, 0]
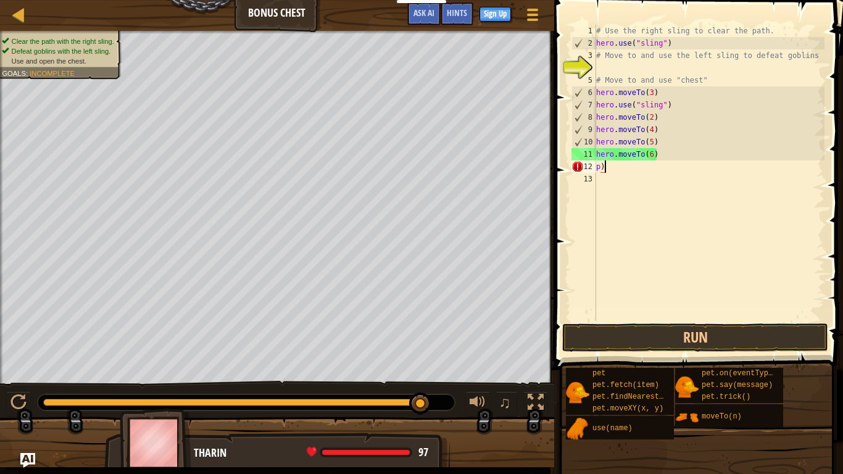
click at [611, 171] on div "# Use the right sling to clear the path. hero . use ( "sling" ) # Move to and u…" at bounding box center [709, 185] width 231 height 321
type textarea "p"
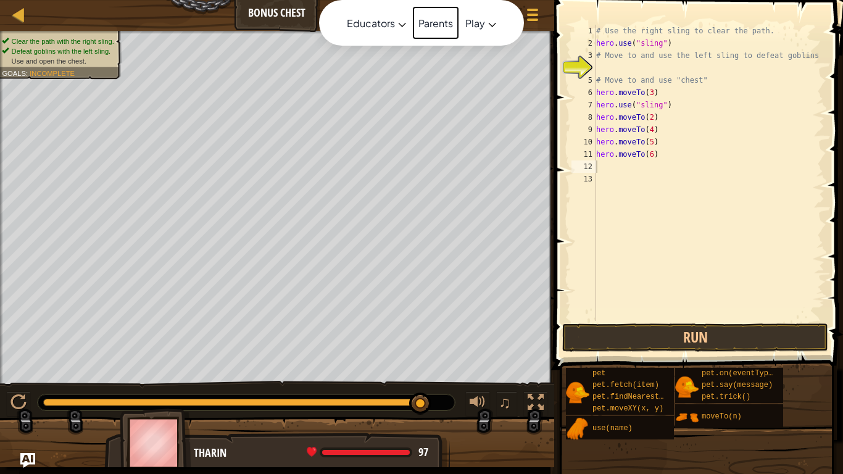
click at [404, 107] on div "Educators Create Free Account School & District Solutions Teacher Toolkit Previ…" at bounding box center [421, 237] width 843 height 474
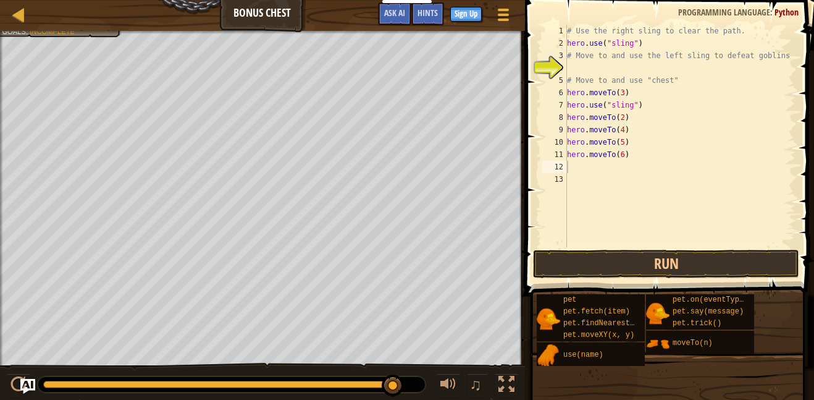
click at [277, 12] on div "Map Bonus Chest Game Menu Done Sign Up Hints Ask AI" at bounding box center [262, 15] width 525 height 31
click at [311, 90] on div "Map Bonus Chest Game Menu Done Sign Up Hints Ask AI 1 ההההההההההההההההההההההההה…" at bounding box center [407, 200] width 814 height 400
drag, startPoint x: 795, startPoint y: 12, endPoint x: 779, endPoint y: 10, distance: 16.1
click at [779, 10] on span "Python" at bounding box center [786, 12] width 24 height 12
type textarea "s"
